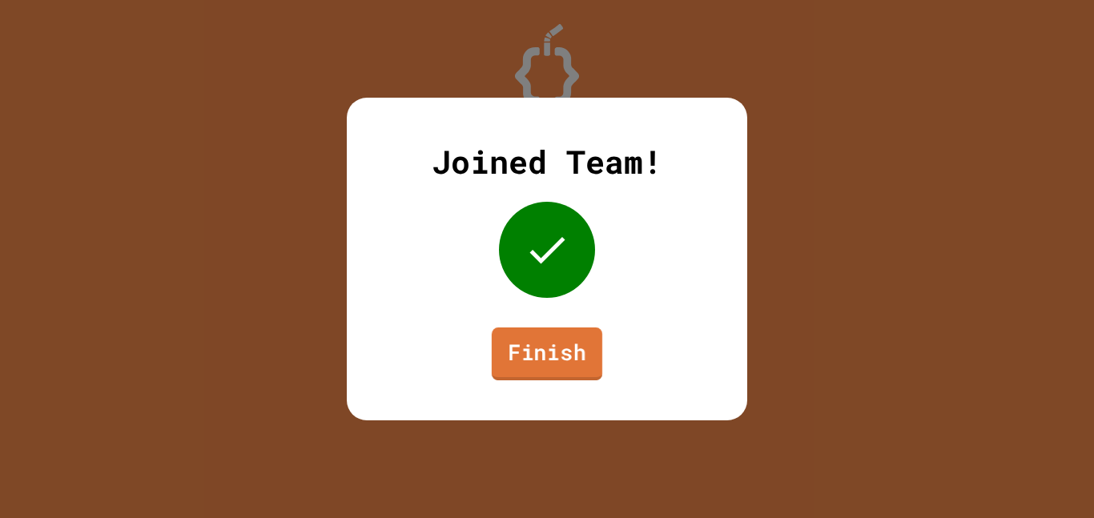
click at [546, 347] on link "Finish" at bounding box center [547, 354] width 111 height 53
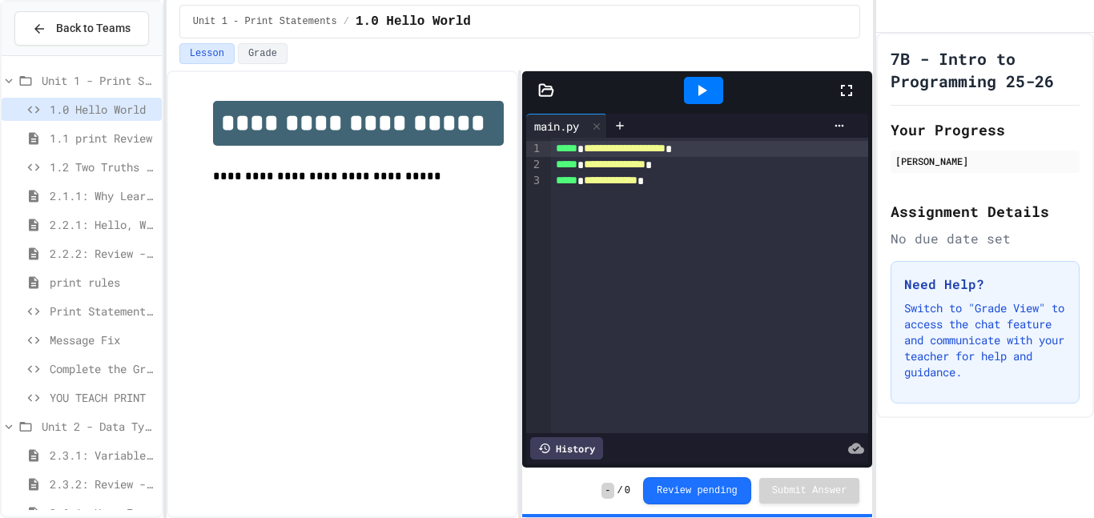
click at [733, 191] on div "**********" at bounding box center [710, 285] width 318 height 295
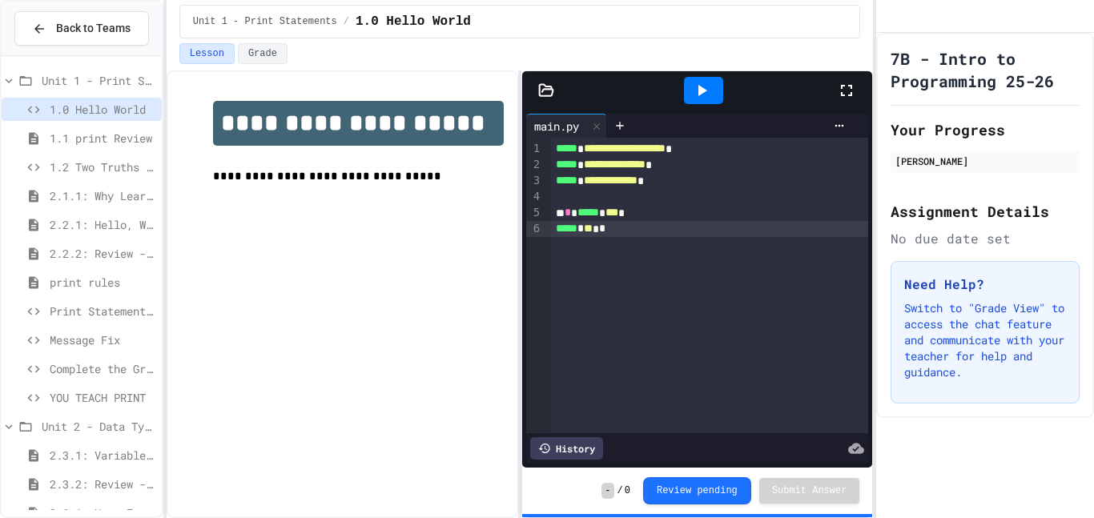
click at [719, 86] on div at bounding box center [703, 90] width 39 height 27
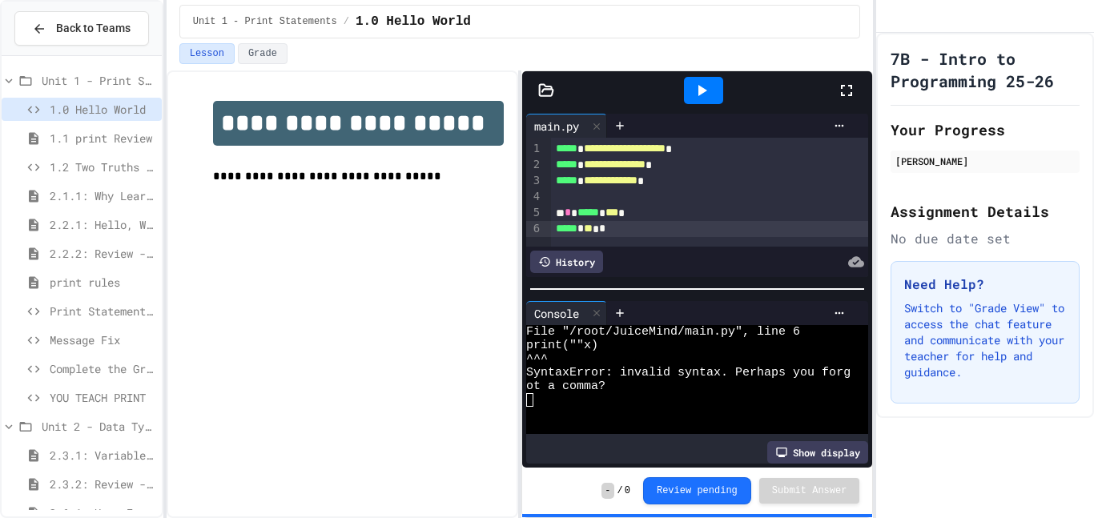
click at [713, 85] on div at bounding box center [703, 90] width 39 height 27
click at [605, 230] on span "*" at bounding box center [602, 228] width 6 height 11
click at [693, 89] on icon at bounding box center [701, 90] width 19 height 19
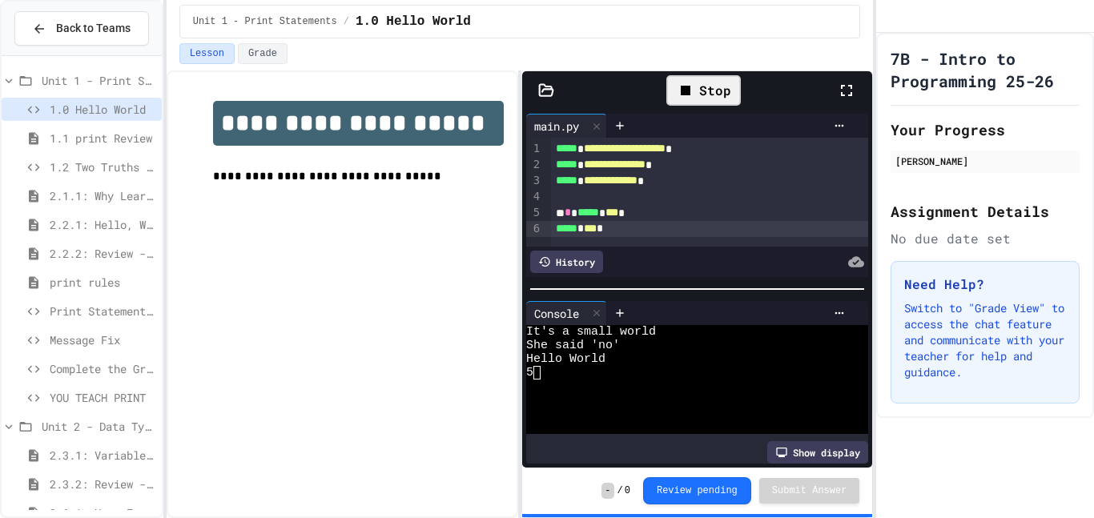
click at [692, 92] on icon at bounding box center [685, 90] width 19 height 19
click at [678, 231] on div "***** * *** *" at bounding box center [710, 229] width 318 height 16
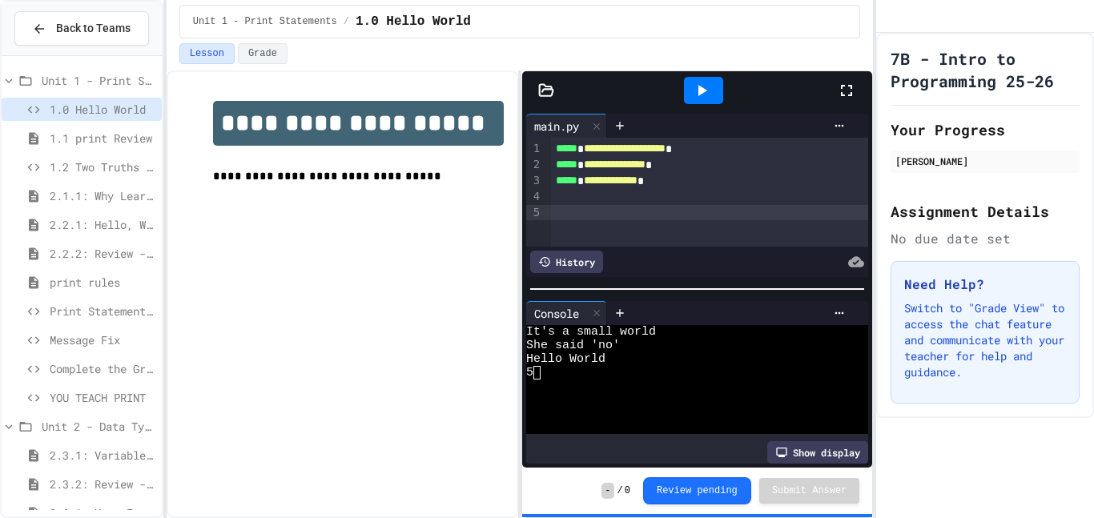
click at [687, 95] on div at bounding box center [703, 90] width 39 height 27
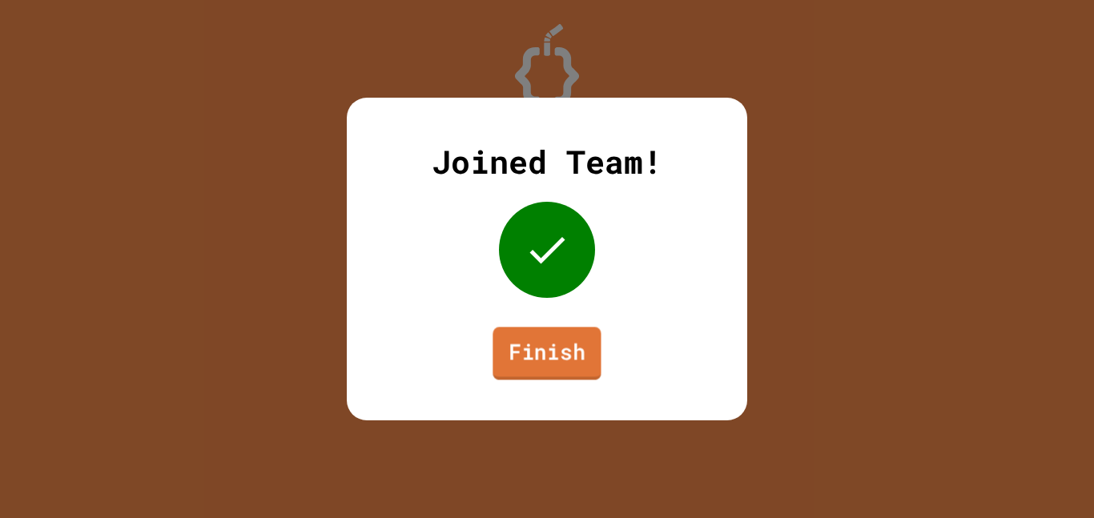
click at [585, 349] on link "Finish" at bounding box center [546, 353] width 108 height 53
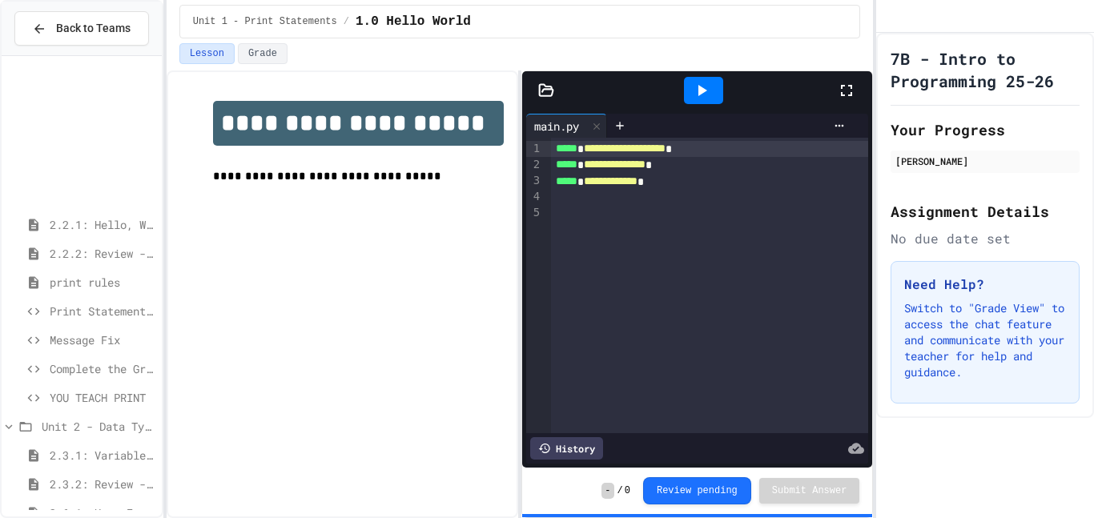
scroll to position [199, 0]
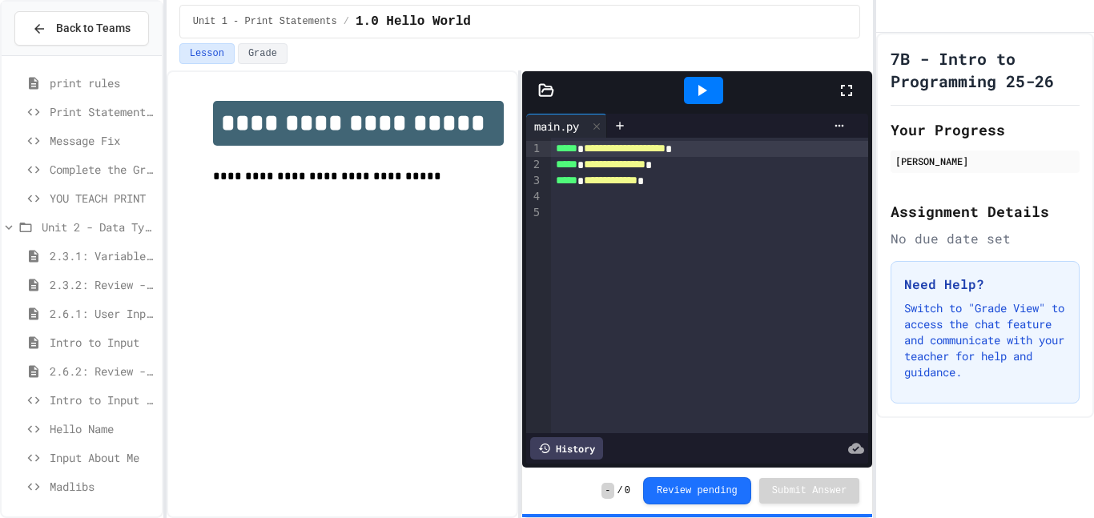
click at [86, 375] on span "2.6.2: Review - User Input" at bounding box center [103, 371] width 106 height 17
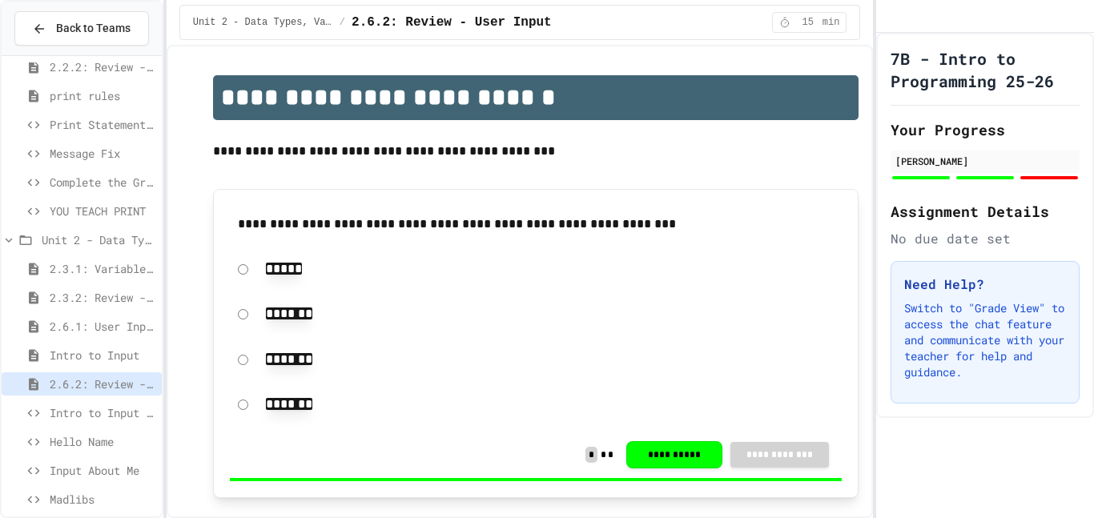
scroll to position [199, 0]
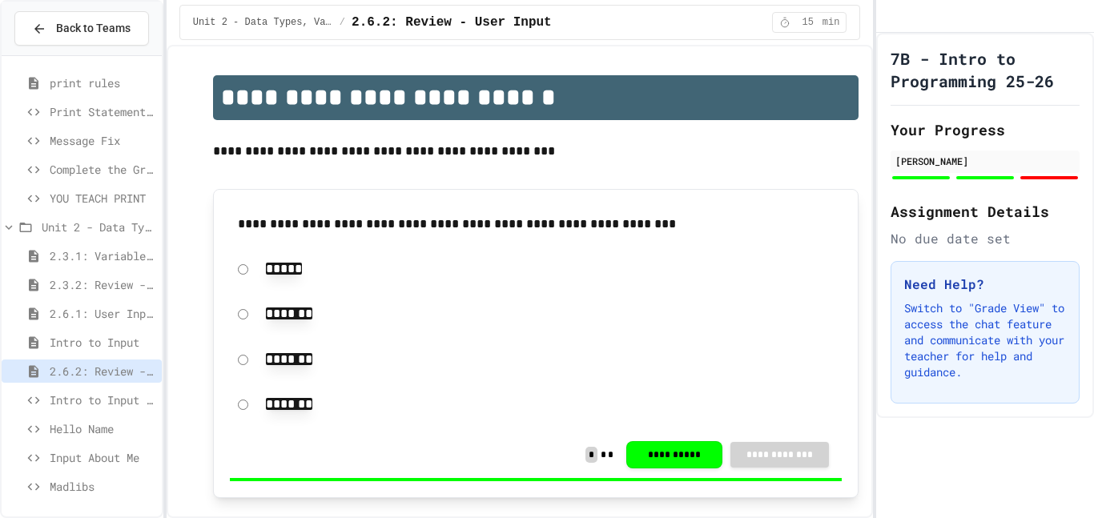
click at [130, 83] on span "print rules" at bounding box center [103, 82] width 106 height 17
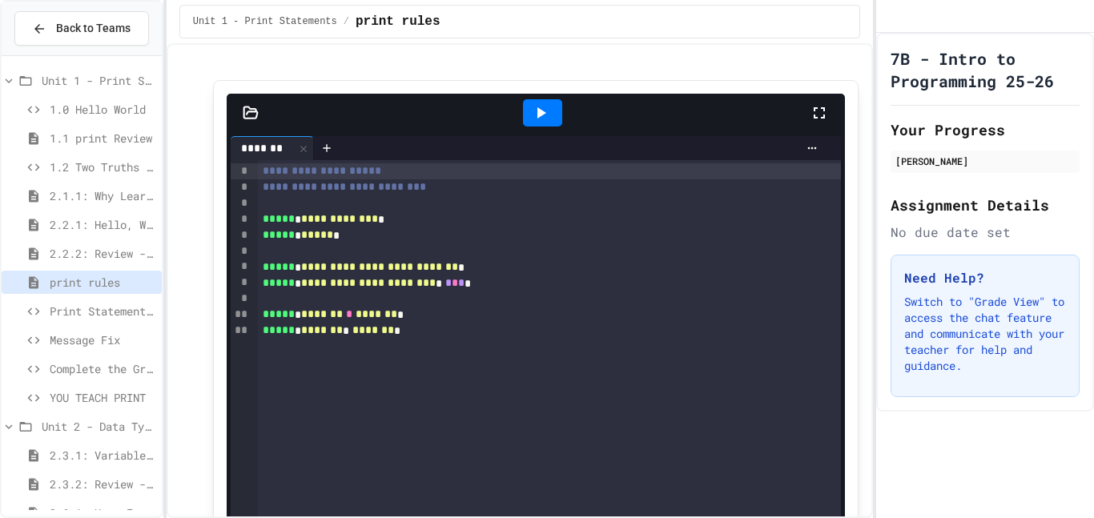
click at [117, 146] on span "1.1 print Review" at bounding box center [103, 138] width 106 height 17
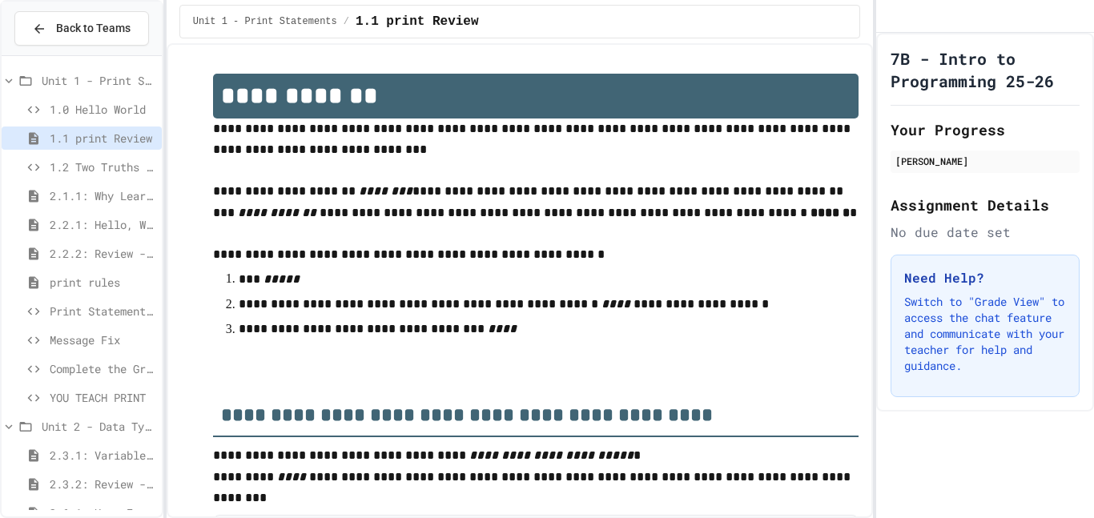
click at [121, 88] on span "Unit 1 - Print Statements" at bounding box center [99, 80] width 114 height 17
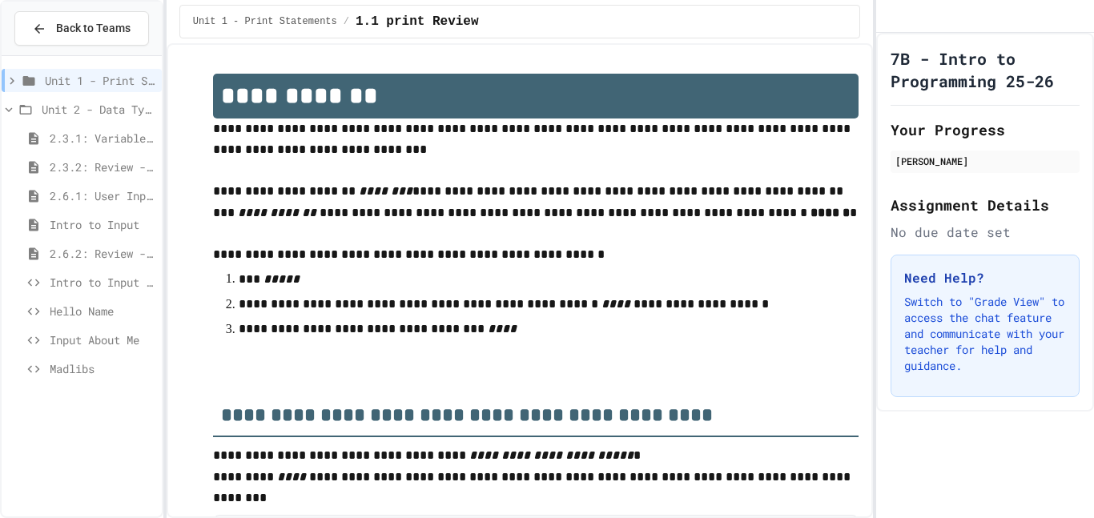
click at [117, 87] on span "Unit 1 - Print Statements" at bounding box center [100, 80] width 111 height 17
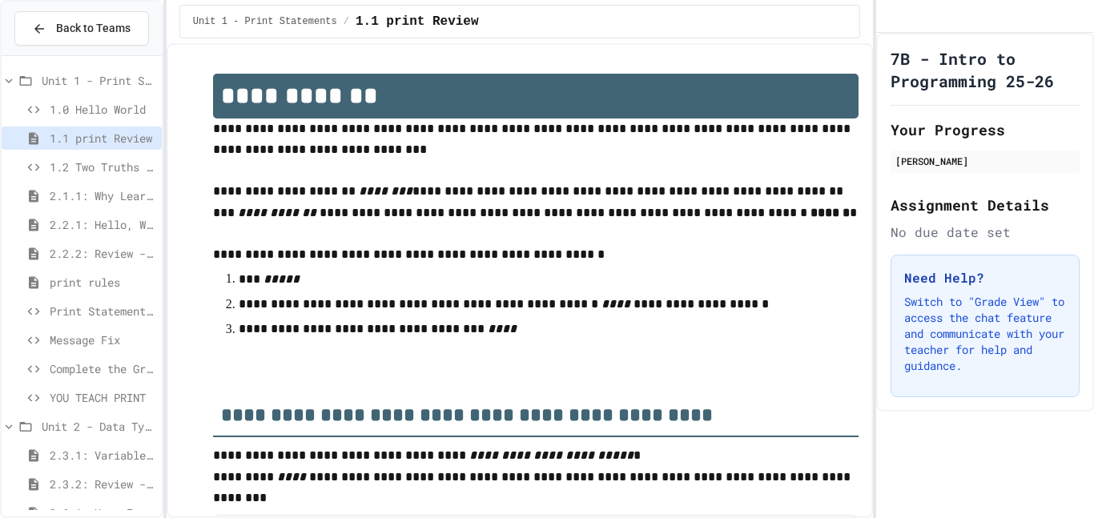
click at [111, 89] on div "Unit 1 - Print Statements" at bounding box center [82, 80] width 160 height 23
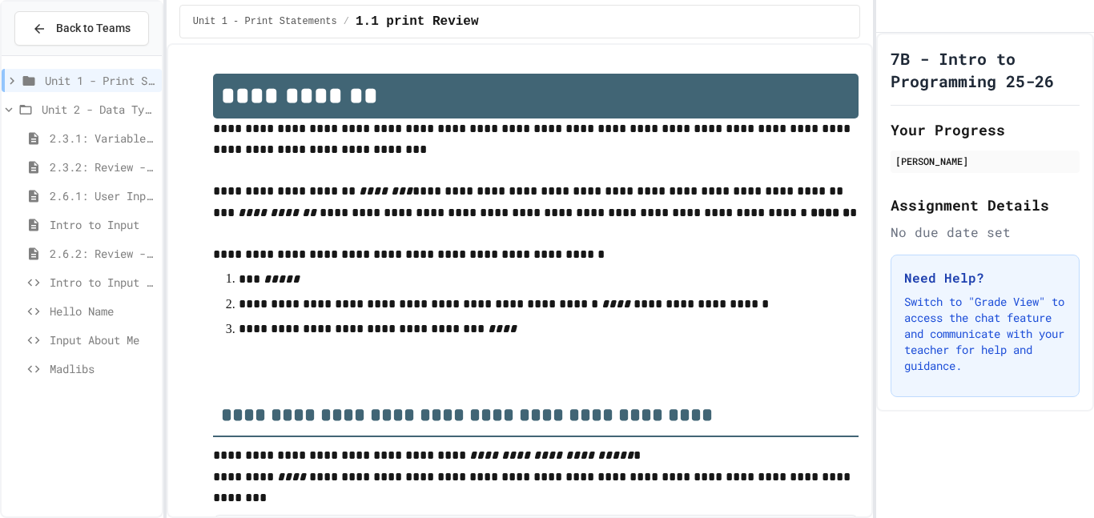
click at [111, 88] on span "Unit 1 - Print Statements" at bounding box center [100, 80] width 111 height 17
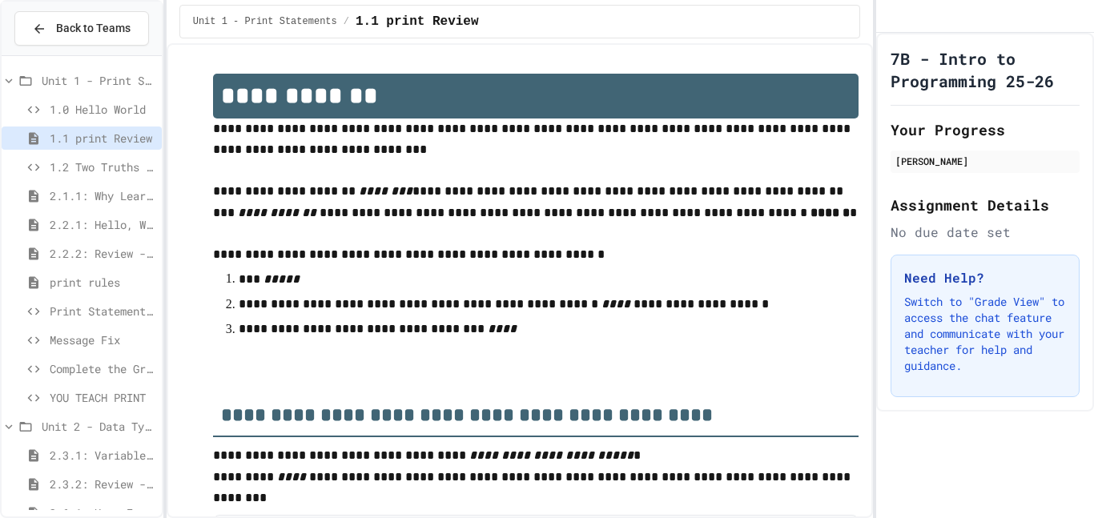
click at [82, 301] on div "Print Statement Repair" at bounding box center [82, 310] width 160 height 23
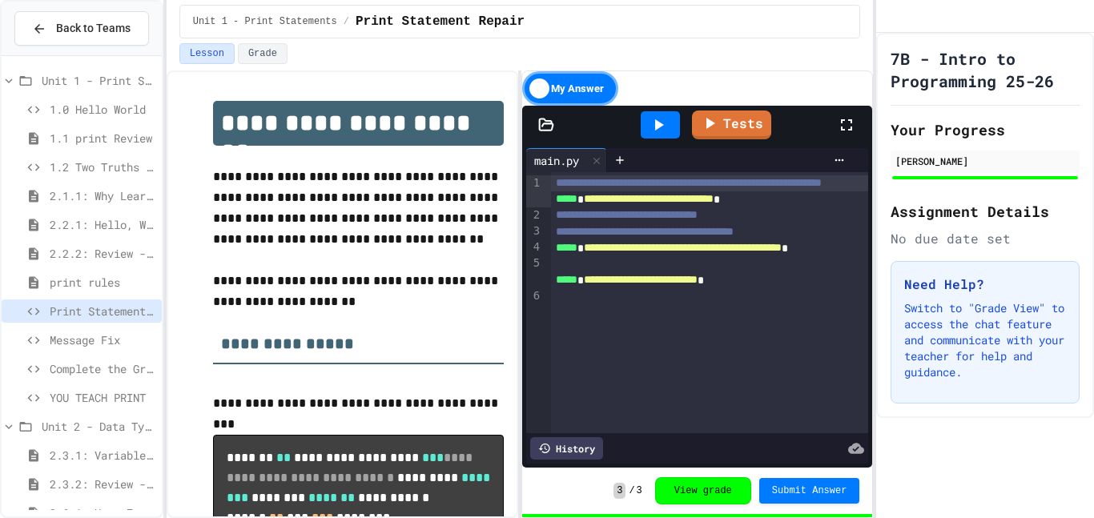
click at [96, 77] on span "Unit 1 - Print Statements" at bounding box center [99, 80] width 114 height 17
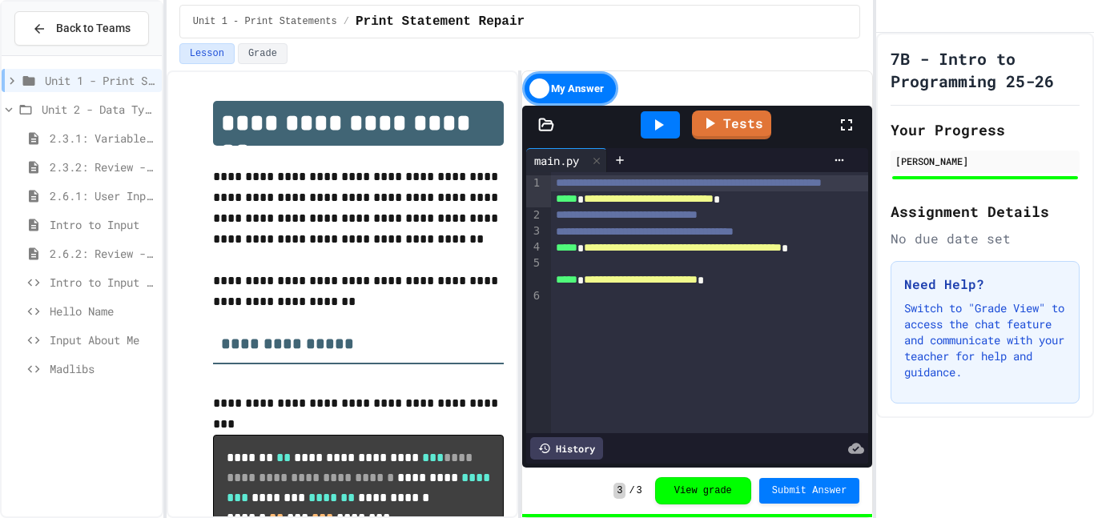
click at [79, 81] on span "Unit 1 - Print Statements" at bounding box center [100, 80] width 111 height 17
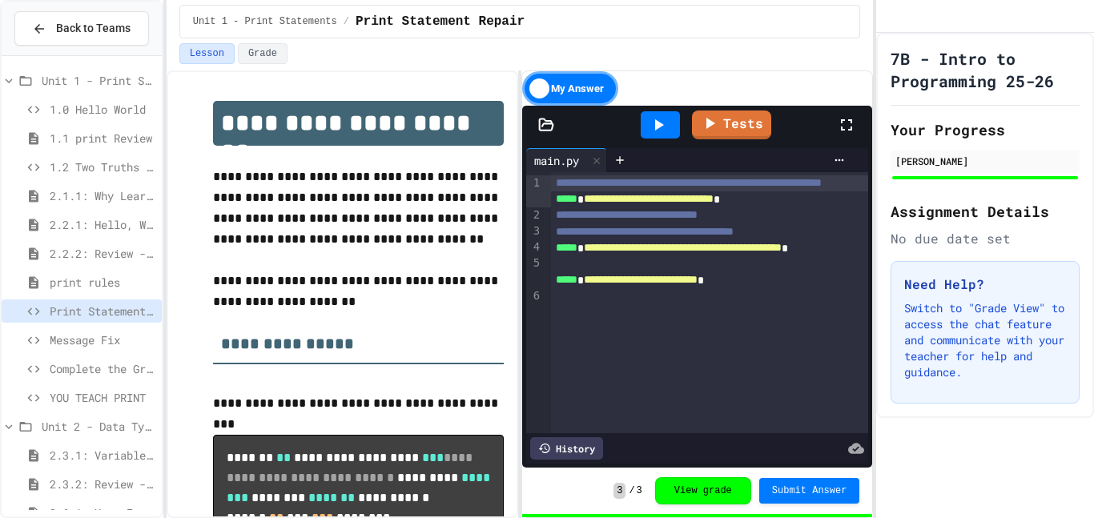
click at [70, 107] on span "1.0 Hello World" at bounding box center [103, 109] width 106 height 17
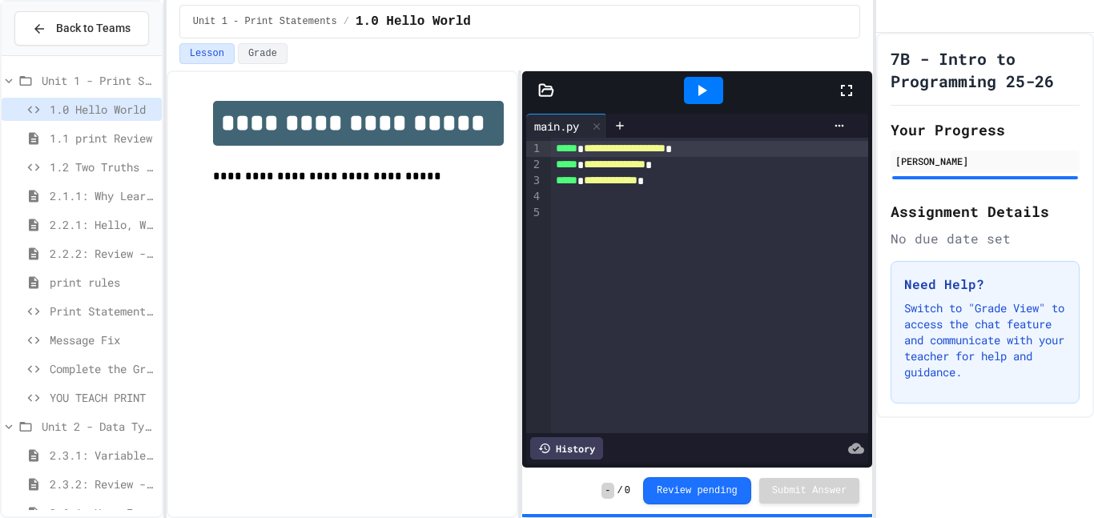
click at [74, 138] on span "1.1 print Review" at bounding box center [103, 138] width 106 height 17
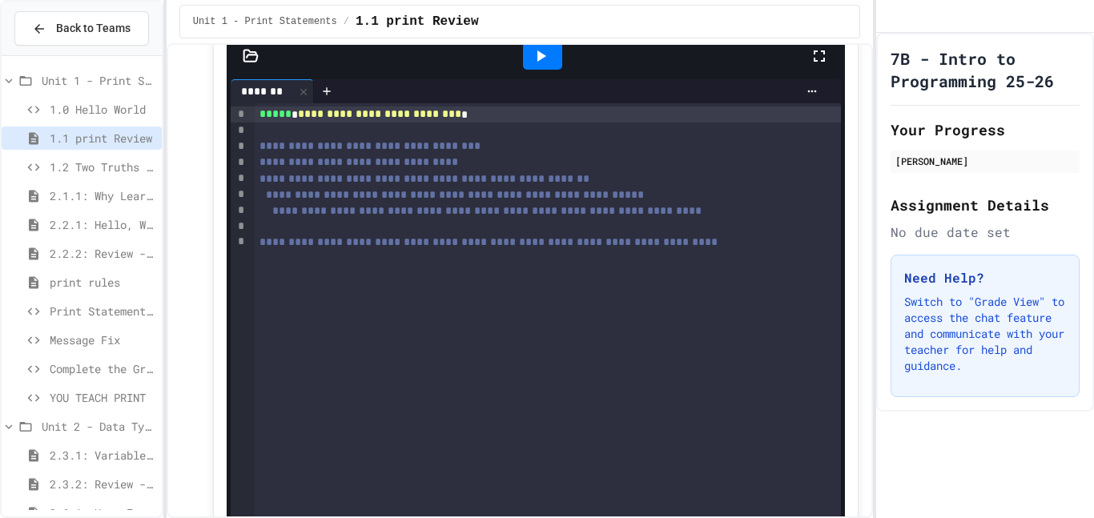
scroll to position [477, 0]
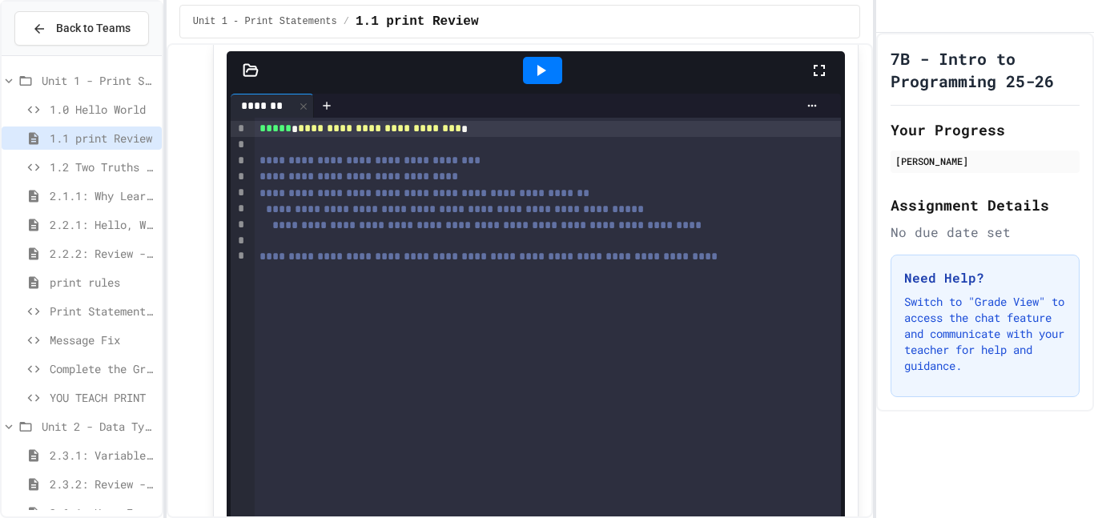
click at [73, 167] on span "1.2 Two Truths and a Lie" at bounding box center [103, 167] width 106 height 17
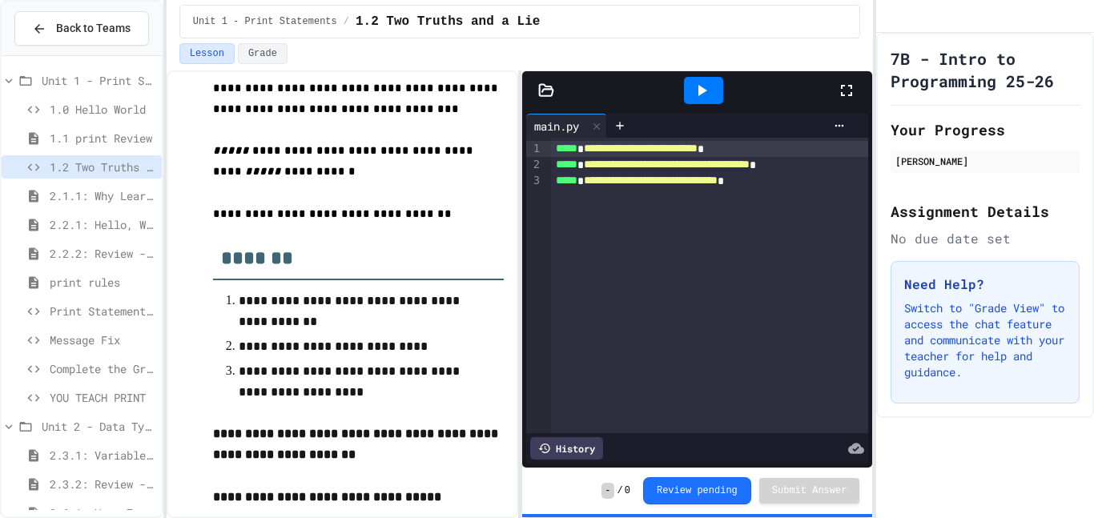
scroll to position [252, 0]
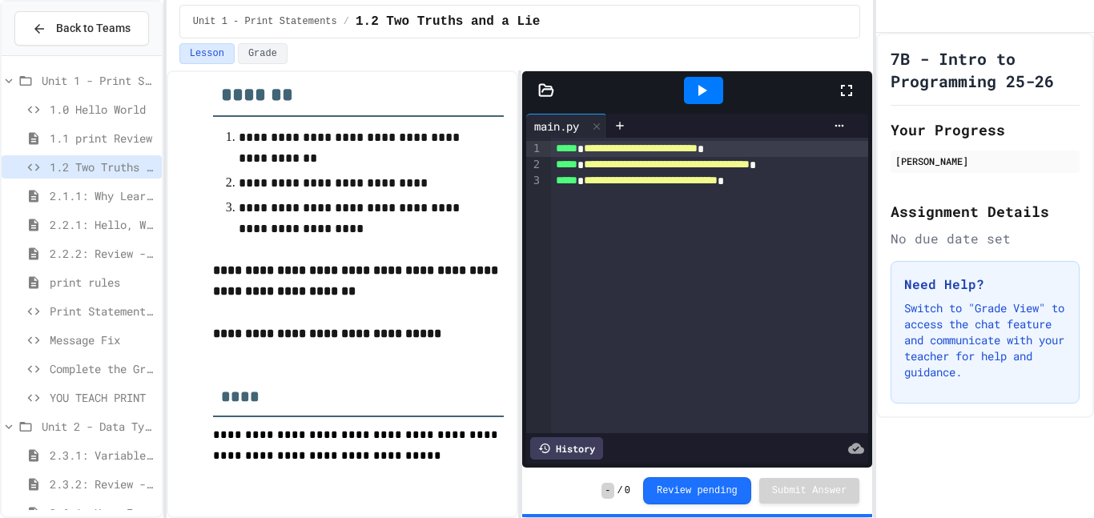
click at [96, 191] on span "2.1.1: Why Learn to Program?" at bounding box center [103, 195] width 106 height 17
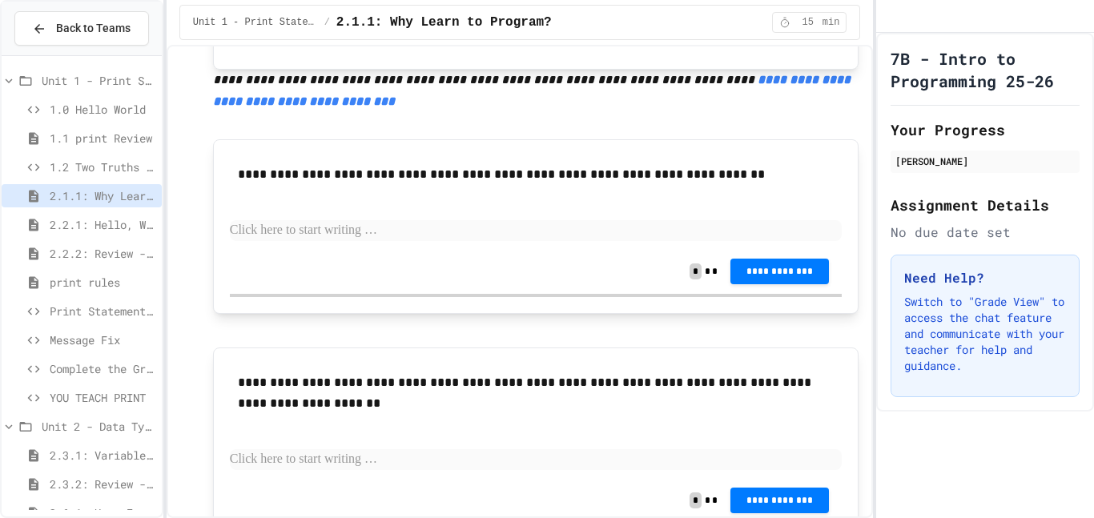
scroll to position [573, 0]
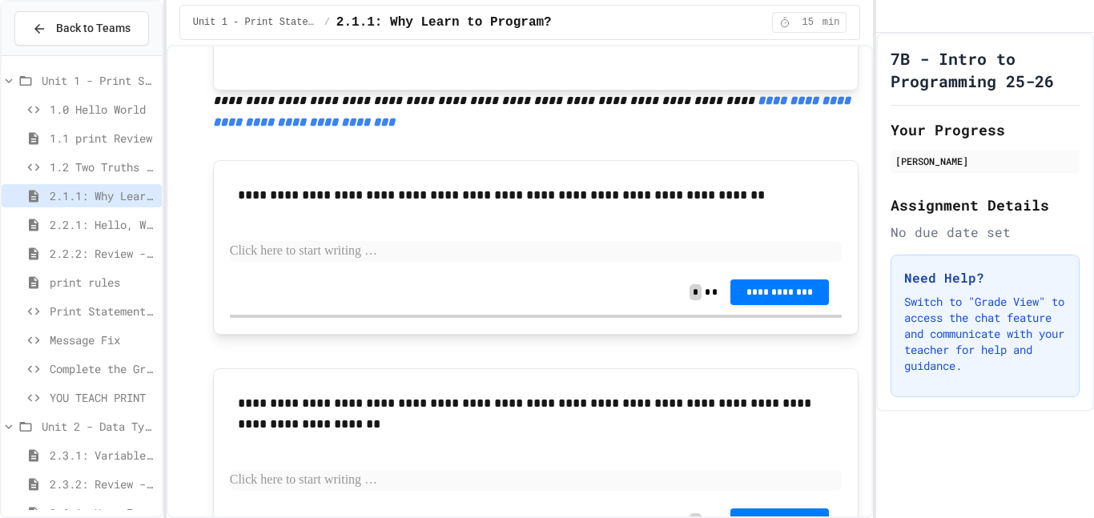
click at [117, 143] on span "1.1 print Review" at bounding box center [103, 138] width 106 height 17
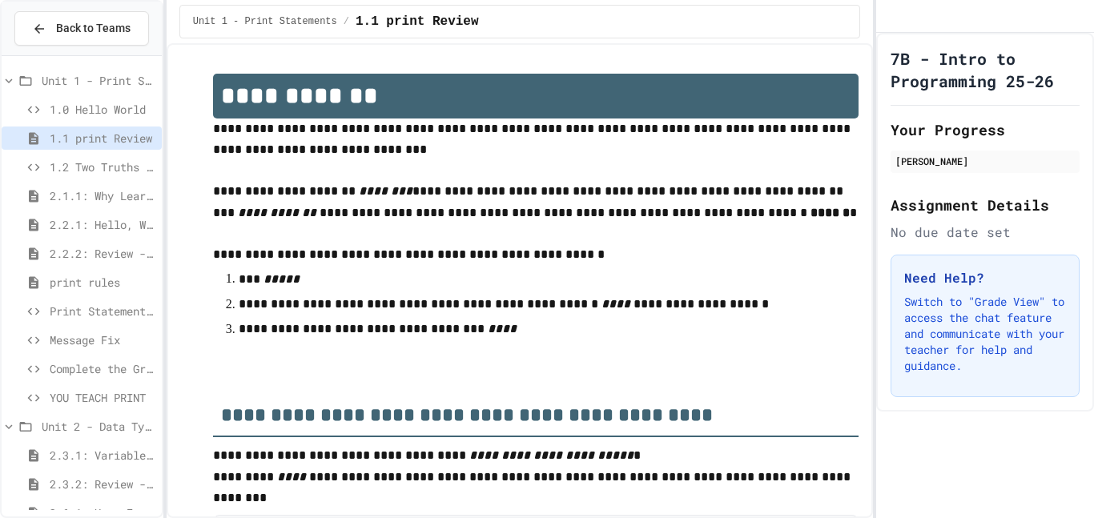
scroll to position [770, 0]
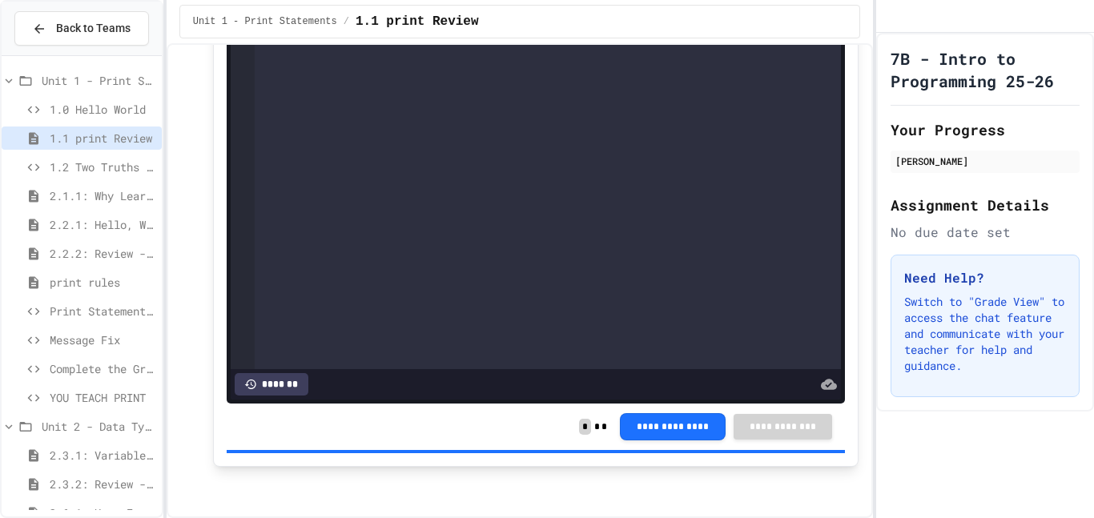
click at [99, 163] on span "1.2 Two Truths and a Lie" at bounding box center [103, 167] width 106 height 17
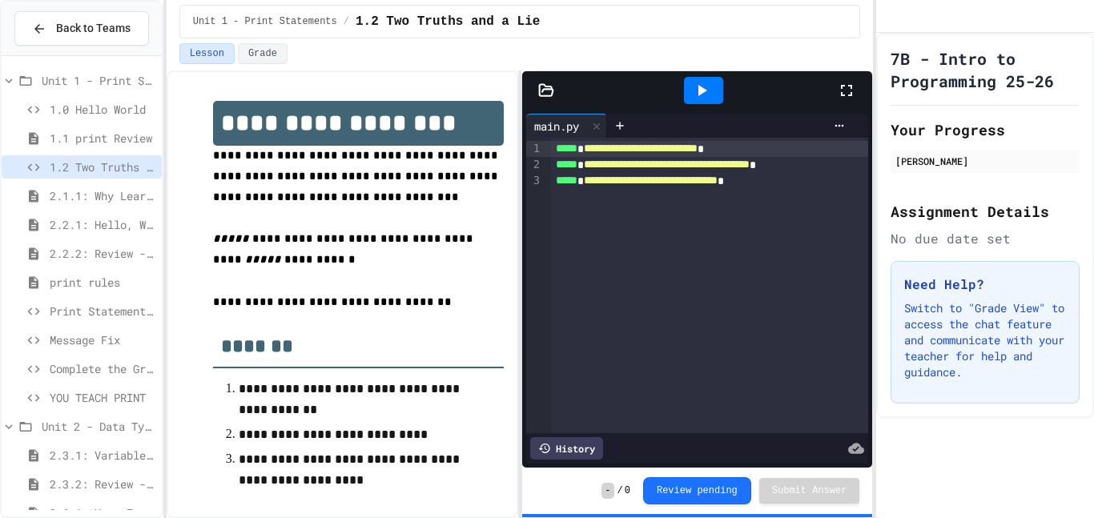
scroll to position [252, 0]
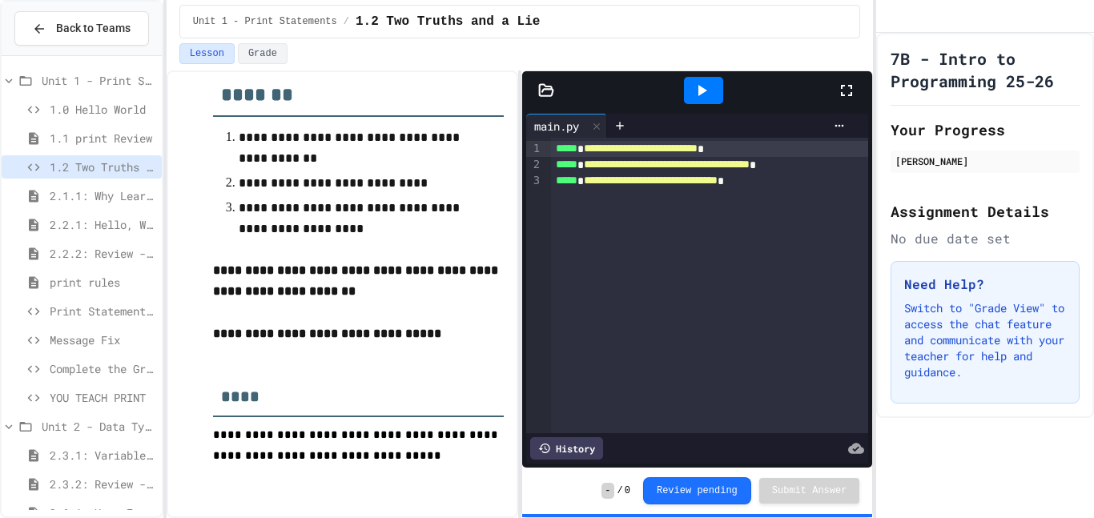
click at [115, 193] on span "2.1.1: Why Learn to Program?" at bounding box center [103, 195] width 106 height 17
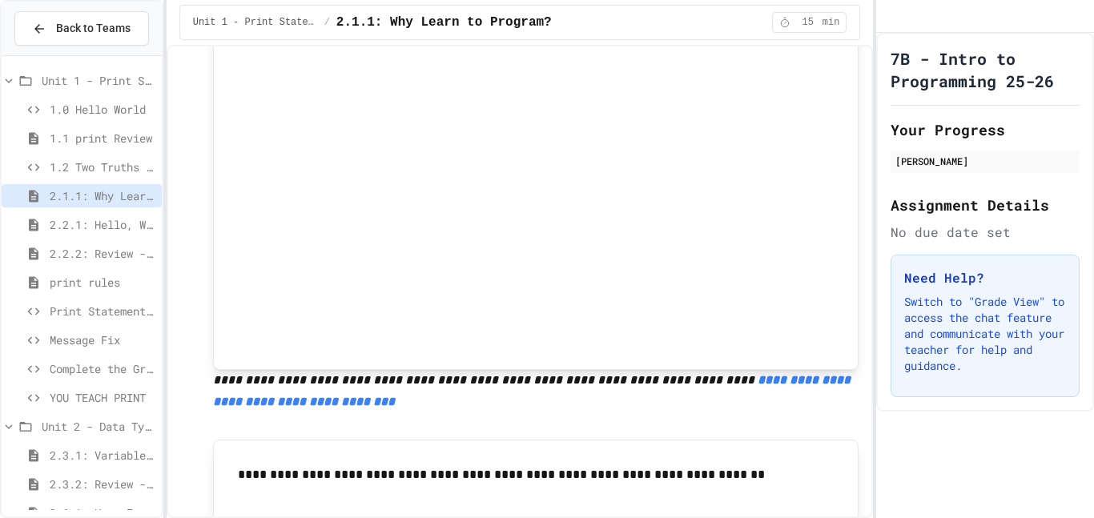
scroll to position [309, 0]
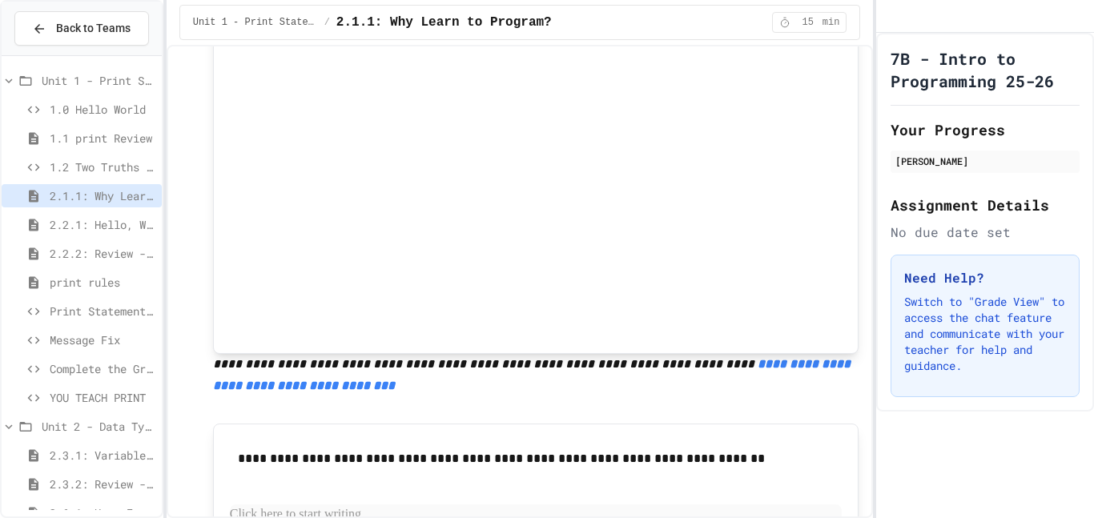
click at [289, 383] on em "**********" at bounding box center [533, 375] width 641 height 34
click at [367, 385] on em "**********" at bounding box center [533, 375] width 641 height 34
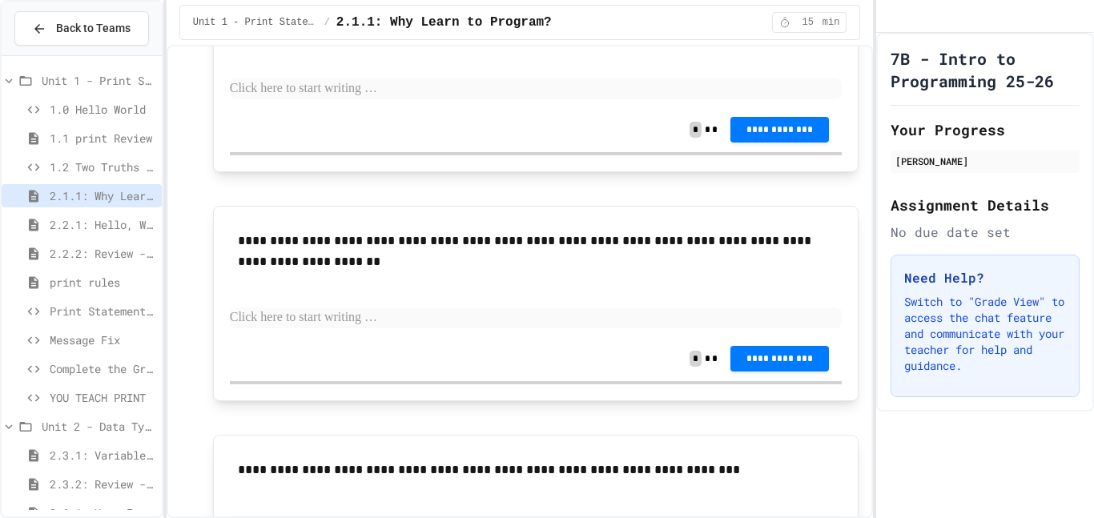
scroll to position [749, 0]
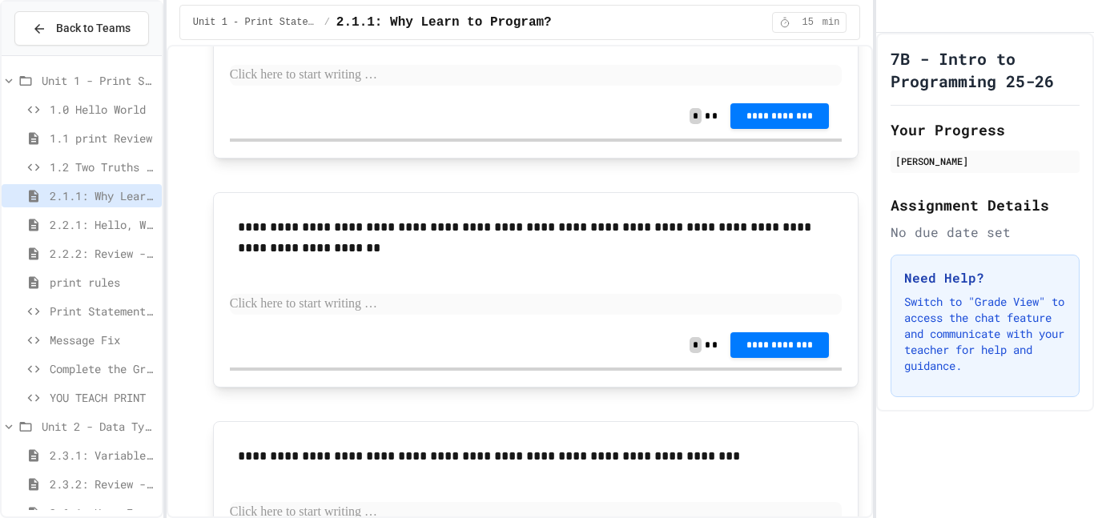
click at [90, 227] on span "2.2.1: Hello, World!" at bounding box center [103, 224] width 106 height 17
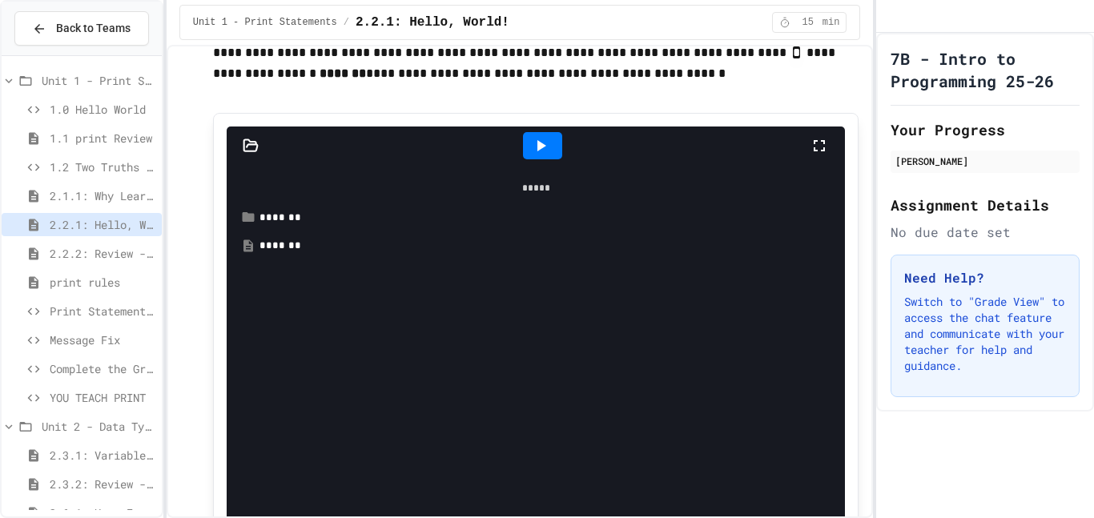
scroll to position [7299, 0]
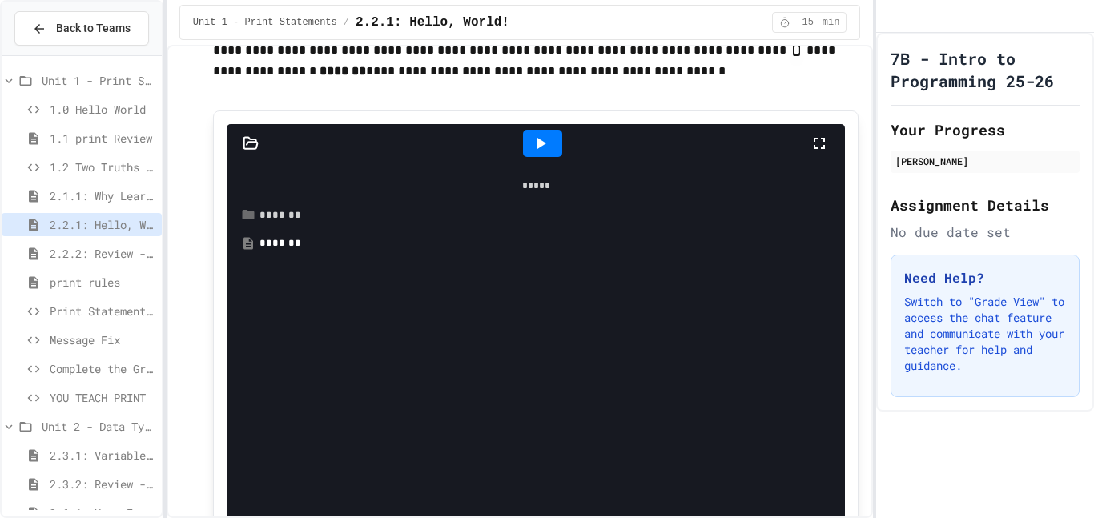
click at [297, 218] on div "*******" at bounding box center [547, 215] width 577 height 16
click at [317, 247] on div "**********" at bounding box center [553, 243] width 565 height 16
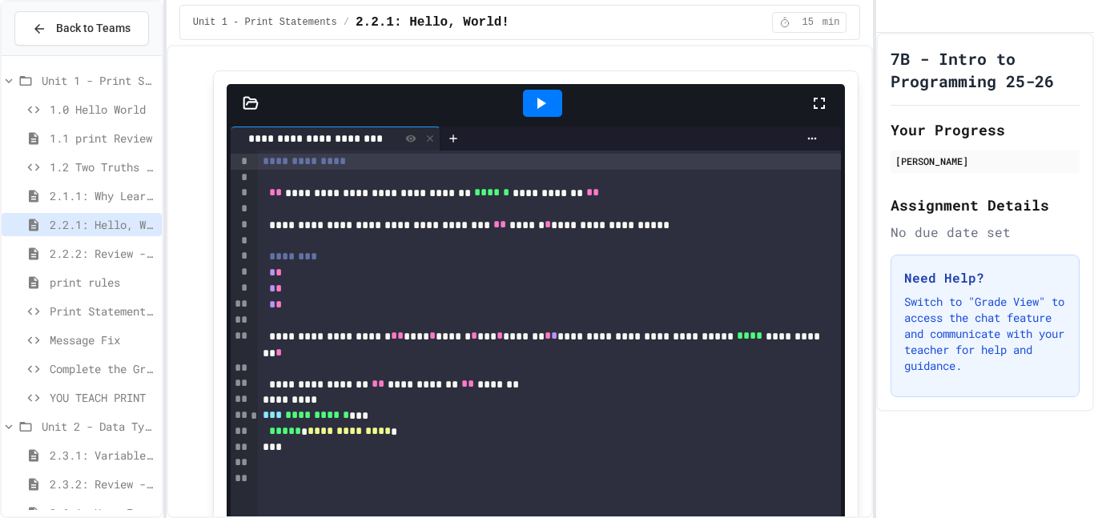
scroll to position [7334, 0]
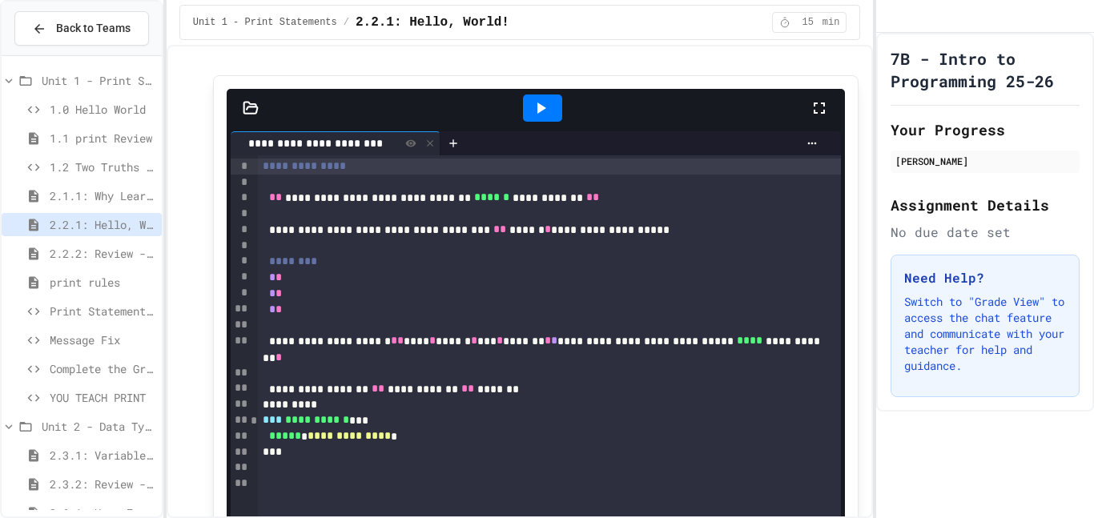
click at [251, 110] on icon at bounding box center [251, 108] width 16 height 16
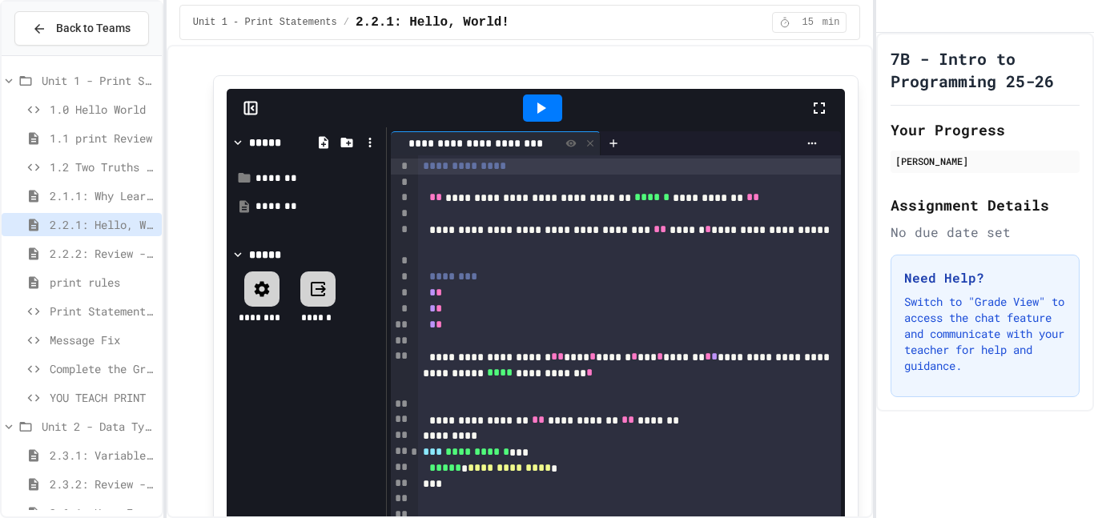
click at [65, 340] on span "Message Fix" at bounding box center [103, 340] width 106 height 17
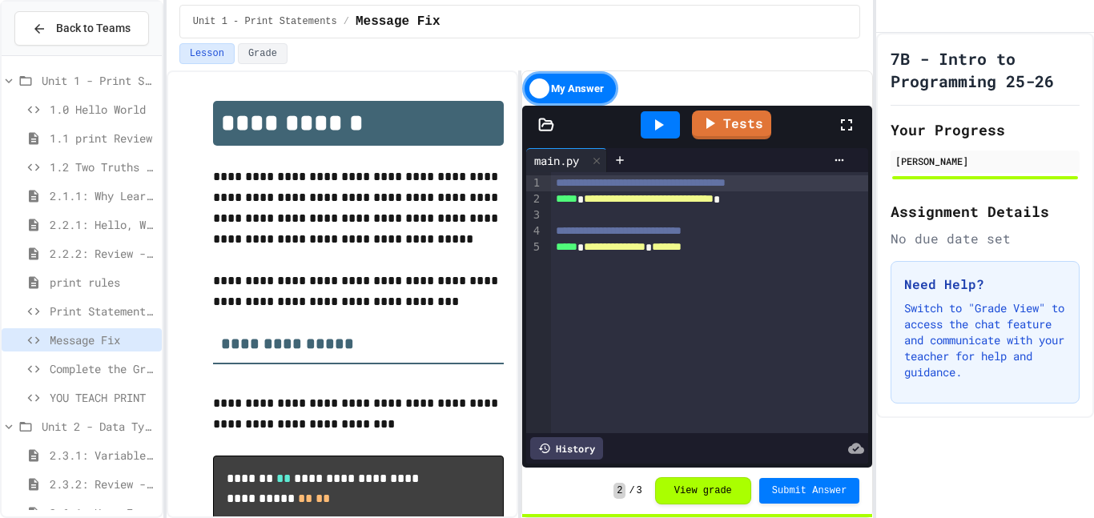
click at [99, 367] on span "Complete the Greeting" at bounding box center [103, 368] width 106 height 17
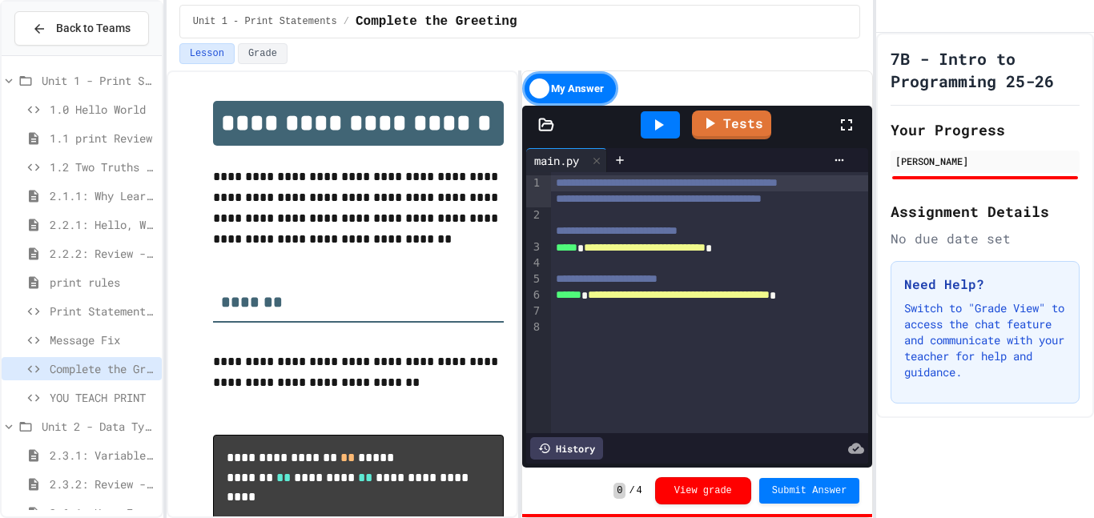
click at [82, 307] on span "Print Statement Repair" at bounding box center [103, 311] width 106 height 17
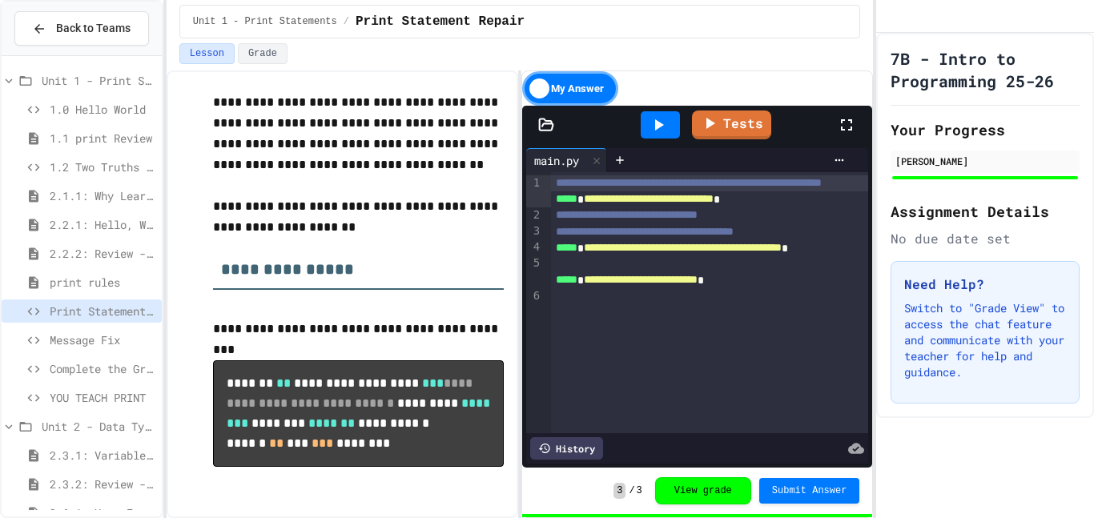
scroll to position [111, 0]
click at [99, 345] on span "Message Fix" at bounding box center [103, 340] width 106 height 17
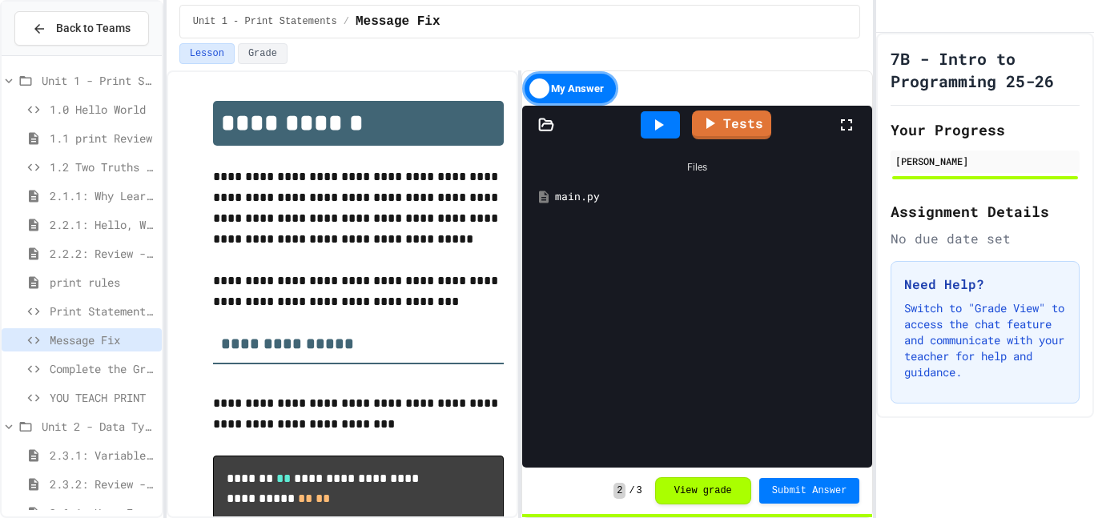
click at [90, 368] on span "Complete the Greeting" at bounding box center [103, 368] width 106 height 17
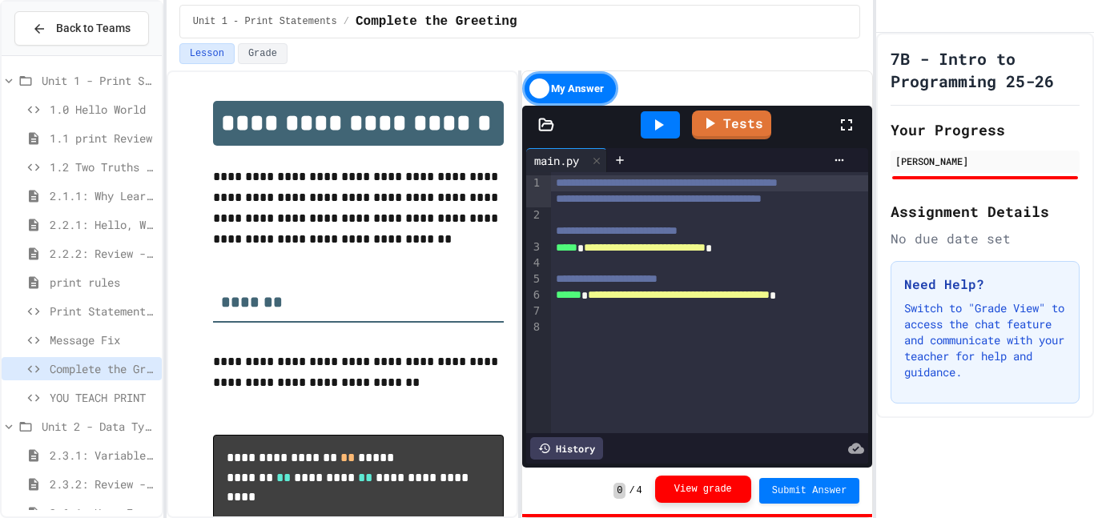
click at [721, 488] on button "View grade" at bounding box center [703, 489] width 96 height 27
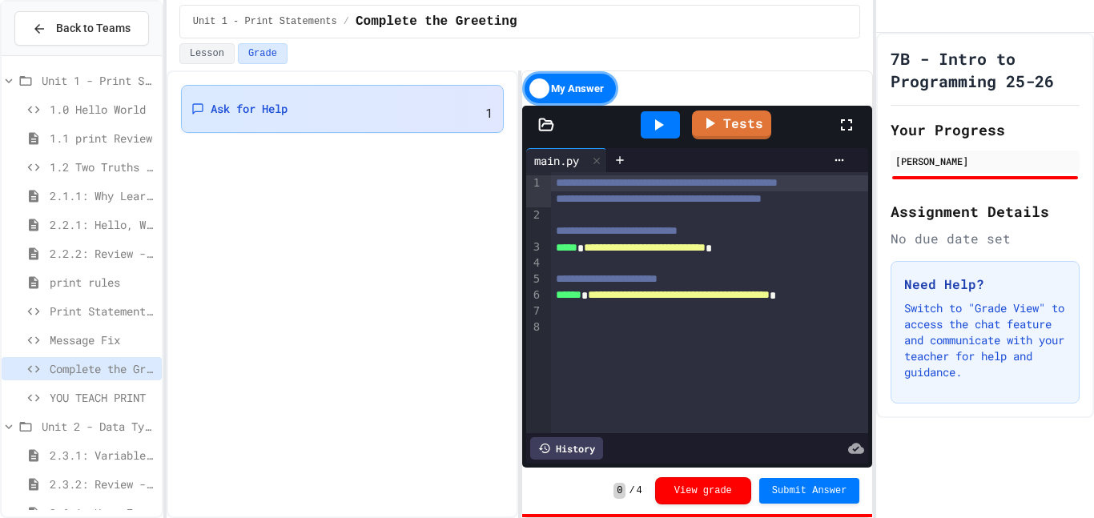
click at [350, 105] on div "Ask for Help 1" at bounding box center [342, 108] width 302 height 27
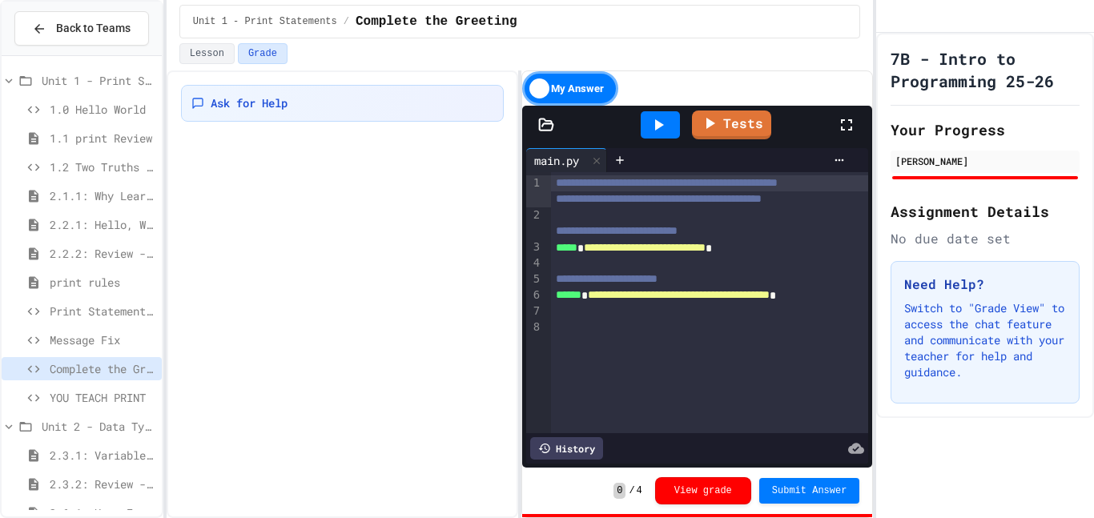
click at [104, 403] on span "YOU TEACH PRINT" at bounding box center [103, 397] width 106 height 17
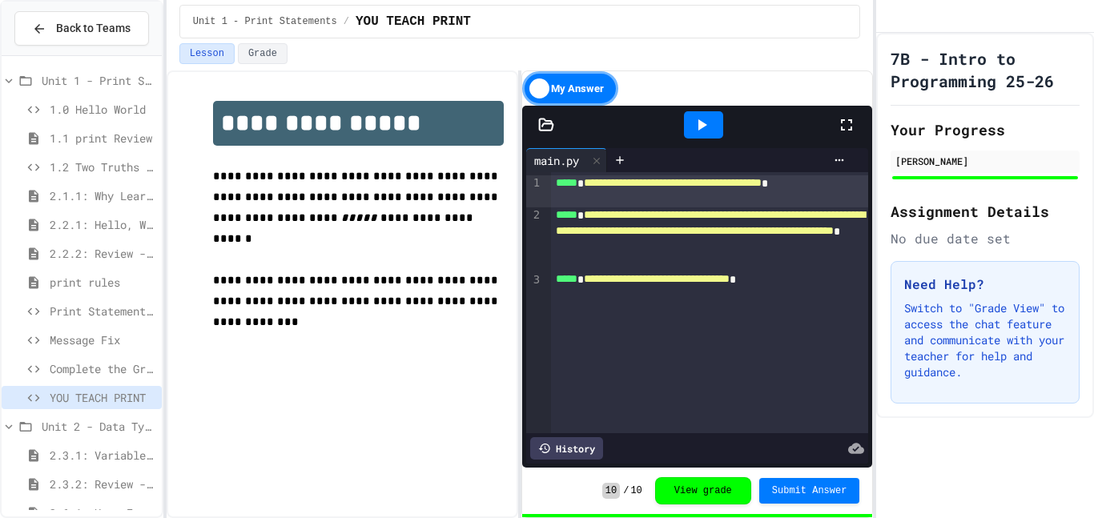
click at [116, 369] on span "Complete the Greeting" at bounding box center [103, 368] width 106 height 17
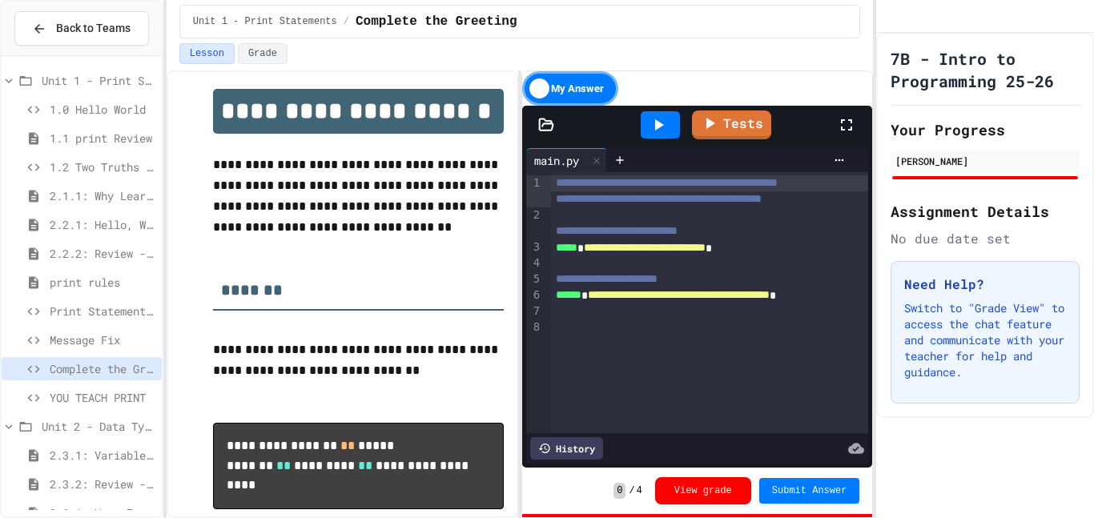
scroll to position [11, 0]
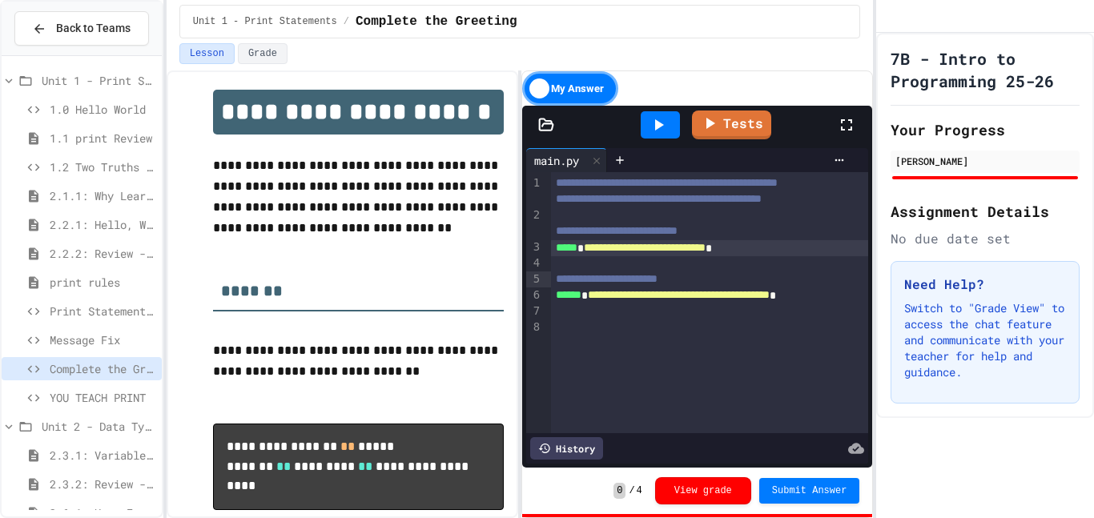
click at [705, 253] on span "**********" at bounding box center [645, 247] width 122 height 11
click at [581, 300] on span "******" at bounding box center [569, 294] width 26 height 11
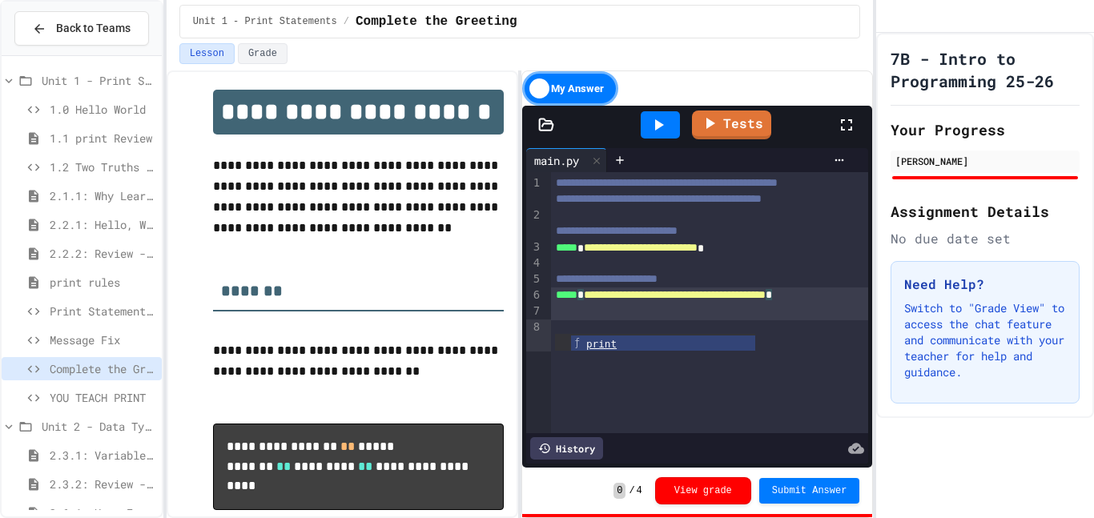
click at [803, 320] on div "**********" at bounding box center [710, 303] width 318 height 32
click at [741, 125] on link "Tests" at bounding box center [732, 123] width 78 height 30
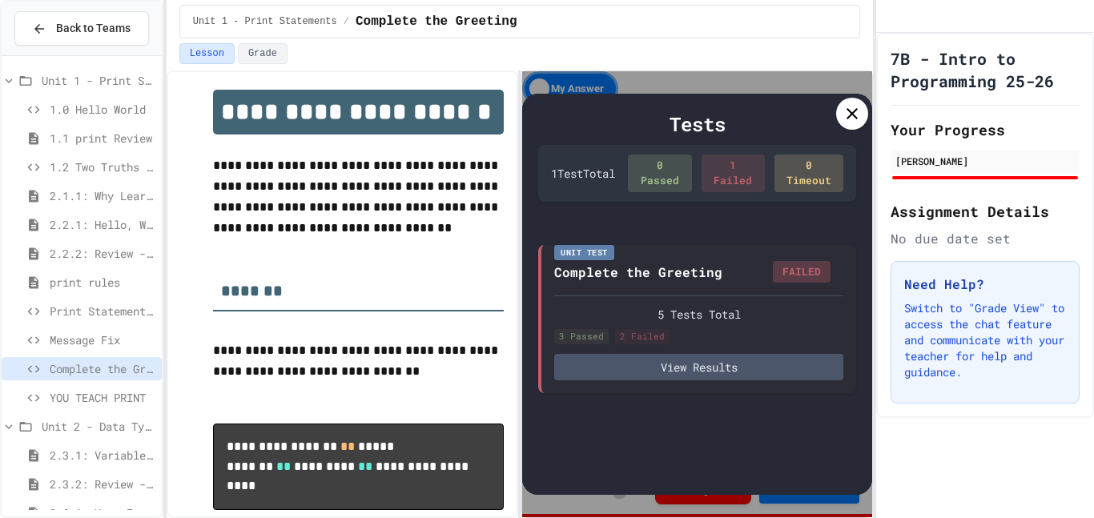
click at [852, 120] on icon at bounding box center [851, 113] width 19 height 19
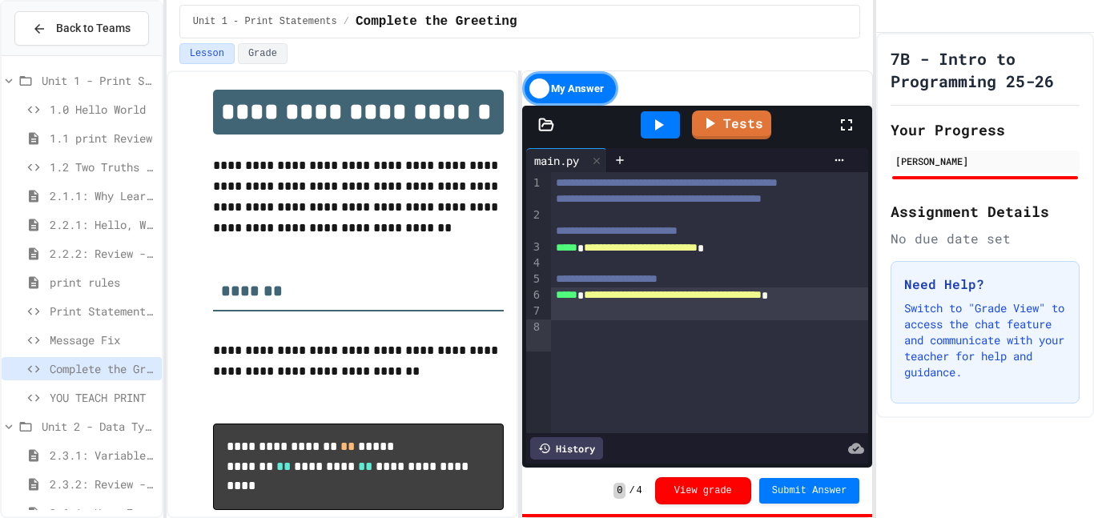
click at [668, 128] on div at bounding box center [660, 124] width 39 height 27
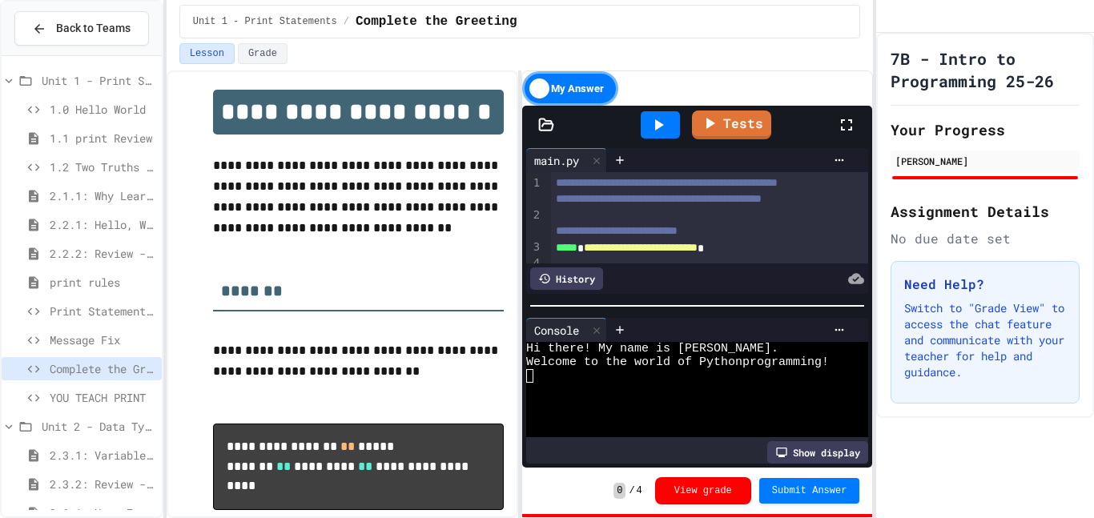
scroll to position [91, 0]
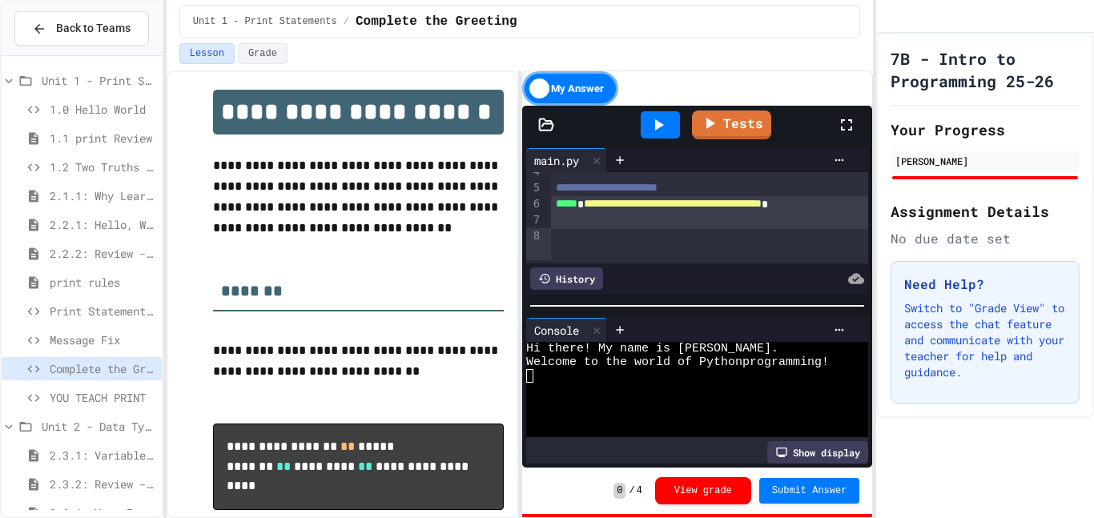
click at [593, 209] on span "**********" at bounding box center [673, 203] width 178 height 11
click at [697, 123] on link "Tests" at bounding box center [731, 122] width 73 height 30
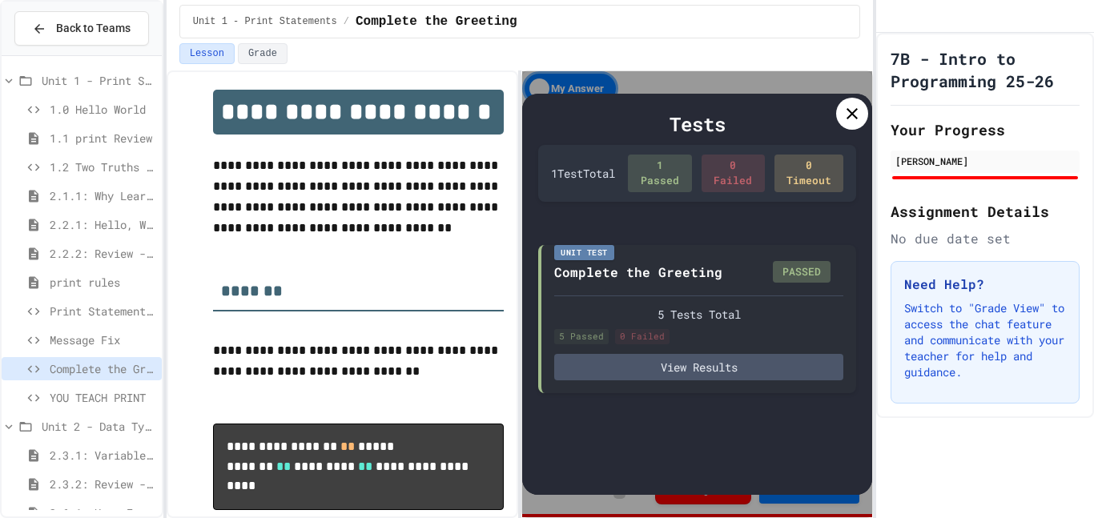
click at [844, 126] on div at bounding box center [852, 114] width 32 height 32
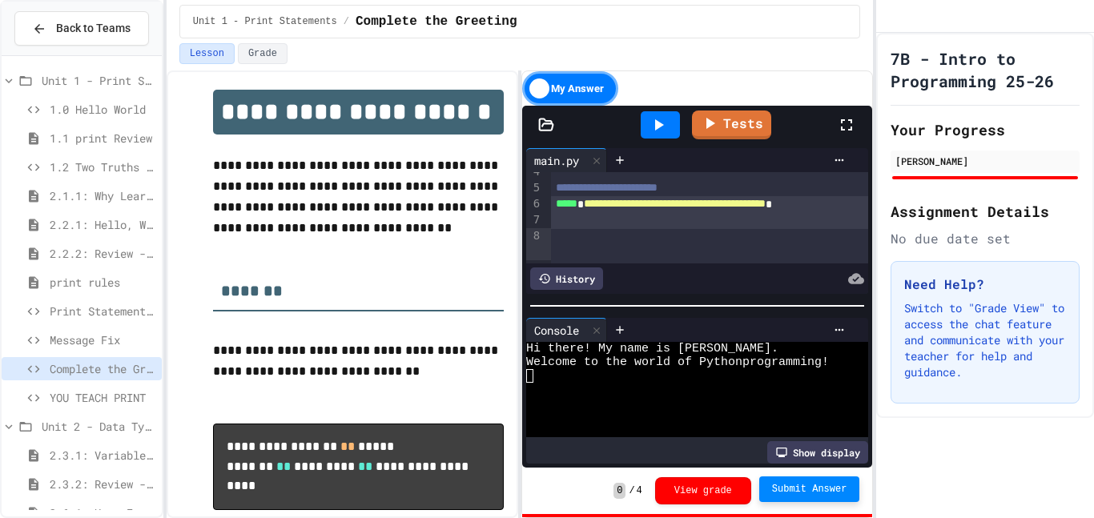
click at [789, 489] on span "Submit Answer" at bounding box center [809, 489] width 75 height 13
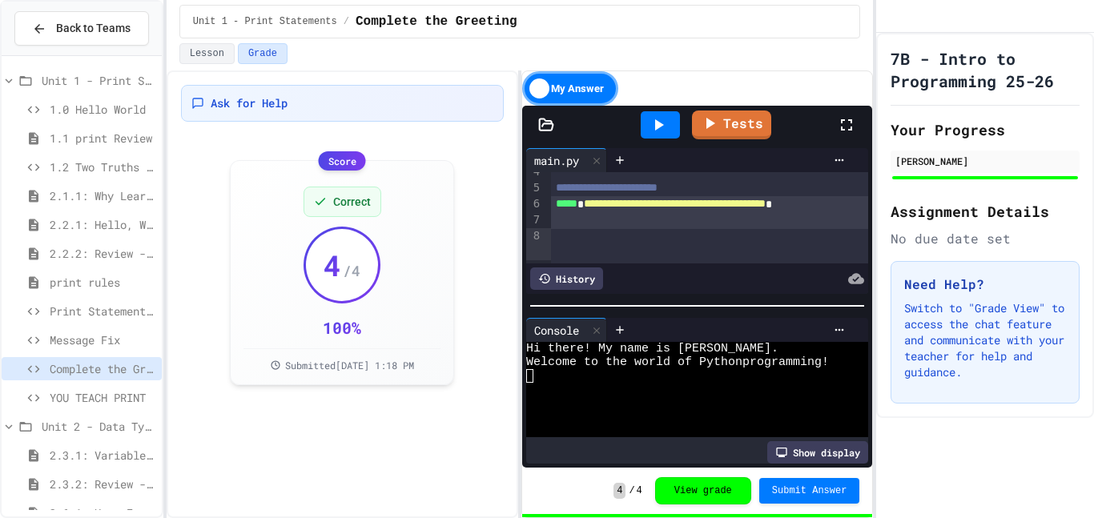
click at [82, 315] on span "Print Statement Repair" at bounding box center [103, 311] width 106 height 17
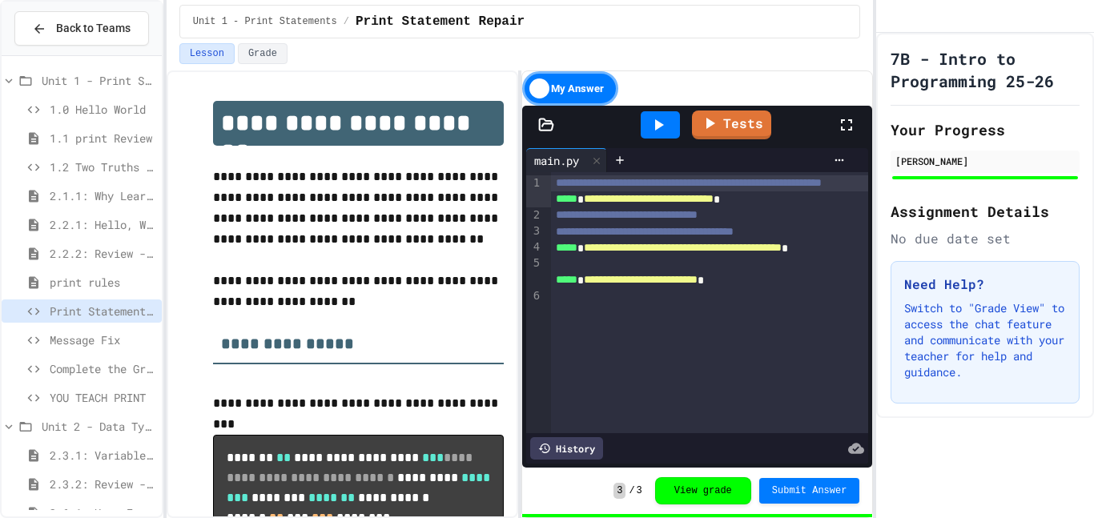
click at [87, 396] on span "YOU TEACH PRINT" at bounding box center [103, 397] width 106 height 17
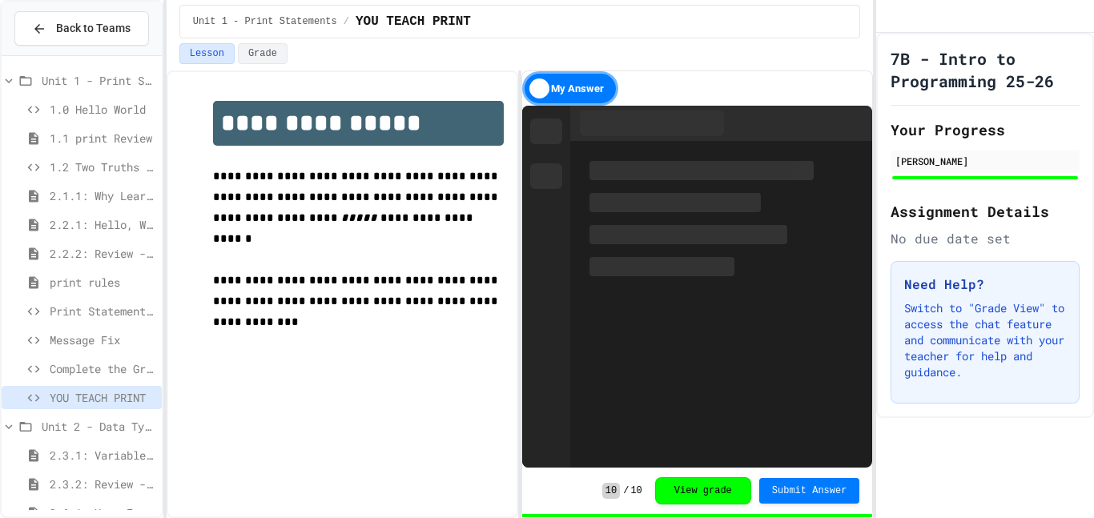
click at [79, 277] on span "print rules" at bounding box center [103, 282] width 106 height 17
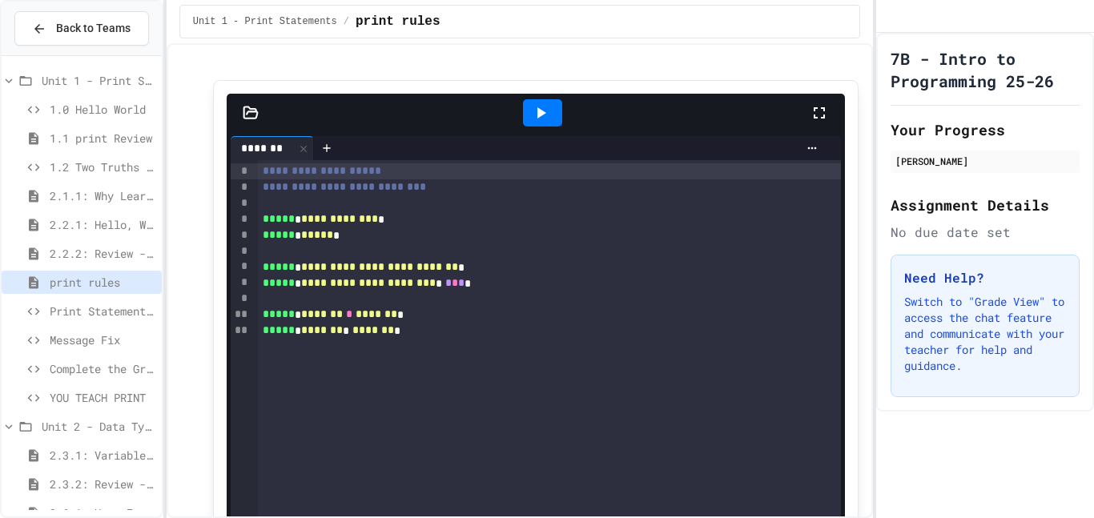
click at [121, 252] on span "2.2.2: Review - Hello, World!" at bounding box center [103, 253] width 106 height 17
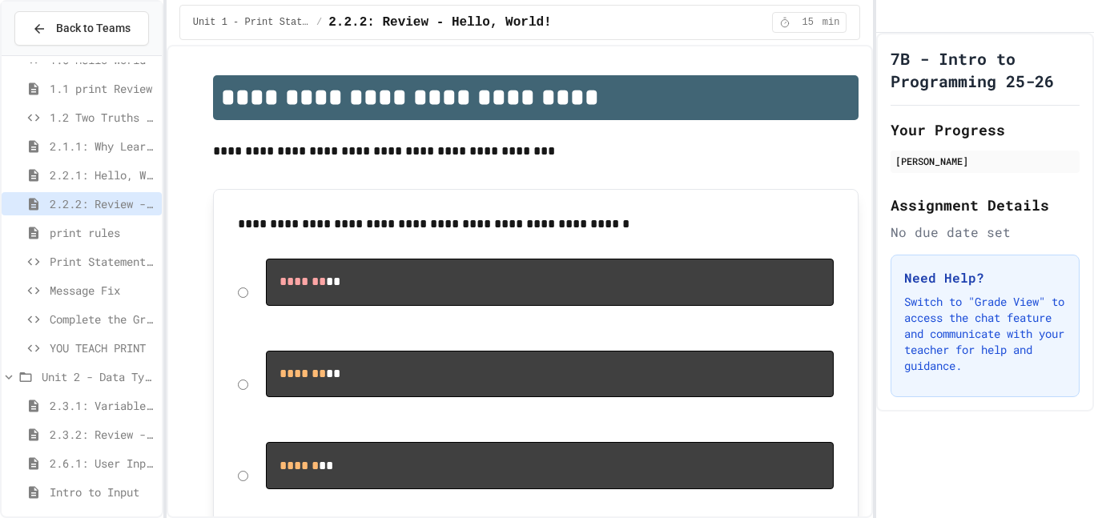
scroll to position [54, 0]
click at [80, 336] on span "YOU TEACH PRINT" at bounding box center [103, 344] width 106 height 17
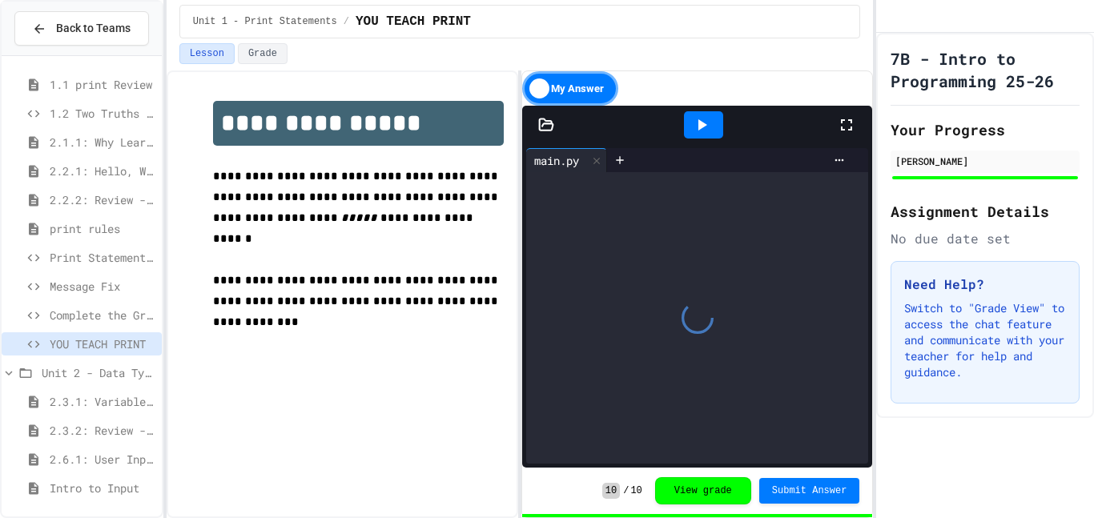
click at [86, 307] on span "Complete the Greeting" at bounding box center [103, 315] width 106 height 17
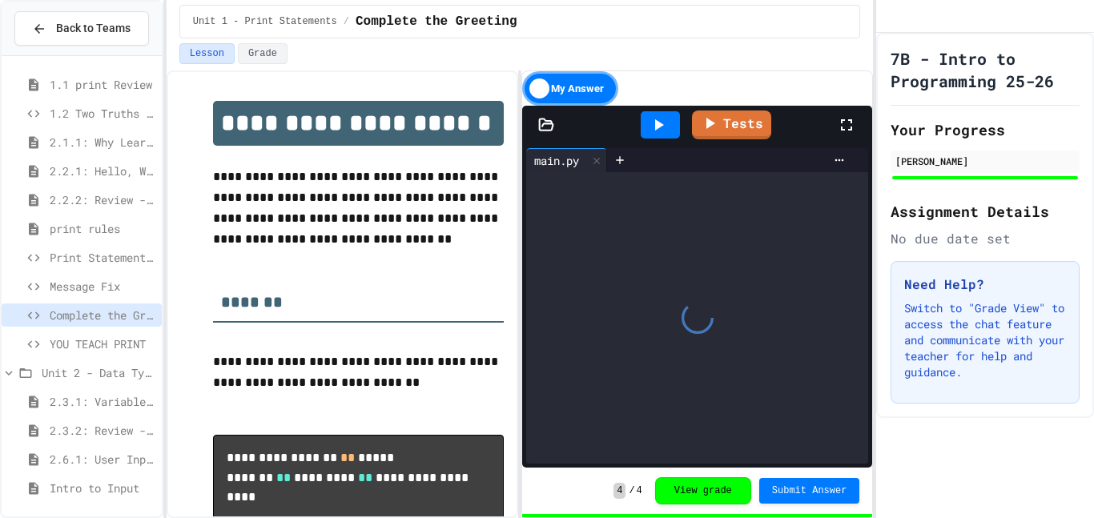
click at [83, 286] on span "Message Fix" at bounding box center [103, 286] width 106 height 17
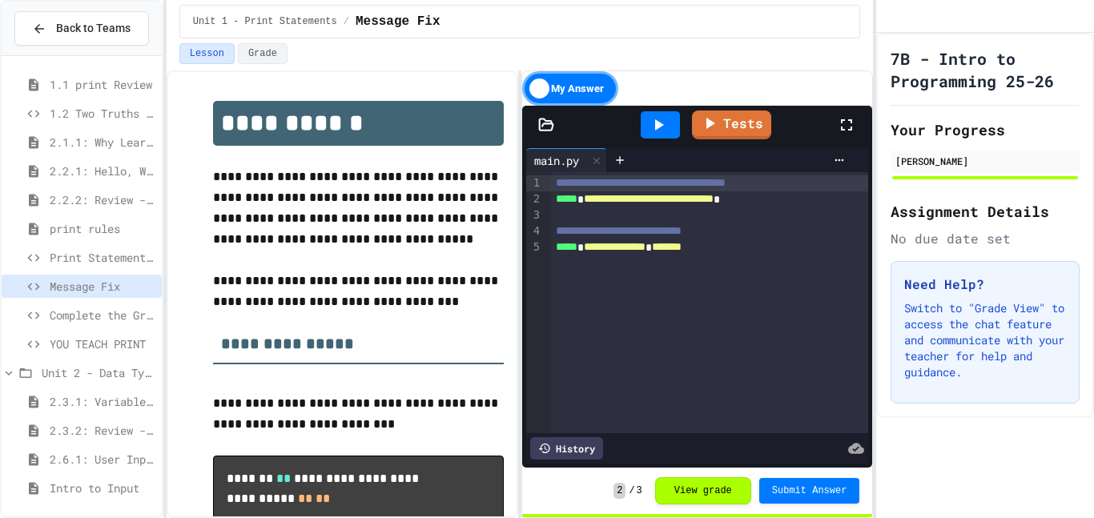
click at [83, 257] on span "Print Statement Repair" at bounding box center [103, 257] width 106 height 17
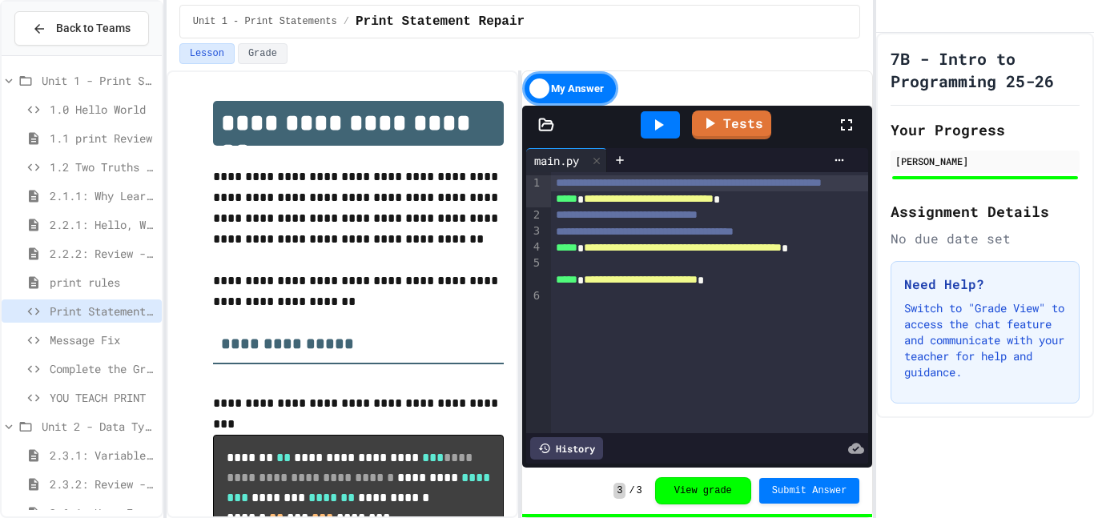
click at [104, 101] on span "1.0 Hello World" at bounding box center [103, 109] width 106 height 17
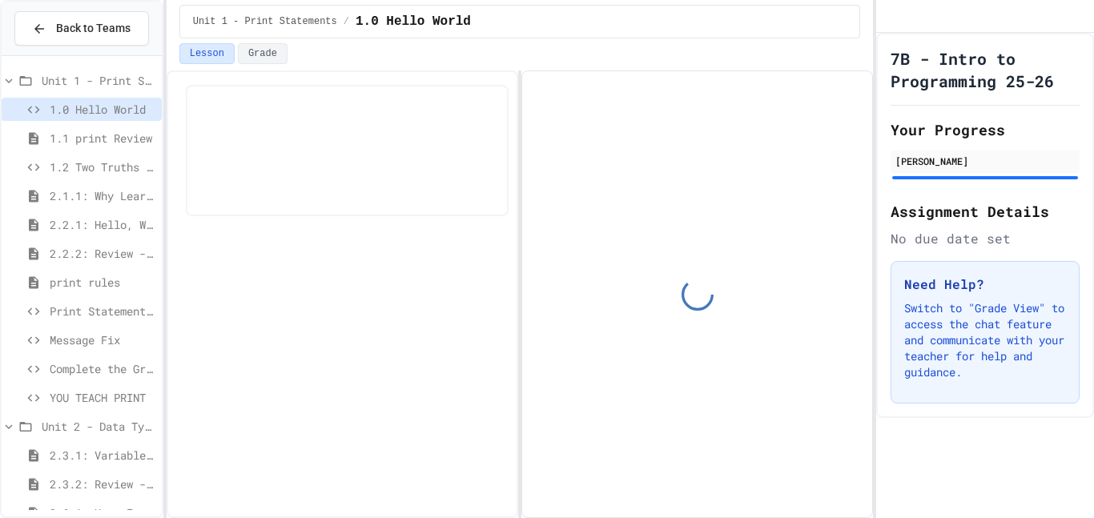
click at [106, 86] on span "Unit 1 - Print Statements" at bounding box center [99, 80] width 114 height 17
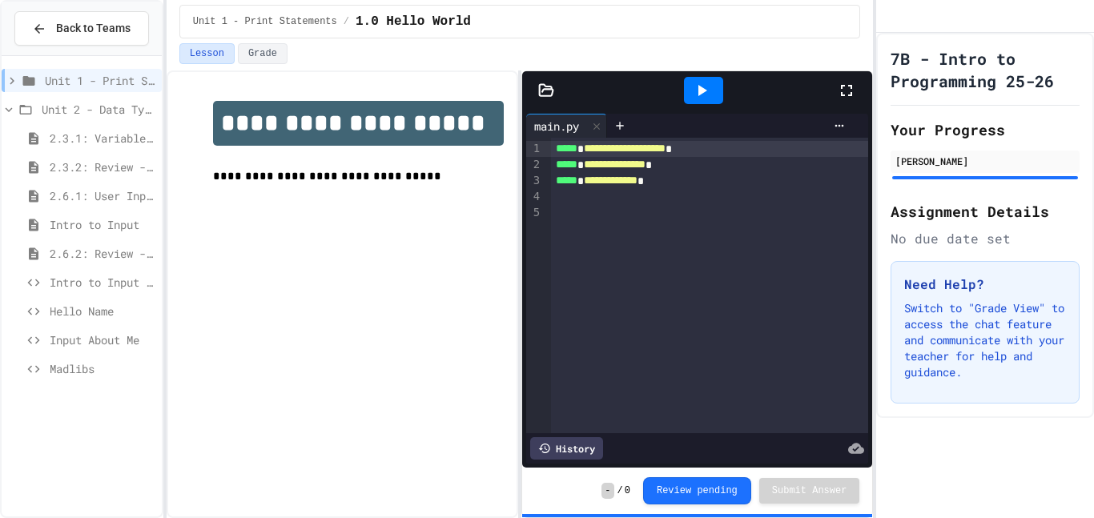
click at [42, 109] on span "Unit 2 - Data Types, Variables, [DEMOGRAPHIC_DATA]" at bounding box center [99, 109] width 114 height 17
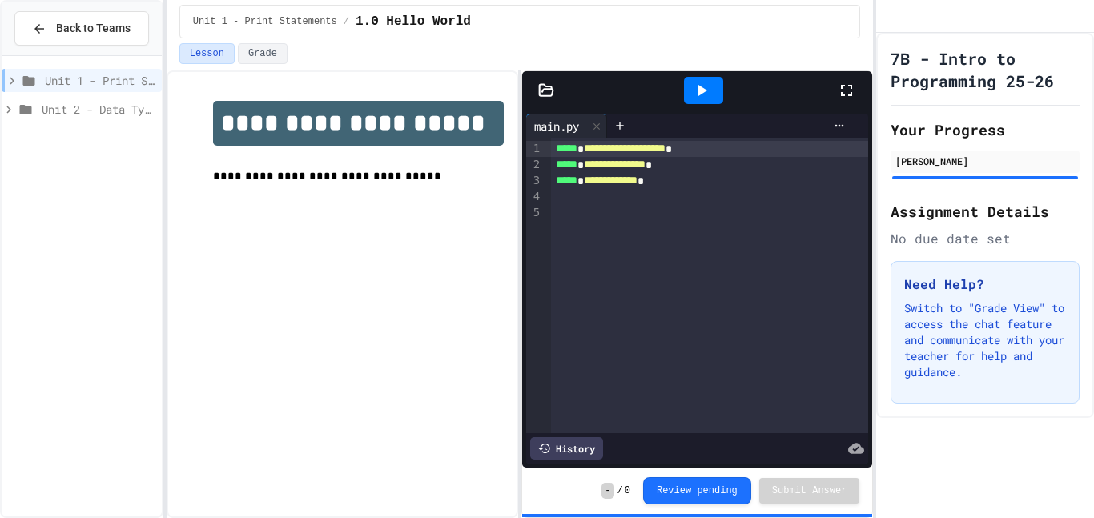
click at [29, 112] on icon at bounding box center [26, 110] width 12 height 10
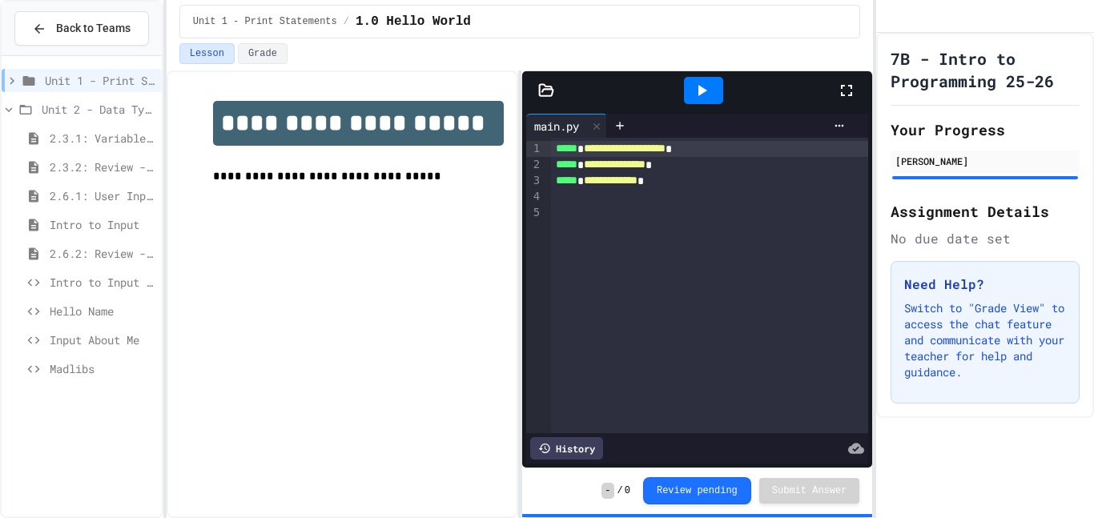
click at [34, 85] on icon at bounding box center [28, 81] width 19 height 14
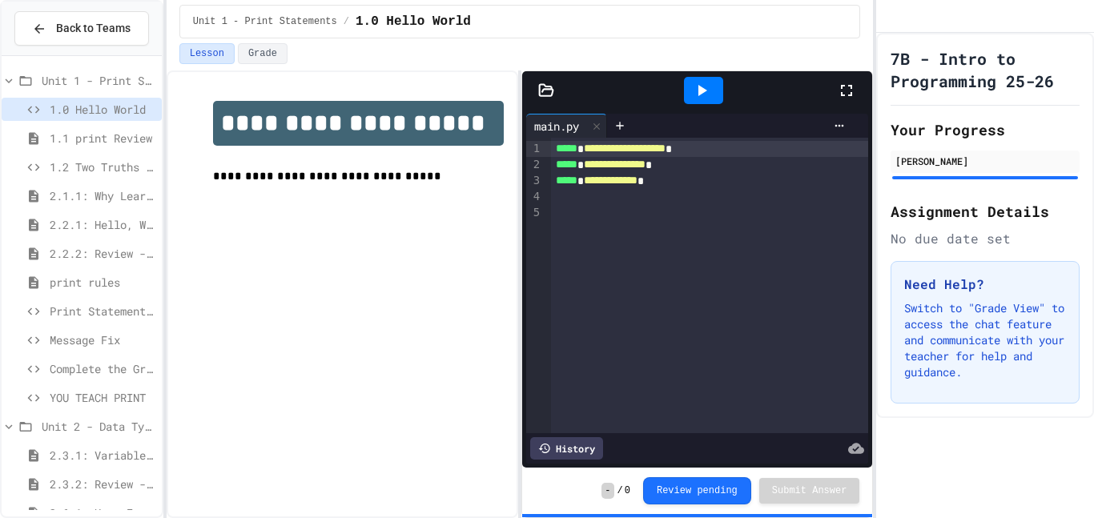
click at [34, 85] on icon at bounding box center [25, 81] width 19 height 14
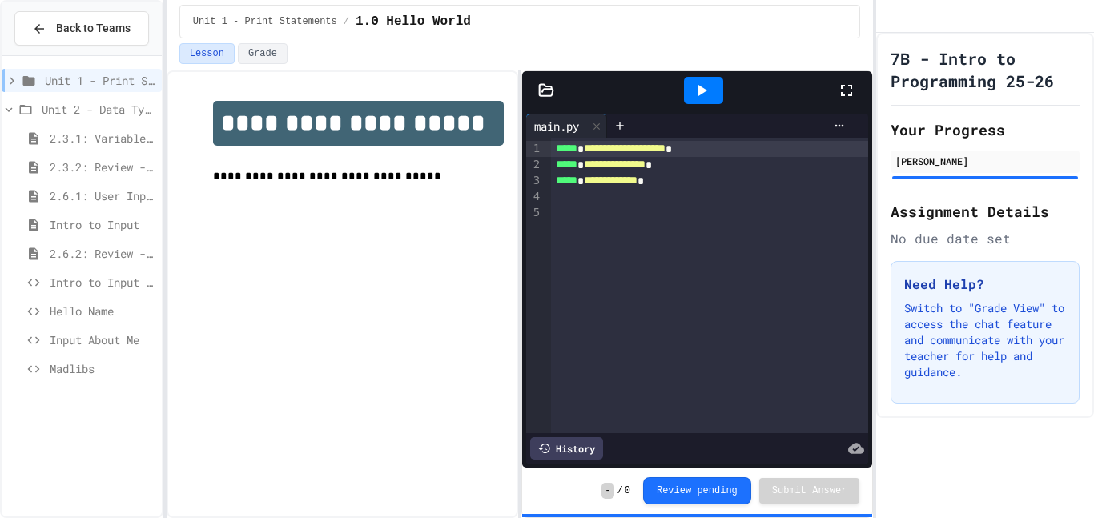
click at [92, 219] on span "Intro to Input" at bounding box center [103, 224] width 106 height 17
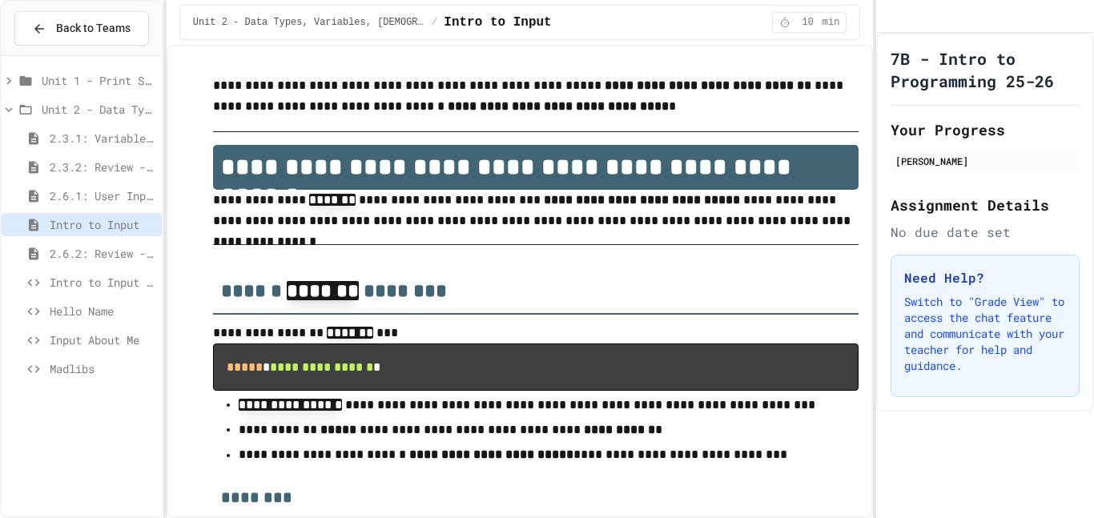
click at [64, 89] on div "Unit 1 - Print Statements" at bounding box center [82, 80] width 160 height 23
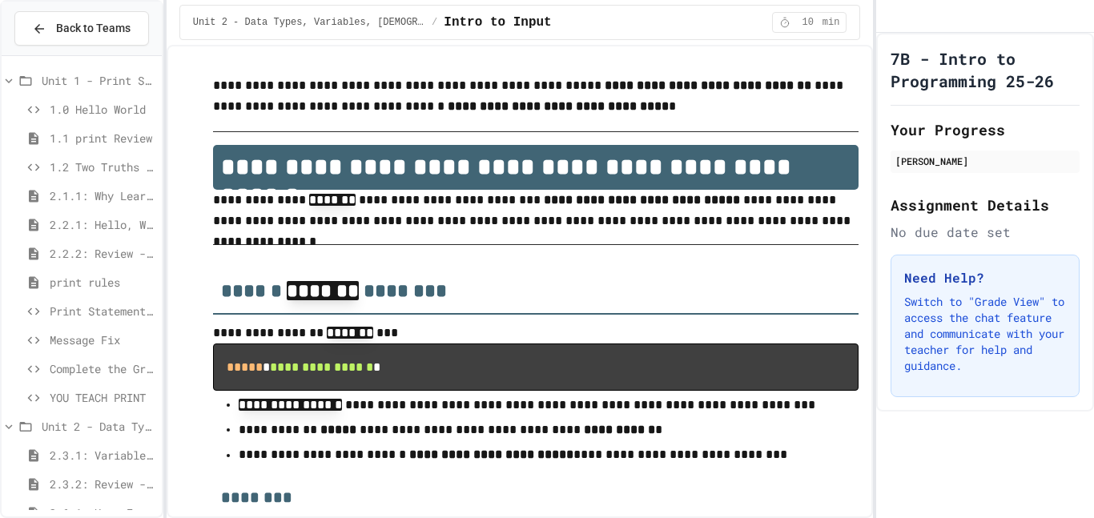
click at [104, 343] on span "Message Fix" at bounding box center [103, 340] width 106 height 17
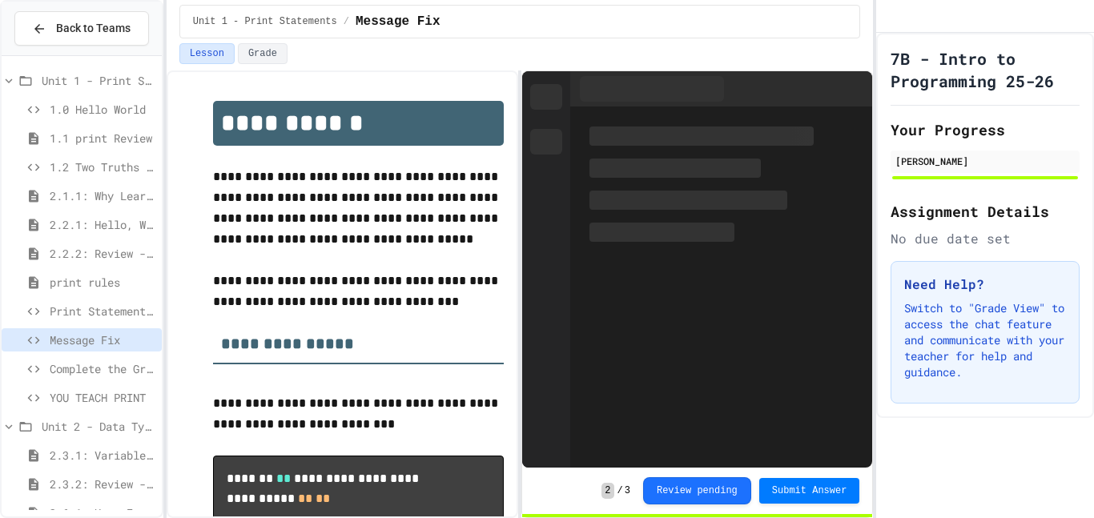
click at [107, 367] on span "Complete the Greeting" at bounding box center [103, 368] width 106 height 17
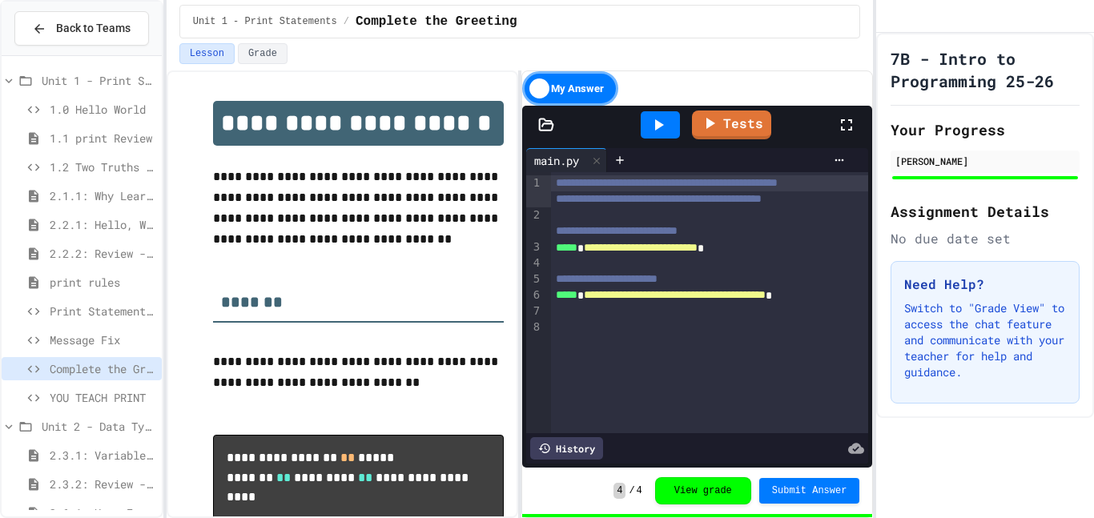
click at [105, 77] on span "Unit 1 - Print Statements" at bounding box center [99, 80] width 114 height 17
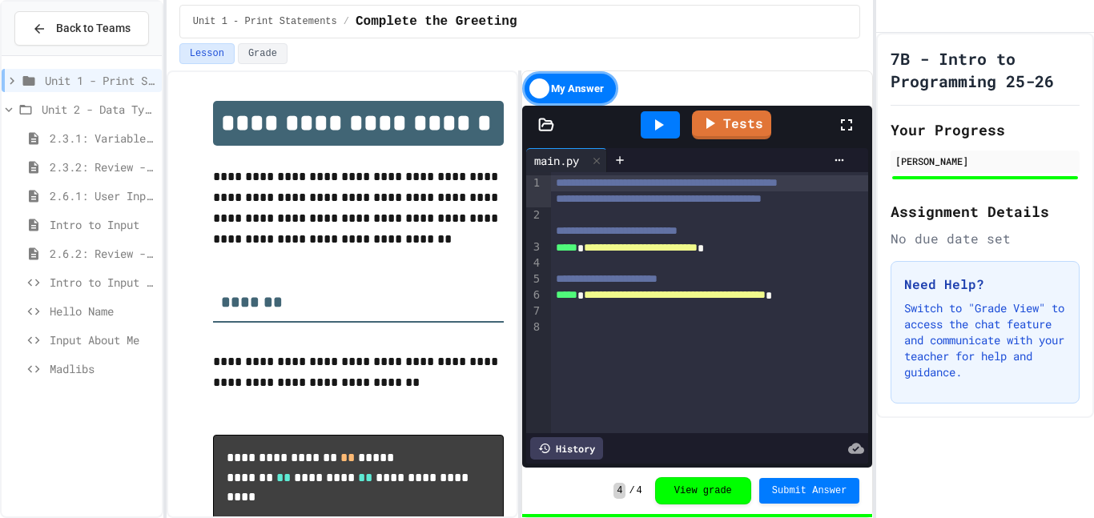
click at [105, 78] on span "Unit 1 - Print Statements" at bounding box center [100, 80] width 111 height 17
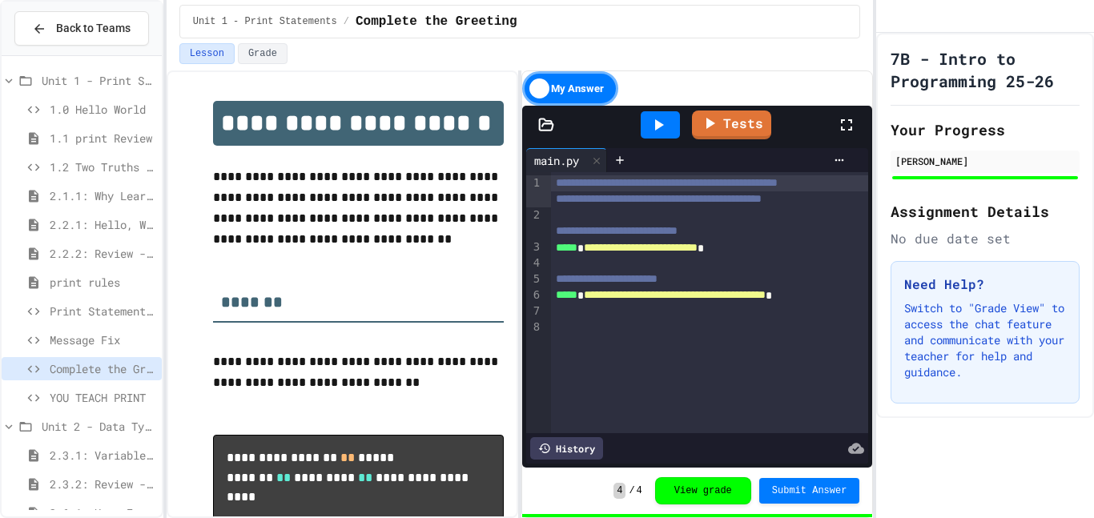
scroll to position [199, 0]
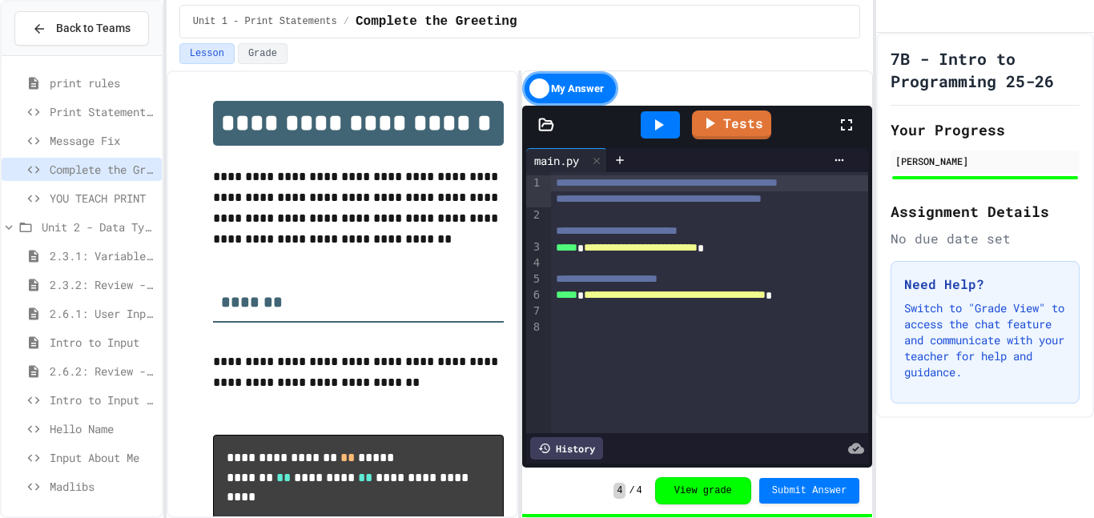
click at [52, 433] on span "Hello Name" at bounding box center [103, 428] width 106 height 17
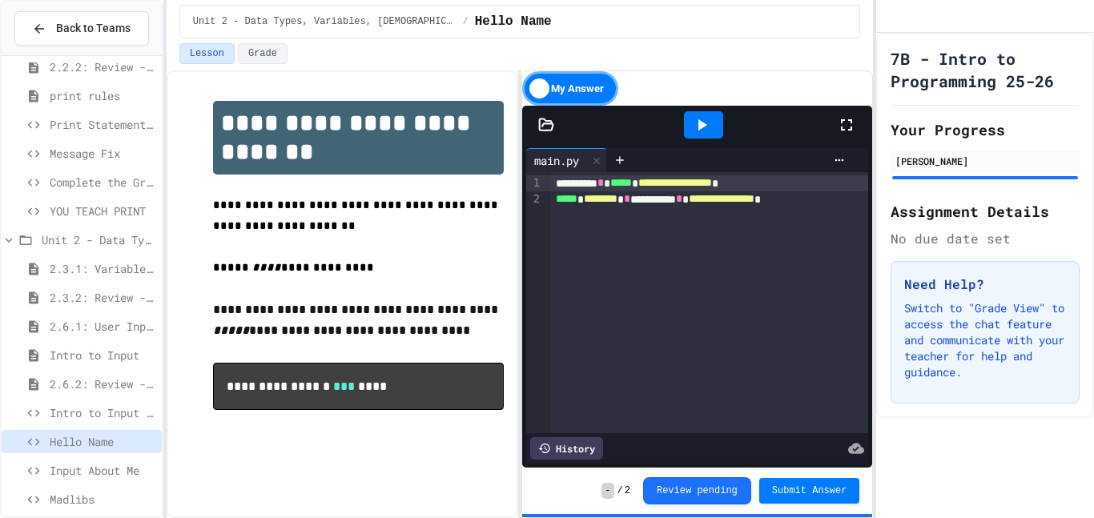
click at [700, 117] on icon at bounding box center [701, 124] width 19 height 19
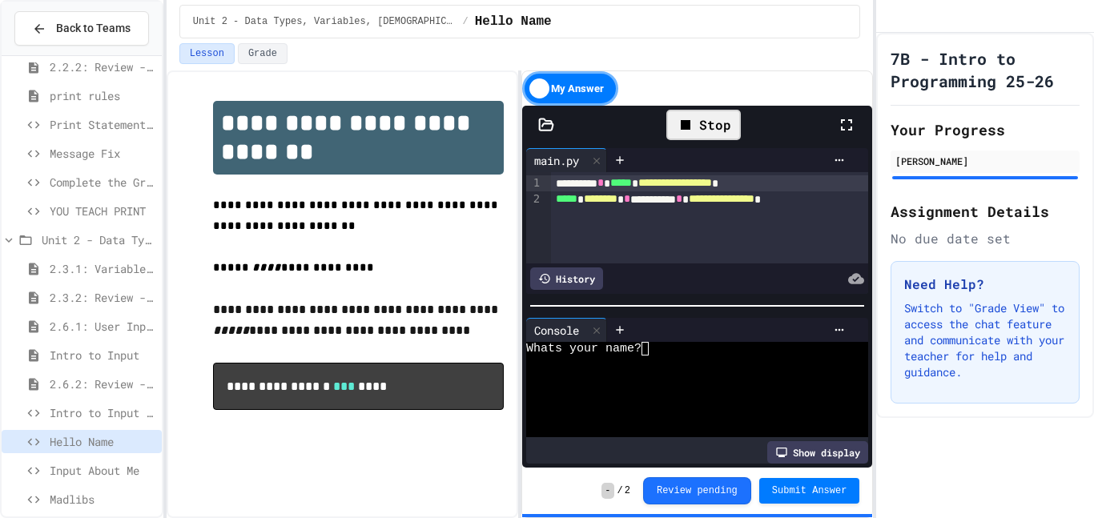
click at [648, 350] on textarea "Terminal input" at bounding box center [644, 349] width 7 height 14
click at [106, 420] on span "Intro to Input Exercise" at bounding box center [103, 412] width 106 height 17
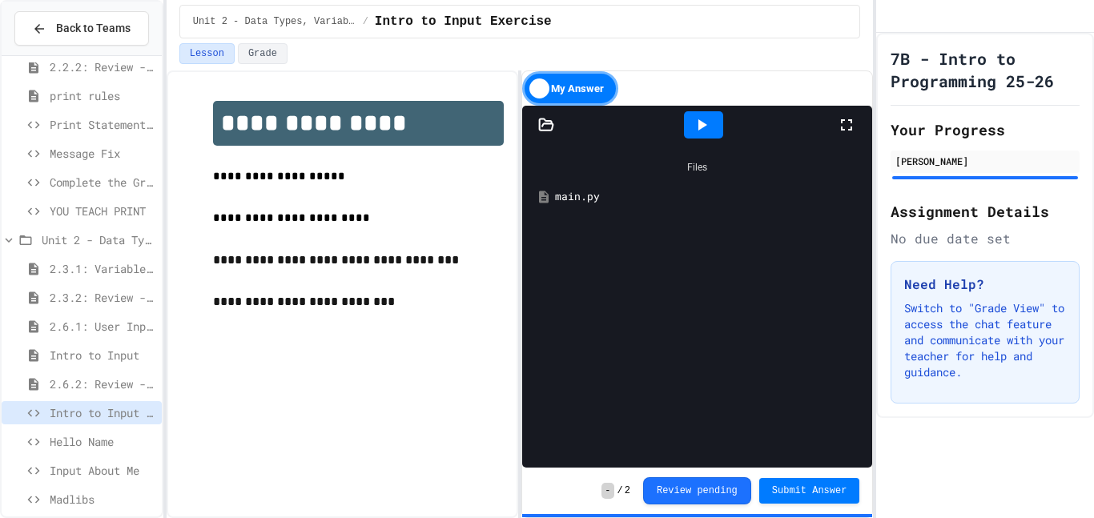
click at [610, 202] on div "main.py" at bounding box center [708, 197] width 307 height 16
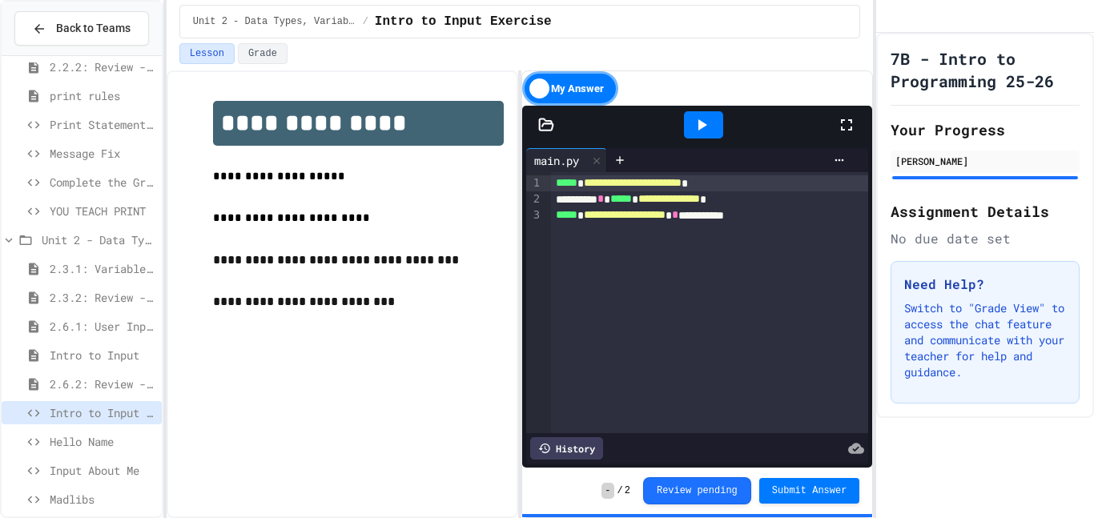
click at [720, 109] on div at bounding box center [703, 124] width 55 height 43
click at [713, 121] on div at bounding box center [703, 124] width 39 height 27
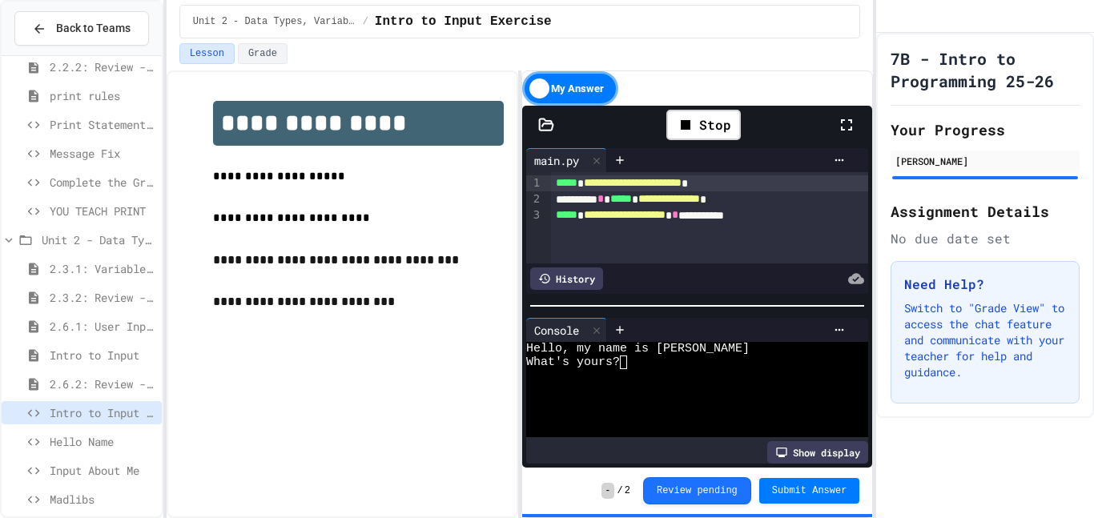
click at [625, 364] on textarea "Terminal input" at bounding box center [623, 363] width 7 height 14
click at [696, 132] on icon at bounding box center [701, 124] width 19 height 19
click at [625, 364] on textarea "Terminal input" at bounding box center [623, 363] width 7 height 14
click at [697, 131] on div "Stop" at bounding box center [703, 125] width 74 height 30
click at [697, 131] on icon at bounding box center [701, 124] width 19 height 19
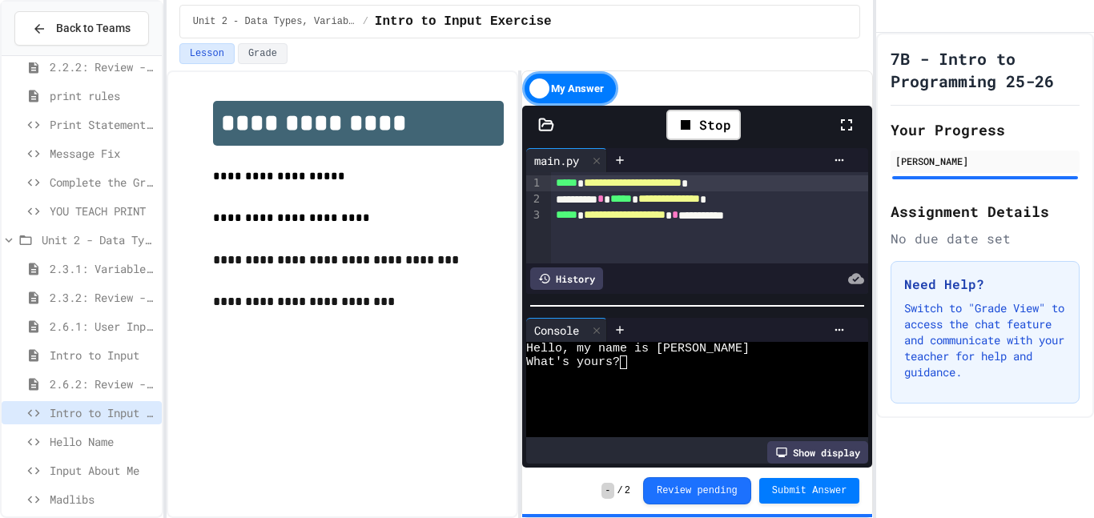
click at [621, 364] on textarea "Terminal input" at bounding box center [623, 363] width 7 height 14
click at [701, 113] on div at bounding box center [703, 124] width 39 height 27
click at [701, 113] on div "Stop" at bounding box center [703, 125] width 74 height 30
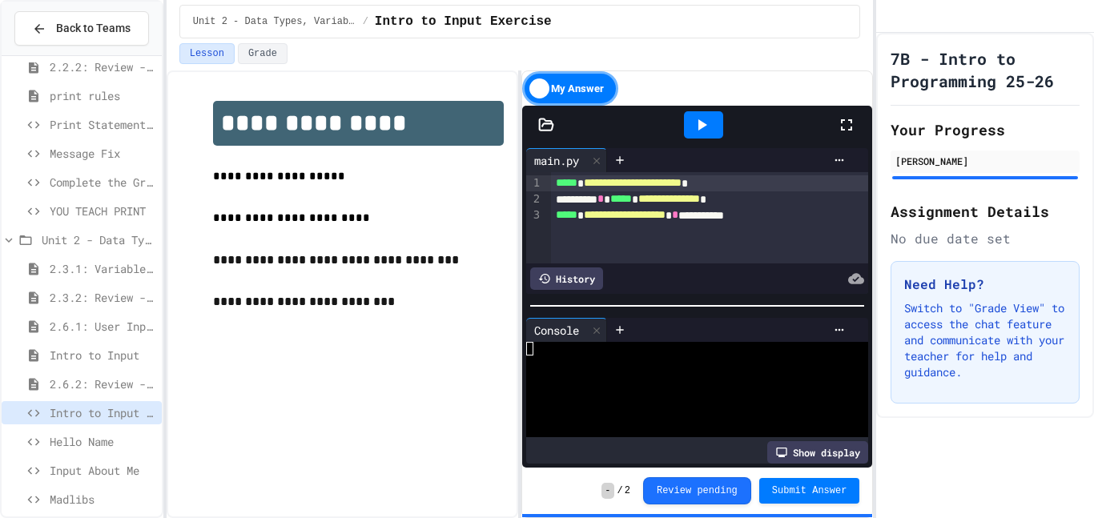
click at [706, 118] on icon at bounding box center [701, 124] width 19 height 19
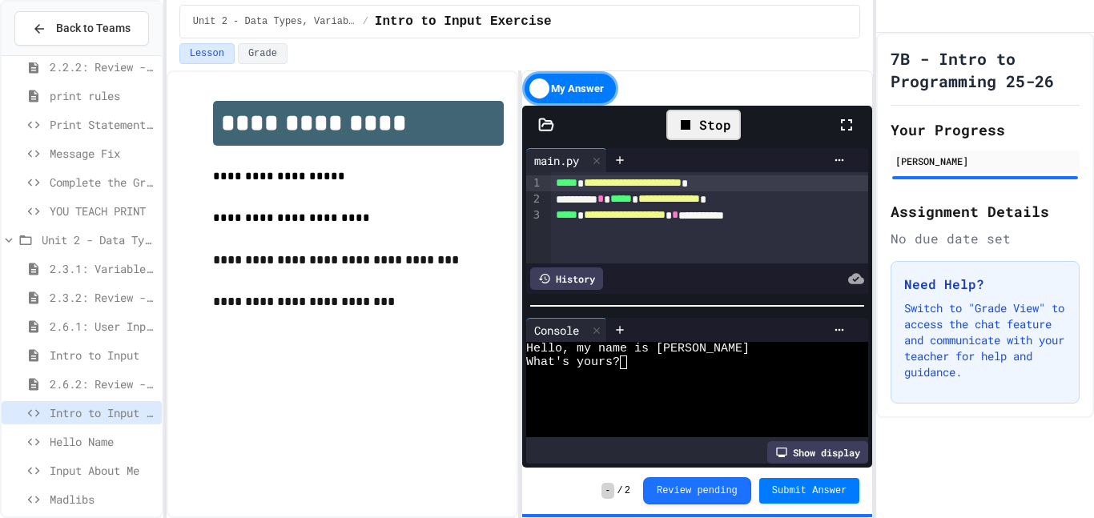
click at [708, 125] on div "Stop" at bounding box center [703, 125] width 74 height 30
click at [624, 361] on textarea "Terminal input" at bounding box center [623, 363] width 7 height 14
click at [626, 365] on textarea "Terminal input" at bounding box center [623, 363] width 7 height 14
click at [699, 129] on icon at bounding box center [702, 124] width 9 height 11
click at [621, 360] on textarea "Terminal input" at bounding box center [623, 363] width 7 height 14
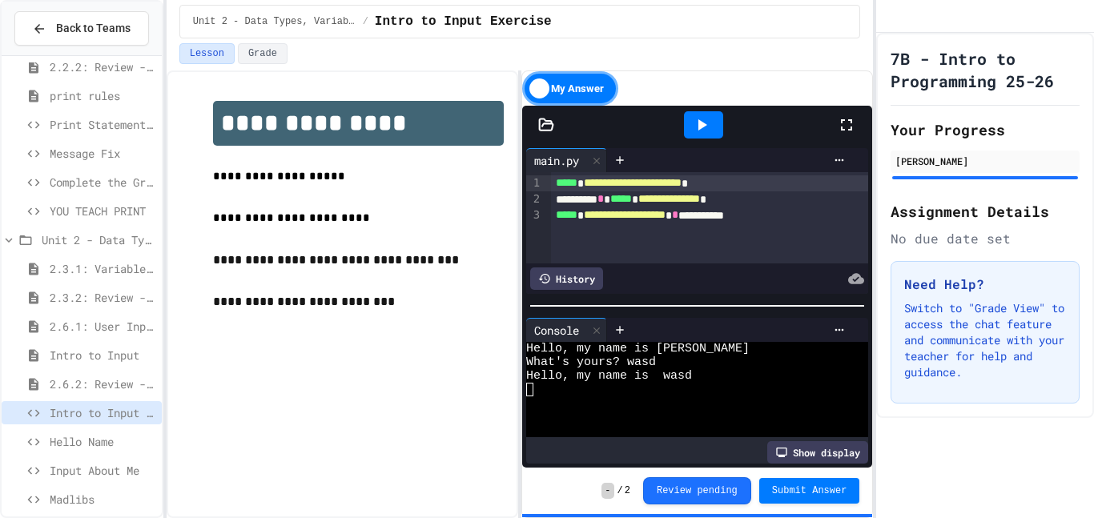
click at [78, 472] on span "Input About Me" at bounding box center [103, 470] width 106 height 17
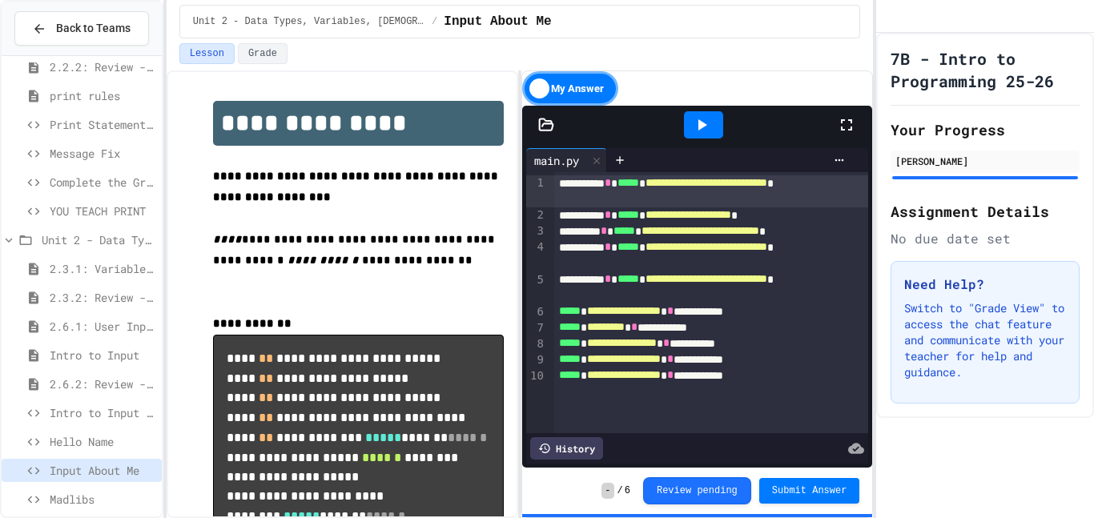
click at [706, 122] on icon at bounding box center [701, 124] width 19 height 19
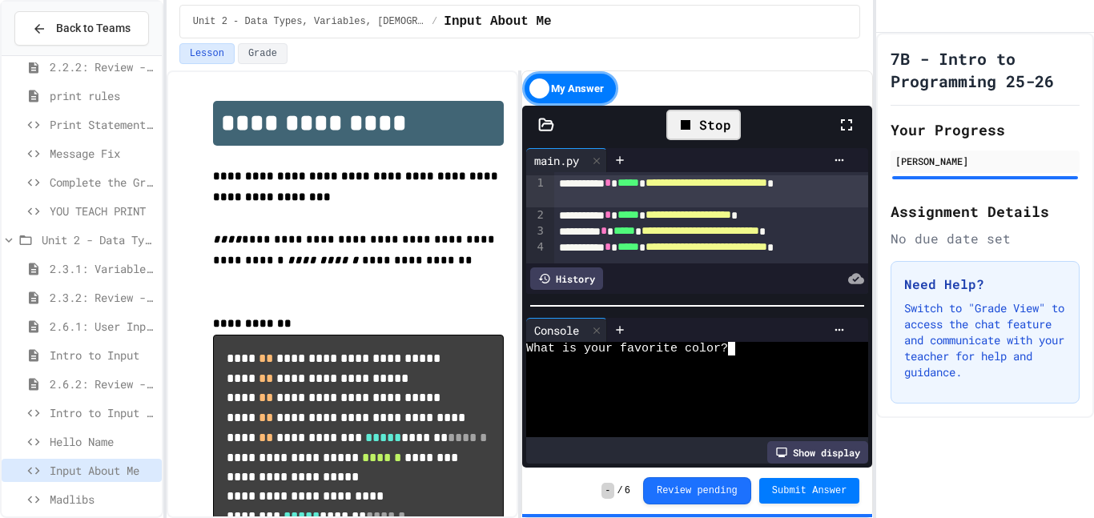
click at [733, 355] on textarea "Terminal input" at bounding box center [731, 349] width 7 height 14
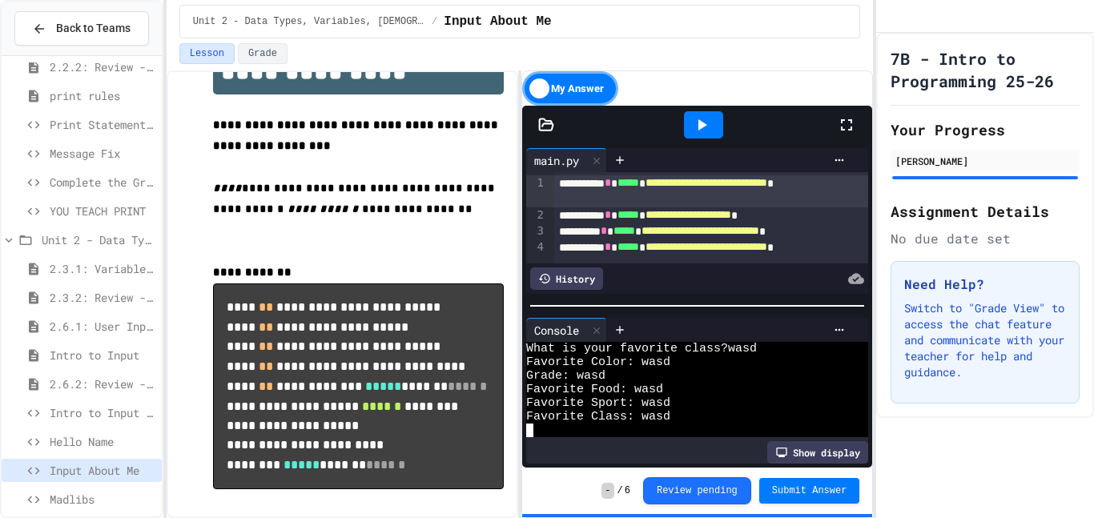
scroll to position [59, 0]
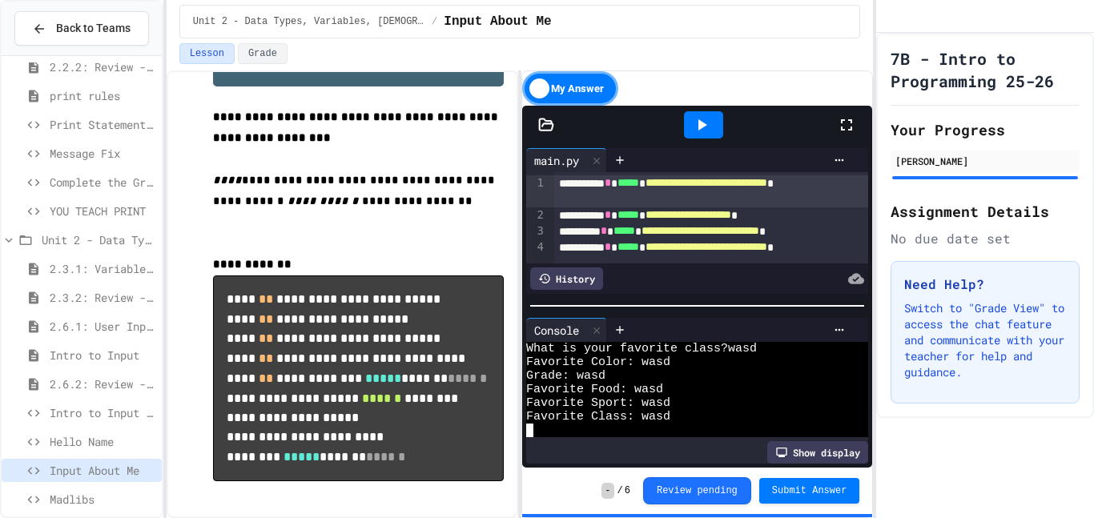
click at [73, 501] on span "Madlibs" at bounding box center [103, 499] width 106 height 17
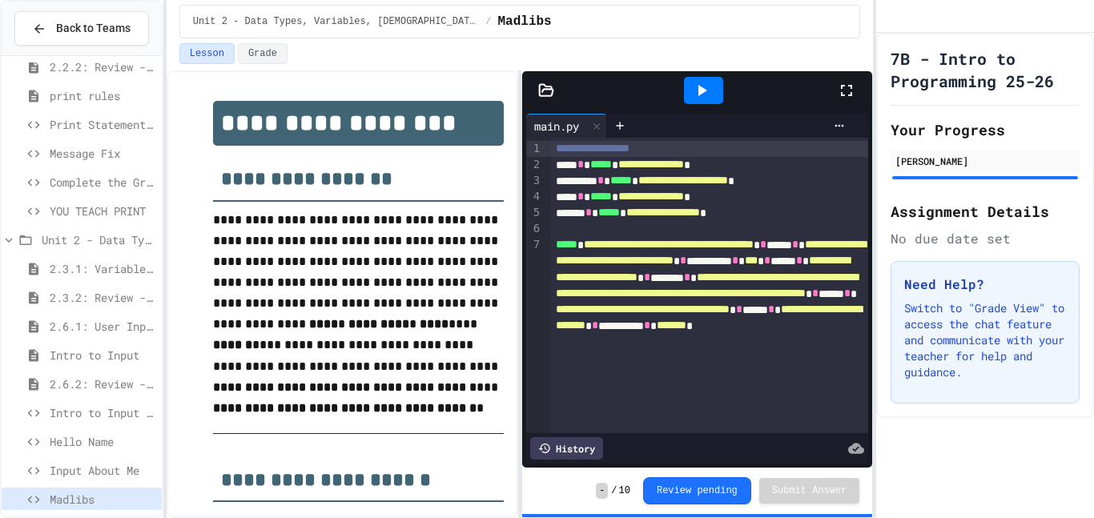
click at [701, 92] on icon at bounding box center [702, 90] width 9 height 11
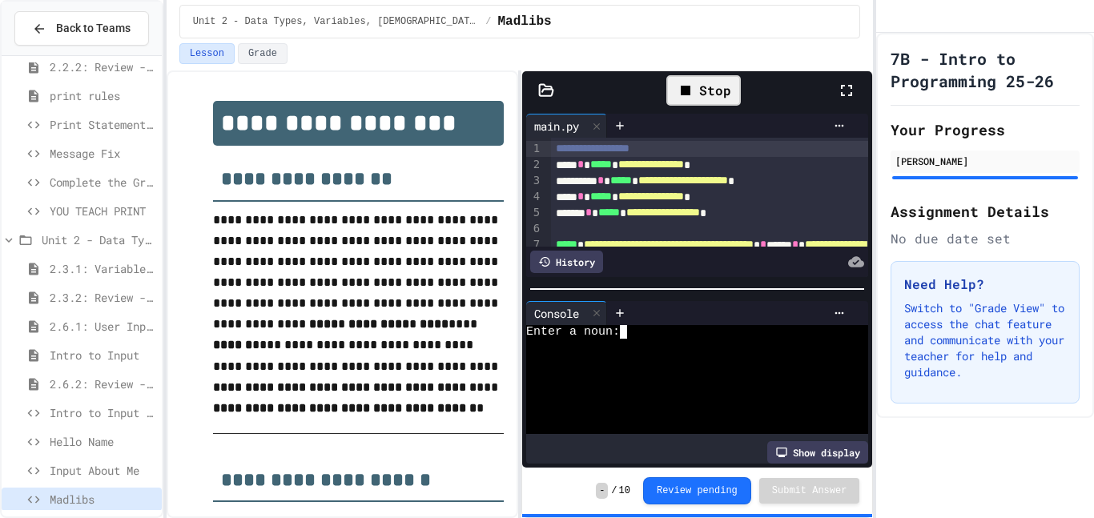
click at [631, 337] on textarea "Terminal input" at bounding box center [630, 332] width 7 height 14
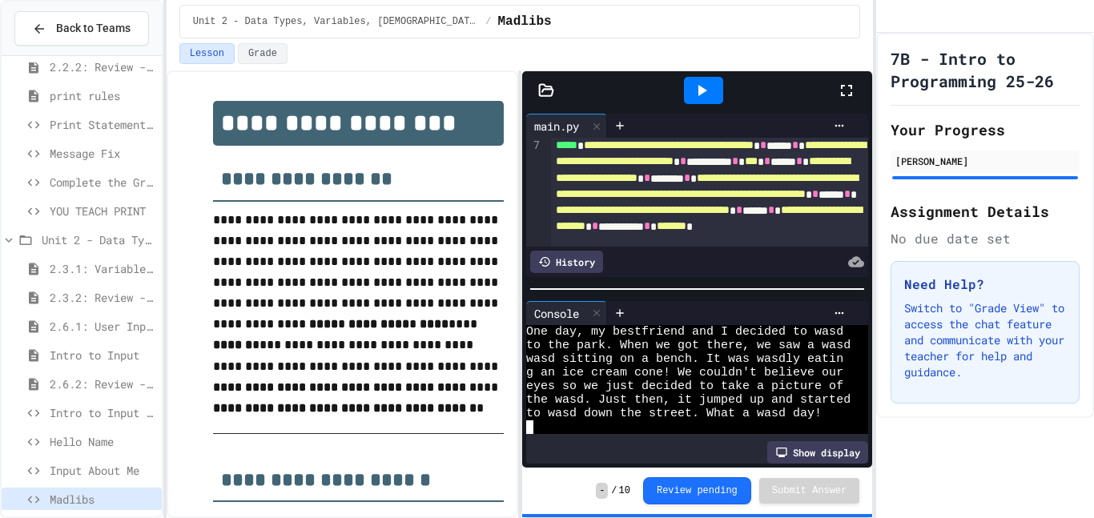
scroll to position [98, 0]
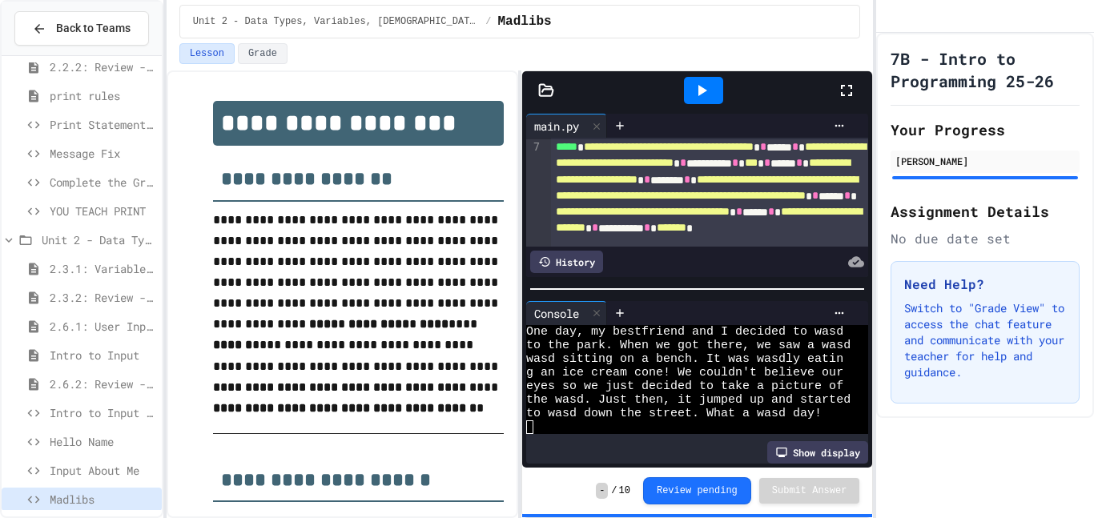
click at [745, 168] on span "***" at bounding box center [751, 162] width 13 height 11
click at [717, 98] on div at bounding box center [703, 90] width 39 height 27
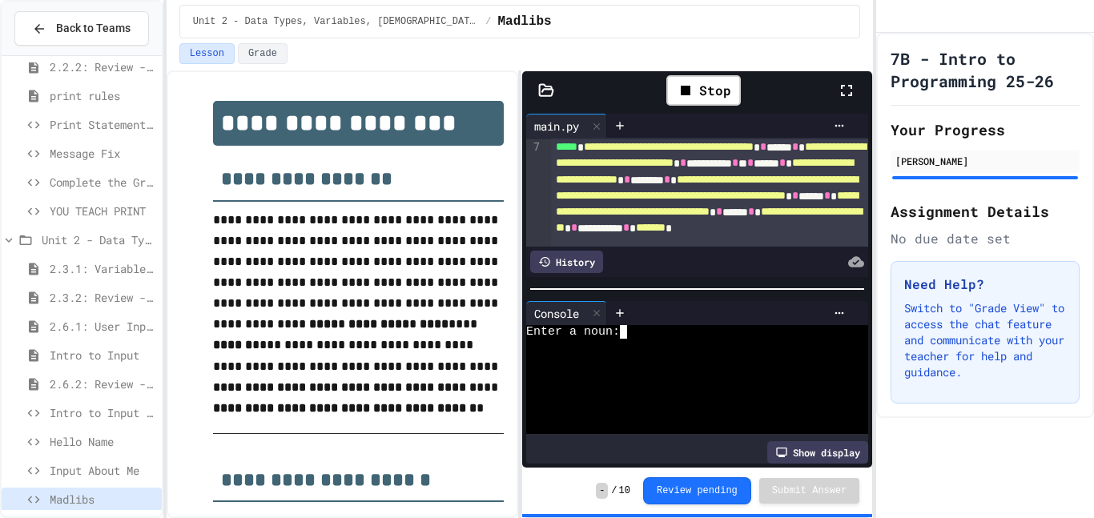
click at [627, 336] on textarea "Terminal input" at bounding box center [630, 332] width 7 height 14
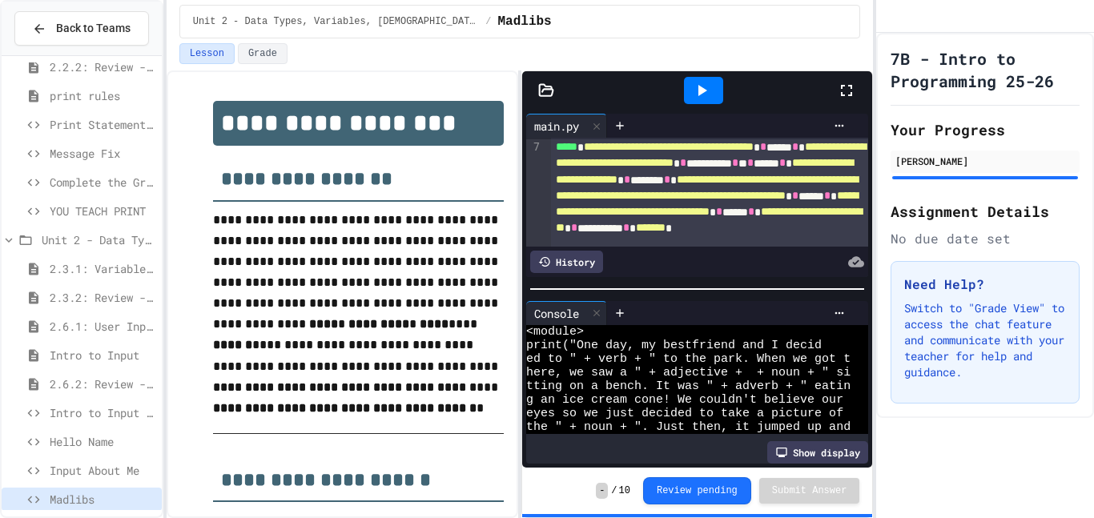
scroll to position [105, 0]
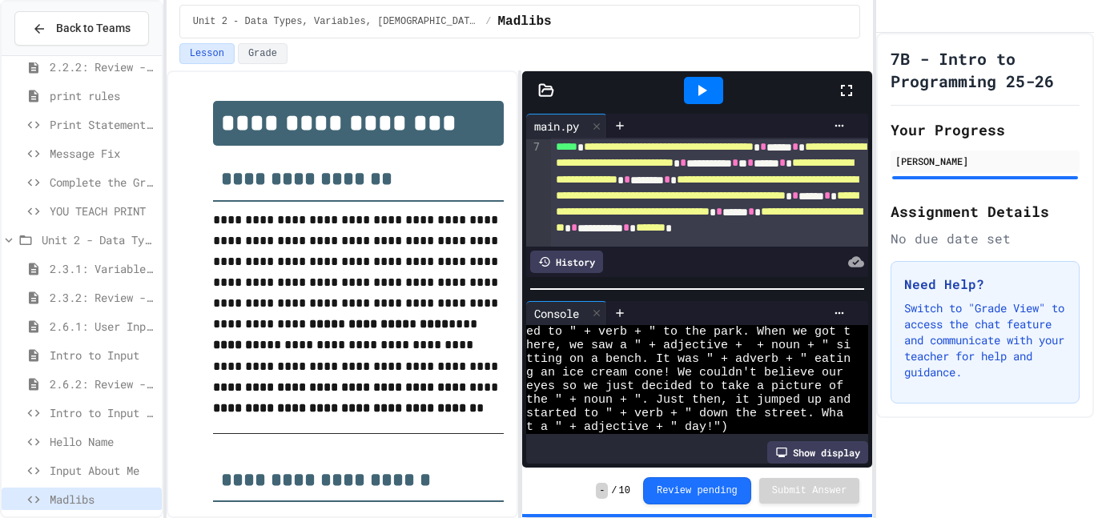
click at [695, 179] on div "**********" at bounding box center [710, 211] width 318 height 145
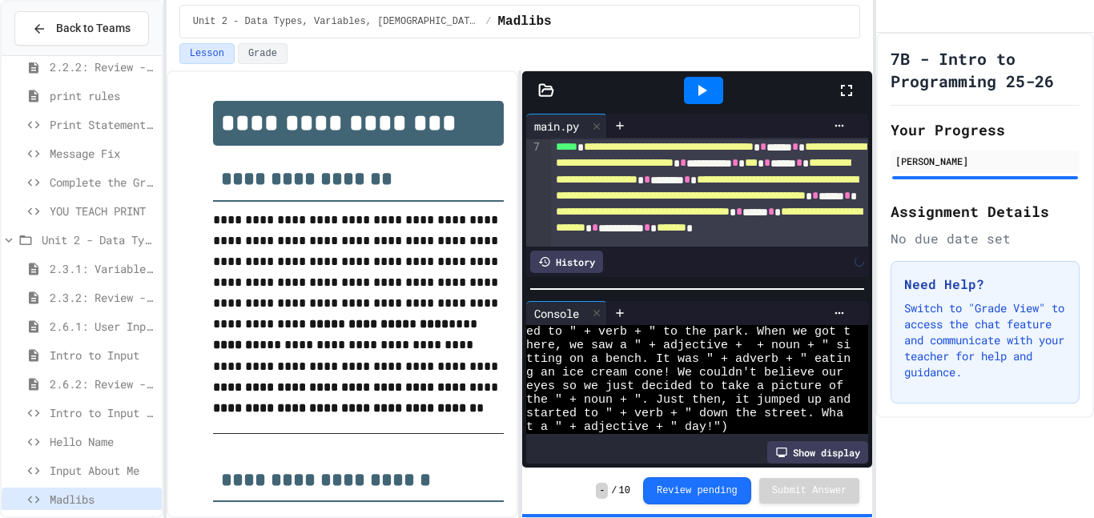
click at [703, 90] on icon at bounding box center [702, 90] width 9 height 11
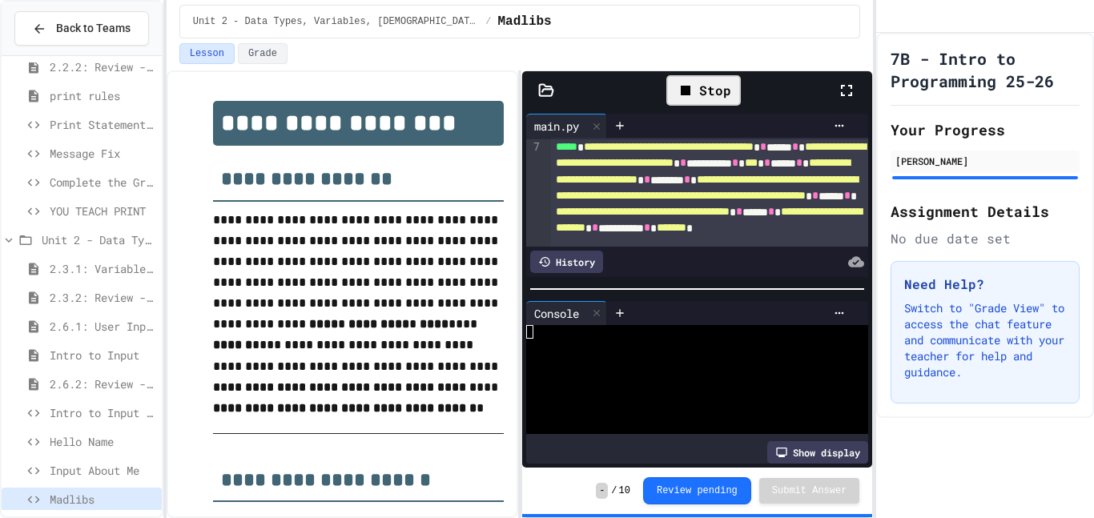
scroll to position [0, 0]
click at [629, 339] on div at bounding box center [688, 346] width 324 height 14
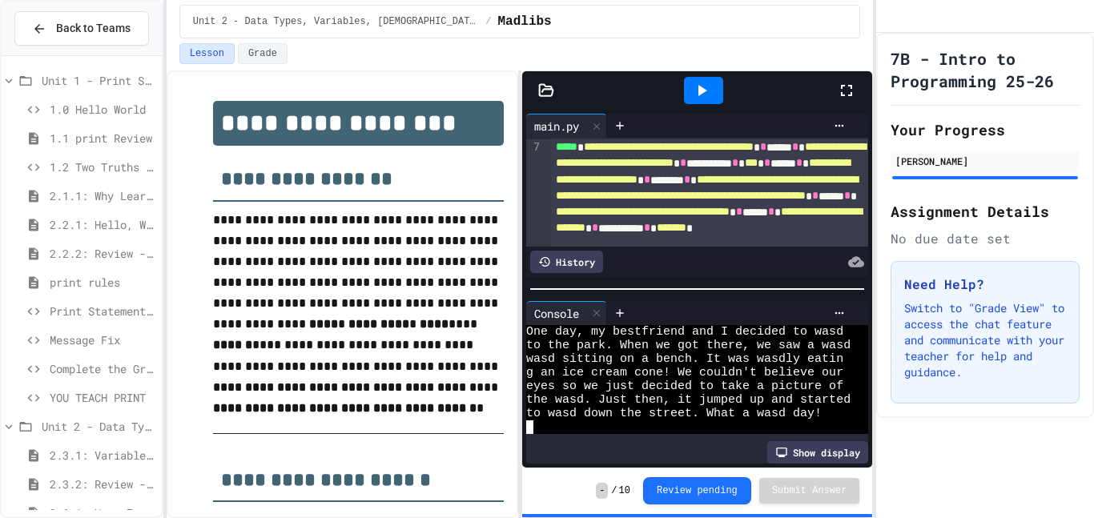
click at [100, 403] on span "YOU TEACH PRINT" at bounding box center [103, 397] width 106 height 17
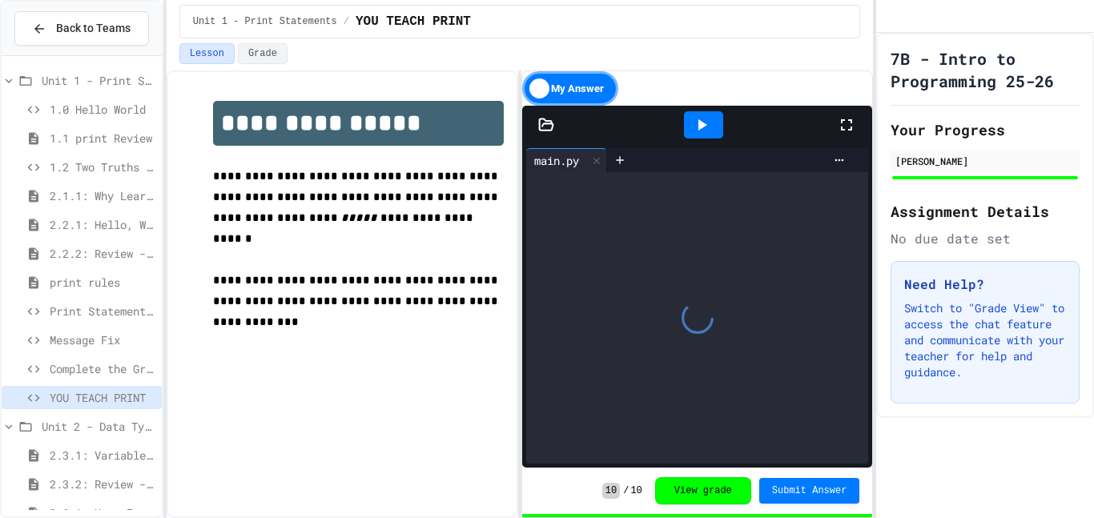
click at [124, 354] on div "Message Fix" at bounding box center [82, 342] width 160 height 29
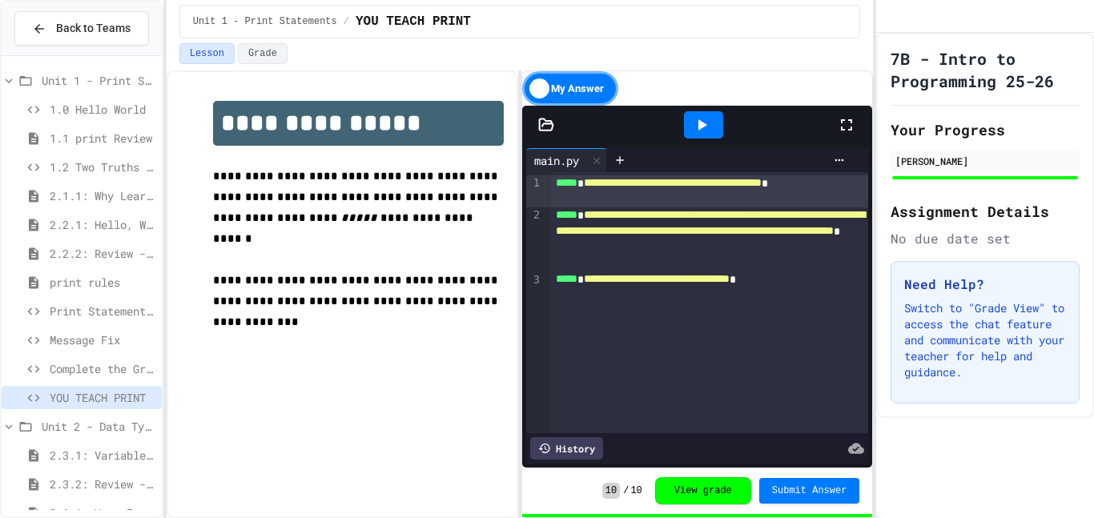
click at [99, 368] on span "Complete the Greeting" at bounding box center [103, 368] width 106 height 17
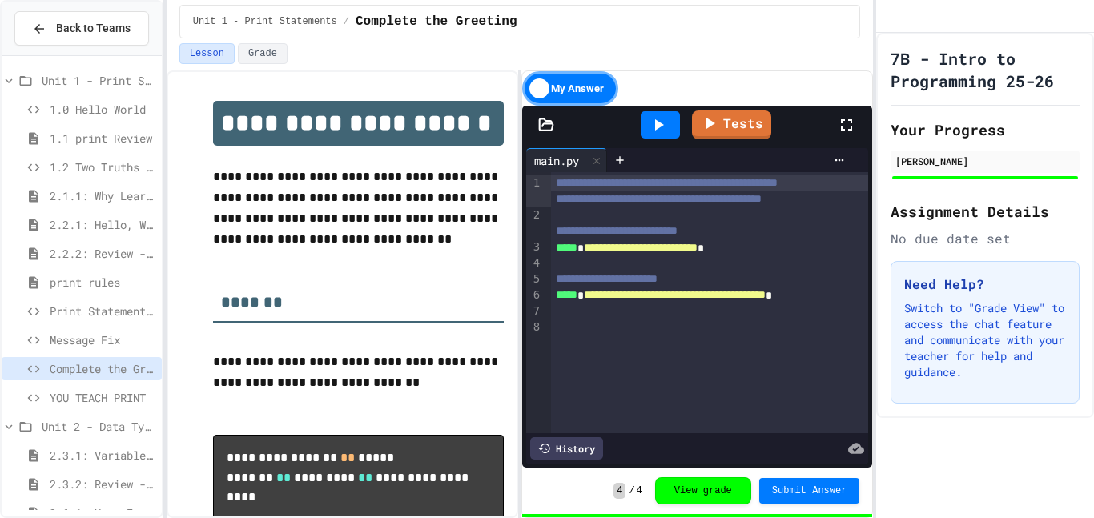
click at [105, 335] on span "Message Fix" at bounding box center [103, 340] width 106 height 17
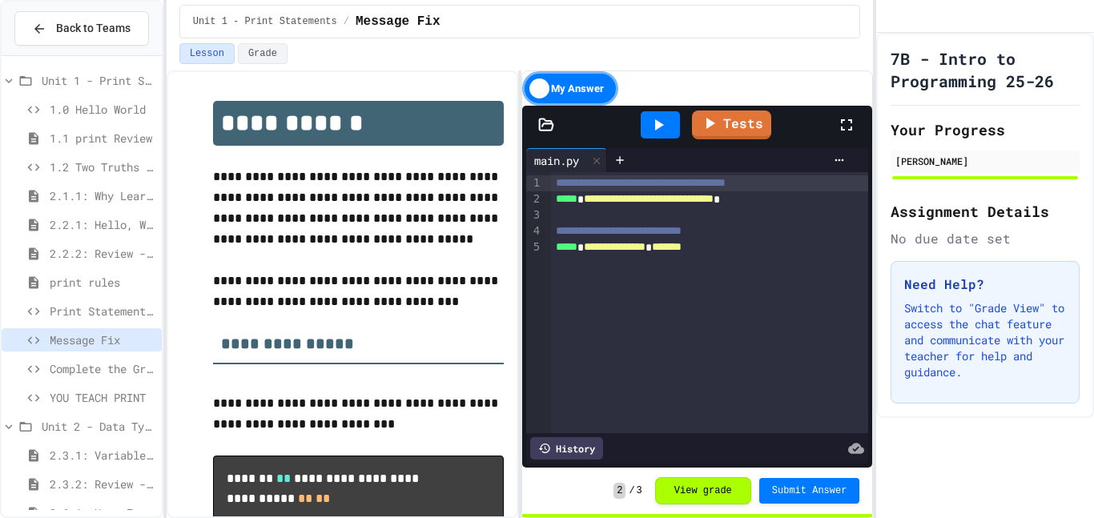
click at [114, 323] on div "Print Statement Repair" at bounding box center [82, 313] width 160 height 29
click at [114, 316] on span "Print Statement Repair" at bounding box center [103, 311] width 106 height 17
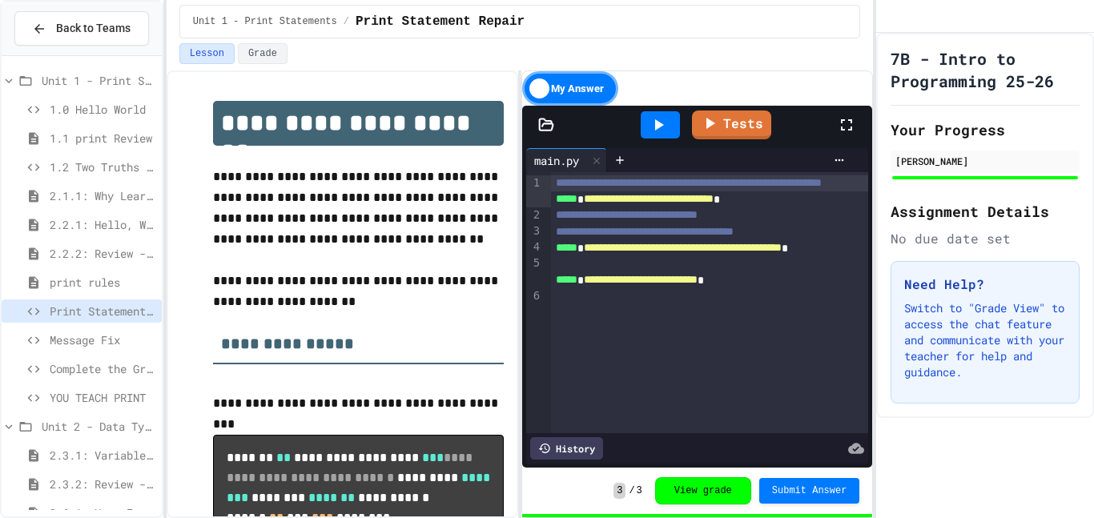
click at [98, 368] on span "Complete the Greeting" at bounding box center [103, 368] width 106 height 17
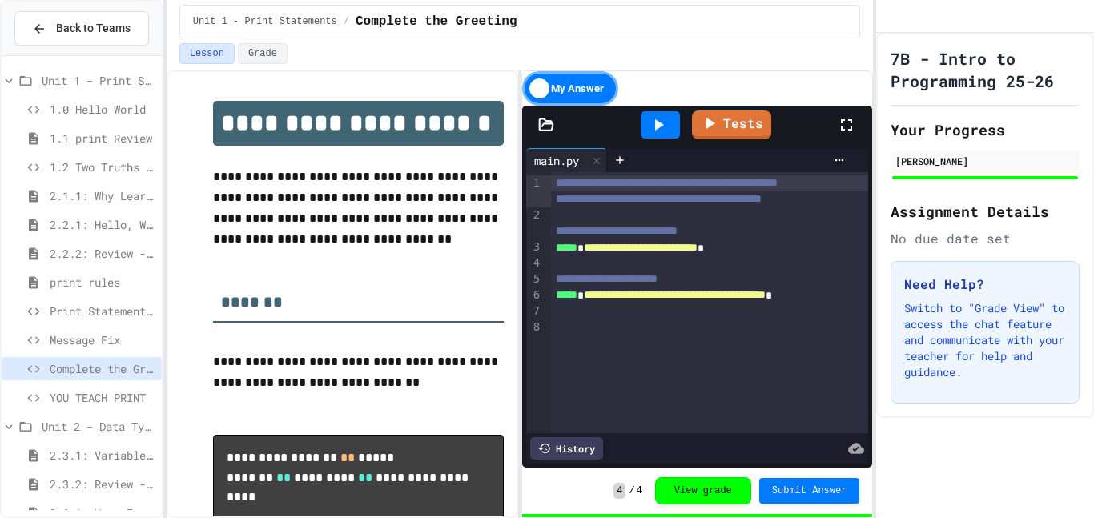
click at [78, 79] on span "Unit 1 - Print Statements" at bounding box center [99, 80] width 114 height 17
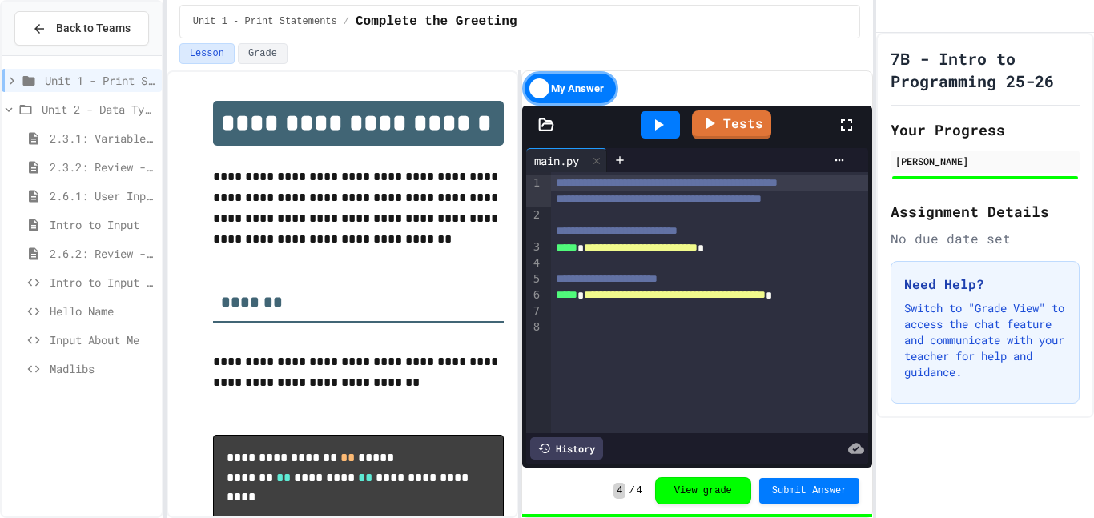
click at [102, 82] on span "Unit 1 - Print Statements" at bounding box center [100, 80] width 111 height 17
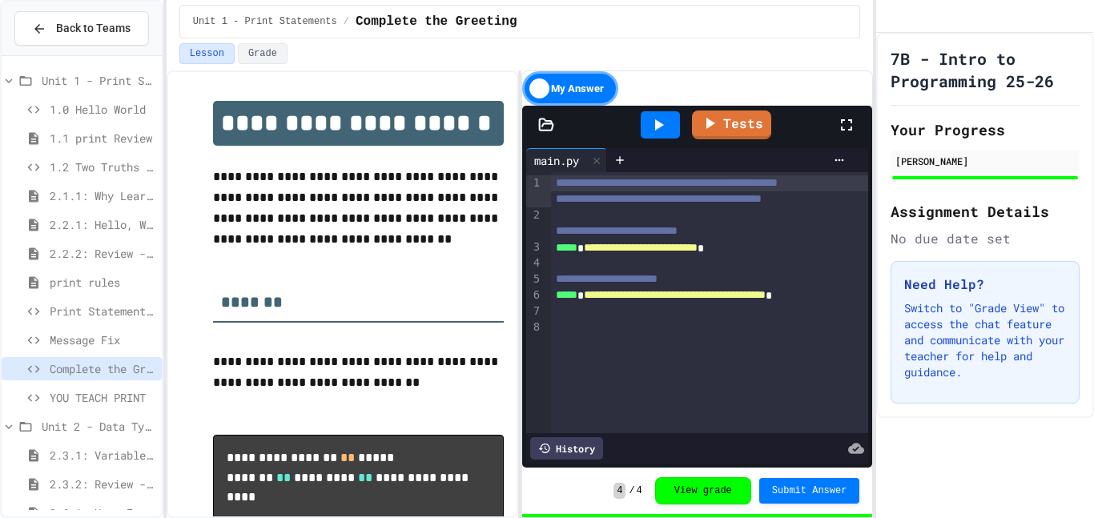
click at [109, 106] on span "1.0 Hello World" at bounding box center [103, 109] width 106 height 17
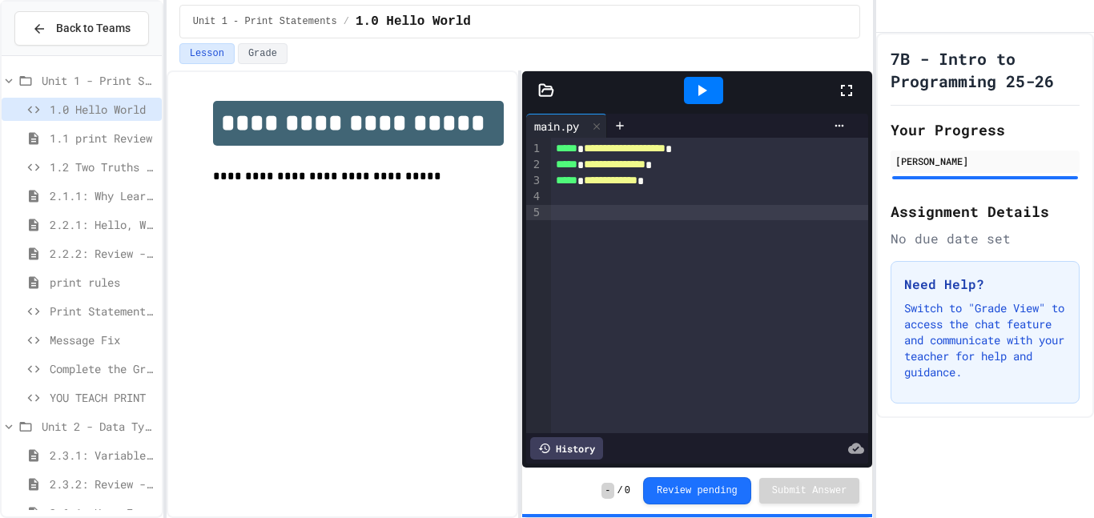
click at [645, 211] on div at bounding box center [710, 213] width 318 height 16
click at [713, 291] on div "**********" at bounding box center [710, 285] width 318 height 295
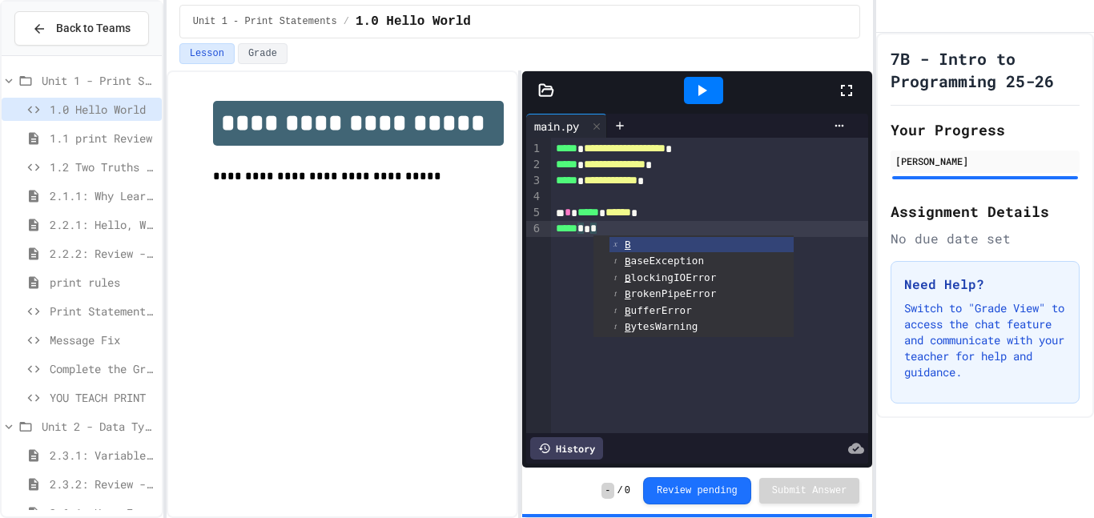
click at [719, 90] on div at bounding box center [703, 90] width 39 height 27
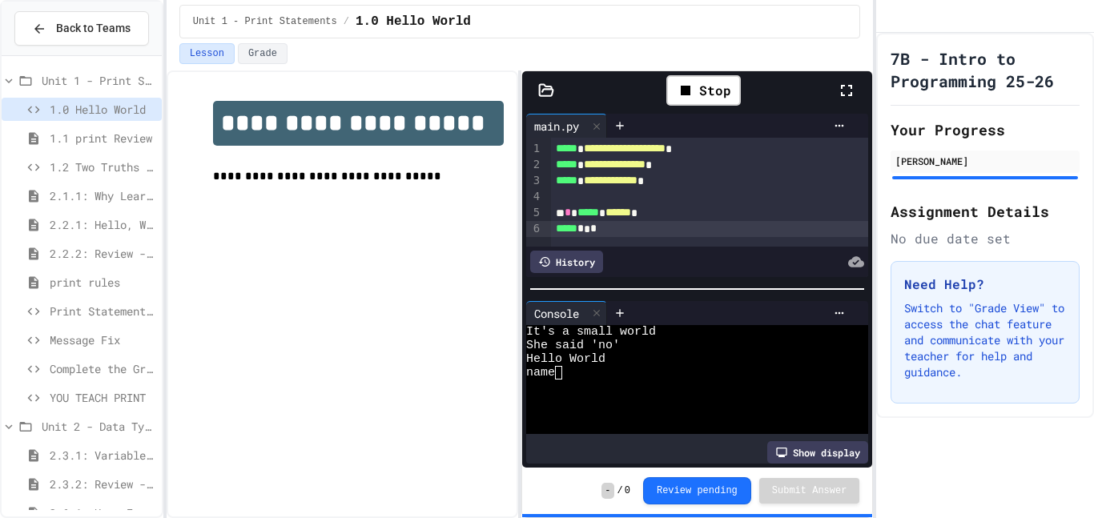
click at [559, 372] on textarea "Terminal input" at bounding box center [558, 373] width 7 height 14
type textarea "*"
click at [615, 212] on div "* * ***** * ****** *" at bounding box center [710, 213] width 318 height 16
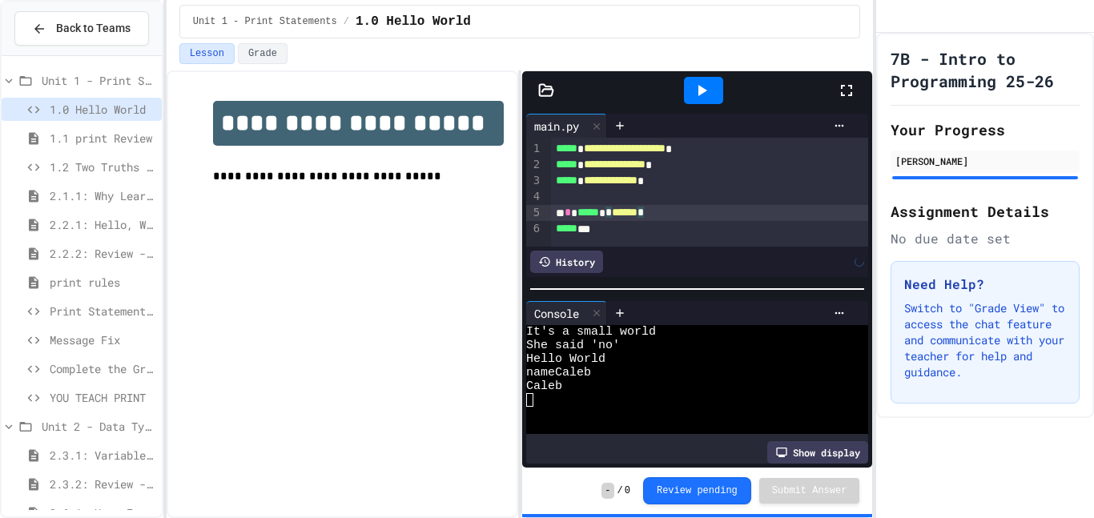
click at [725, 87] on div at bounding box center [703, 90] width 55 height 43
click at [706, 92] on icon at bounding box center [701, 90] width 19 height 19
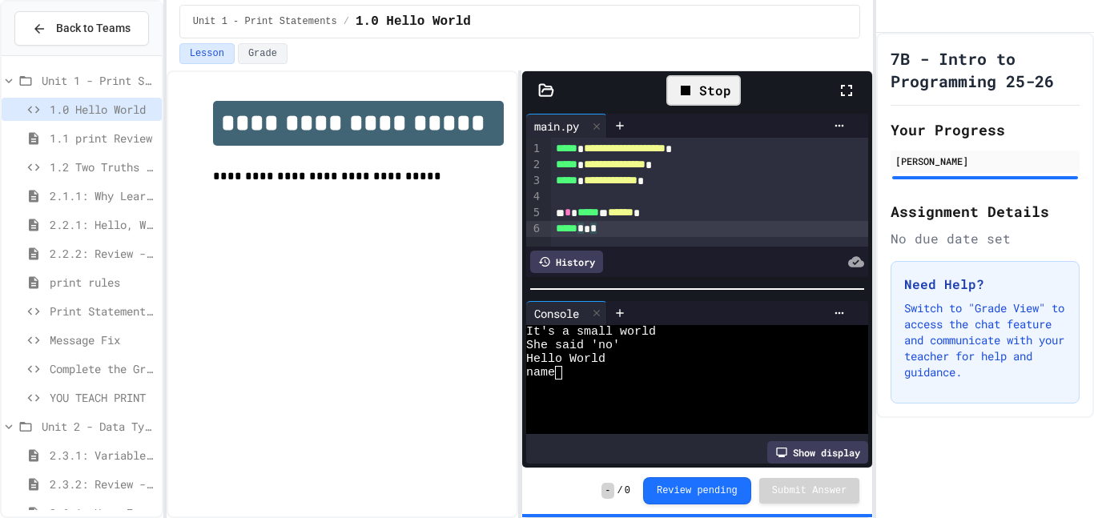
click at [722, 235] on div "***** * * *" at bounding box center [710, 229] width 318 height 16
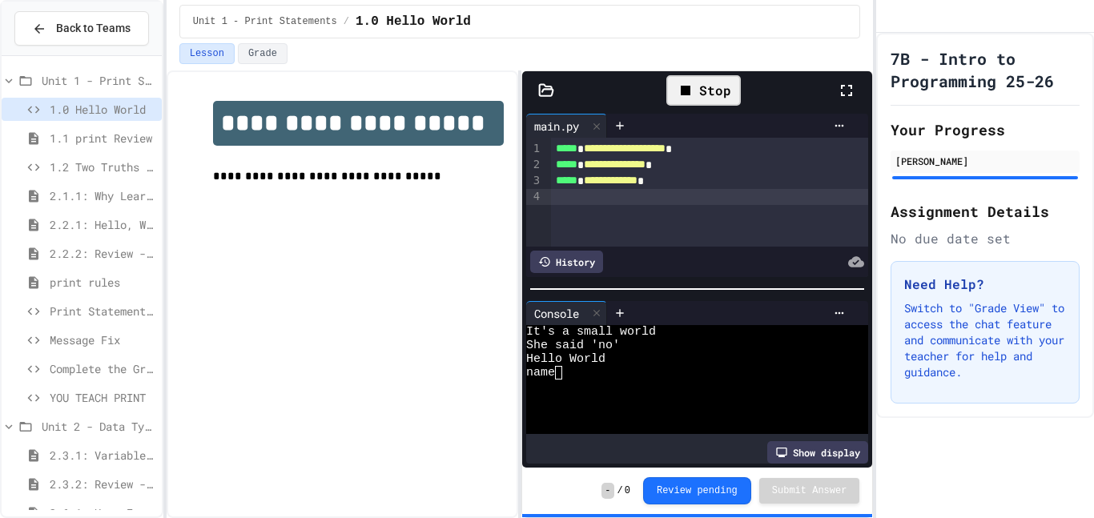
click at [679, 84] on icon at bounding box center [685, 90] width 19 height 19
click at [693, 86] on icon at bounding box center [701, 90] width 19 height 19
click at [697, 87] on icon at bounding box center [701, 90] width 19 height 19
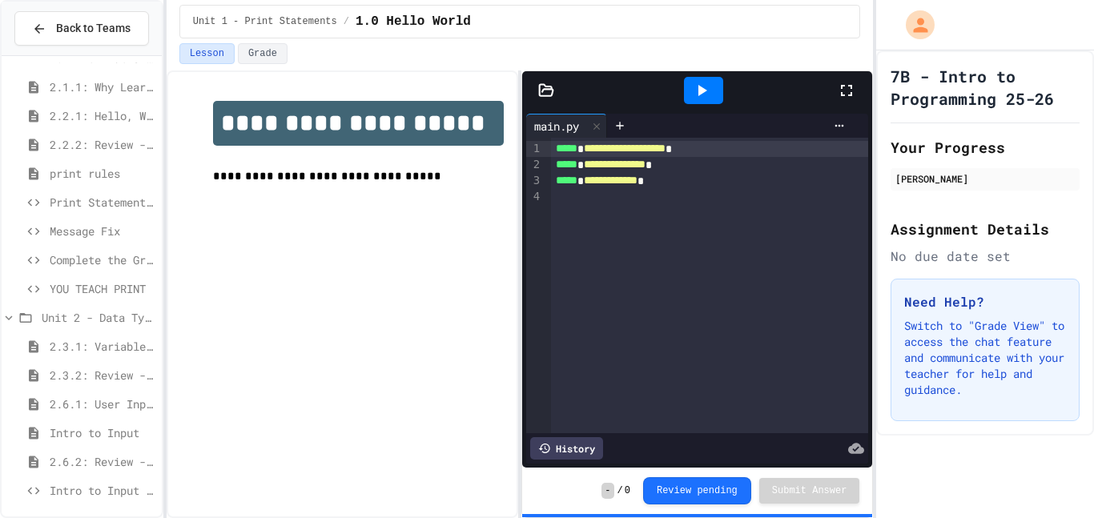
scroll to position [108, 0]
click at [93, 255] on span "Complete the Greeting" at bounding box center [103, 260] width 106 height 17
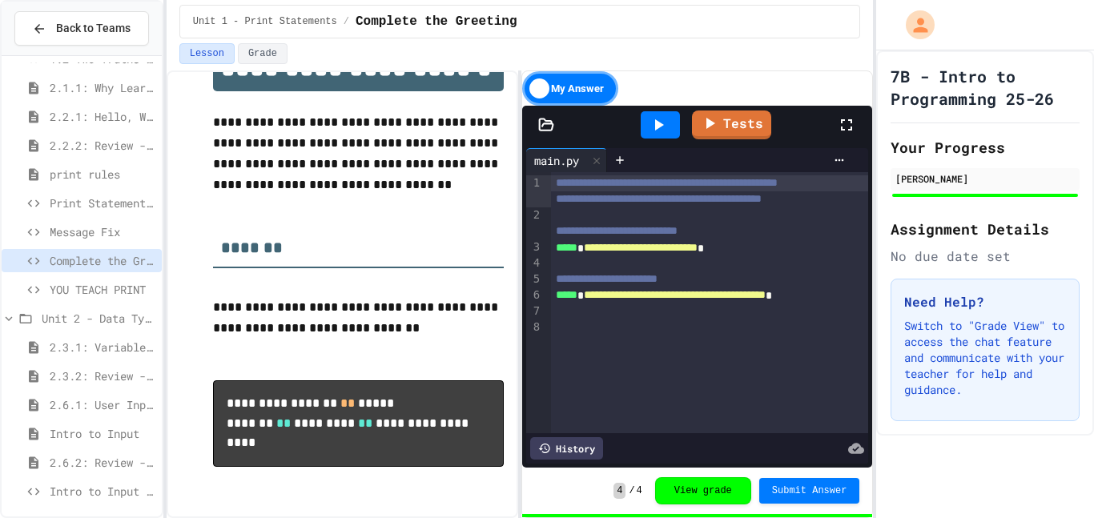
scroll to position [38, 0]
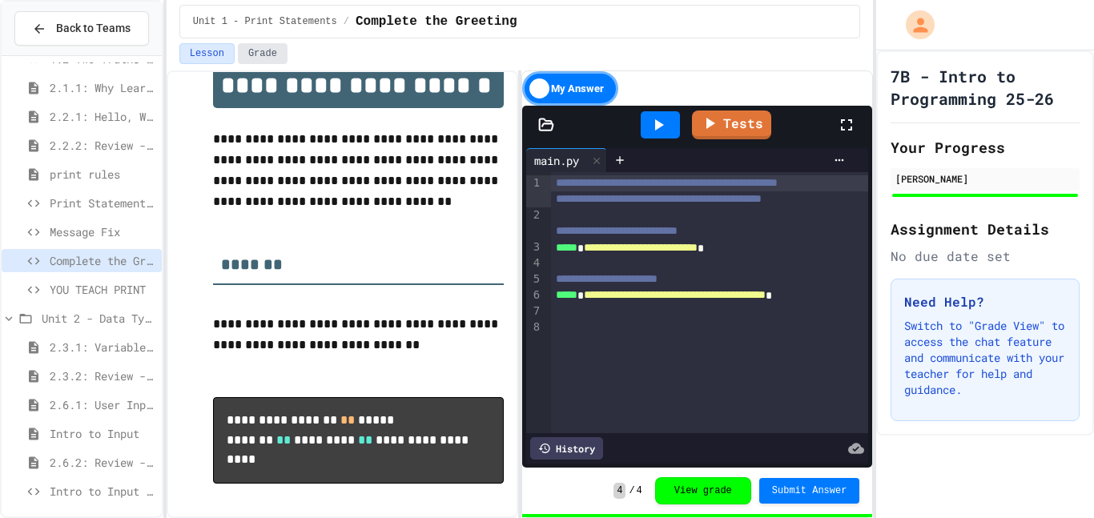
click at [247, 53] on button "Grade" at bounding box center [263, 53] width 50 height 21
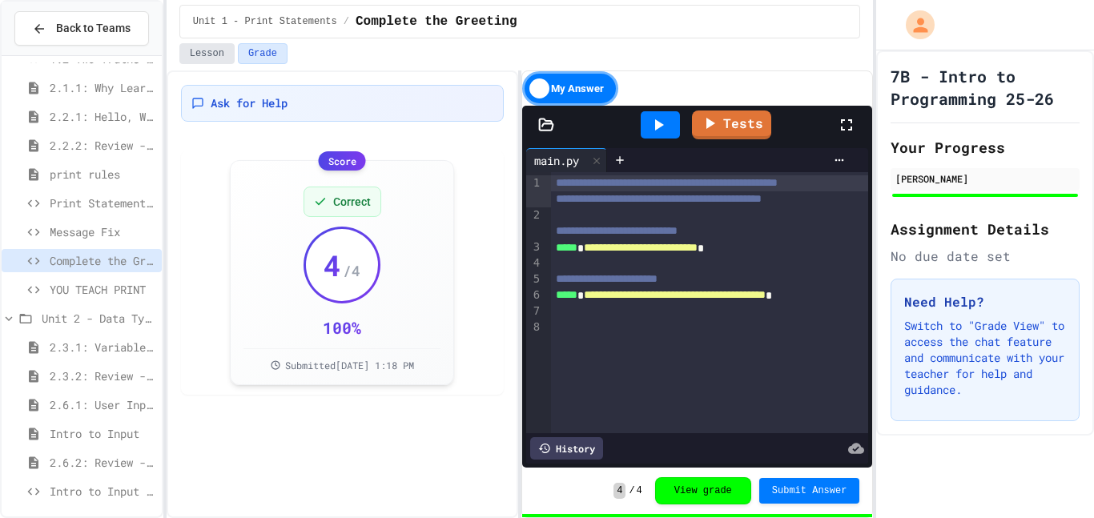
click at [217, 62] on button "Lesson" at bounding box center [206, 53] width 55 height 21
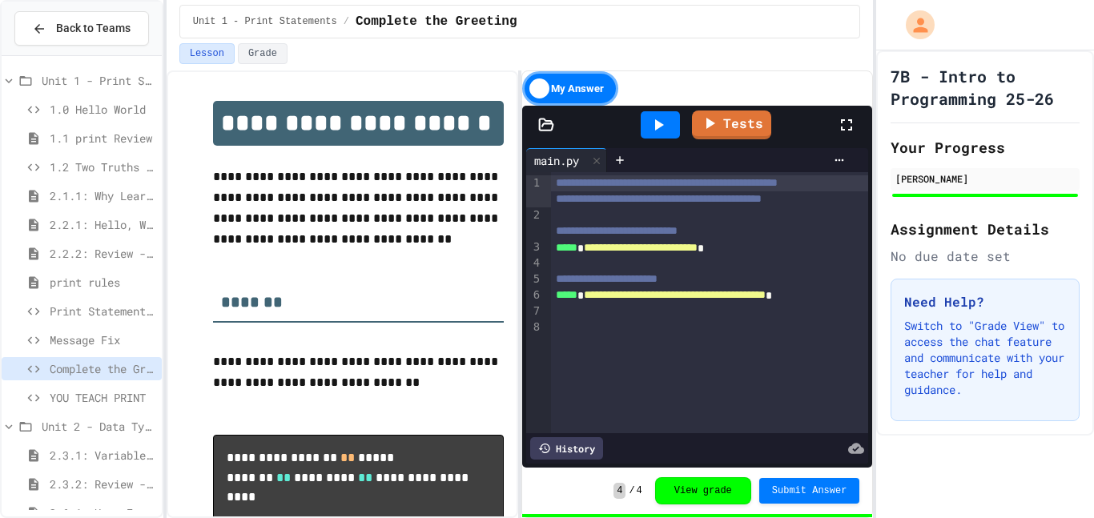
click at [97, 389] on span "YOU TEACH PRINT" at bounding box center [103, 397] width 106 height 17
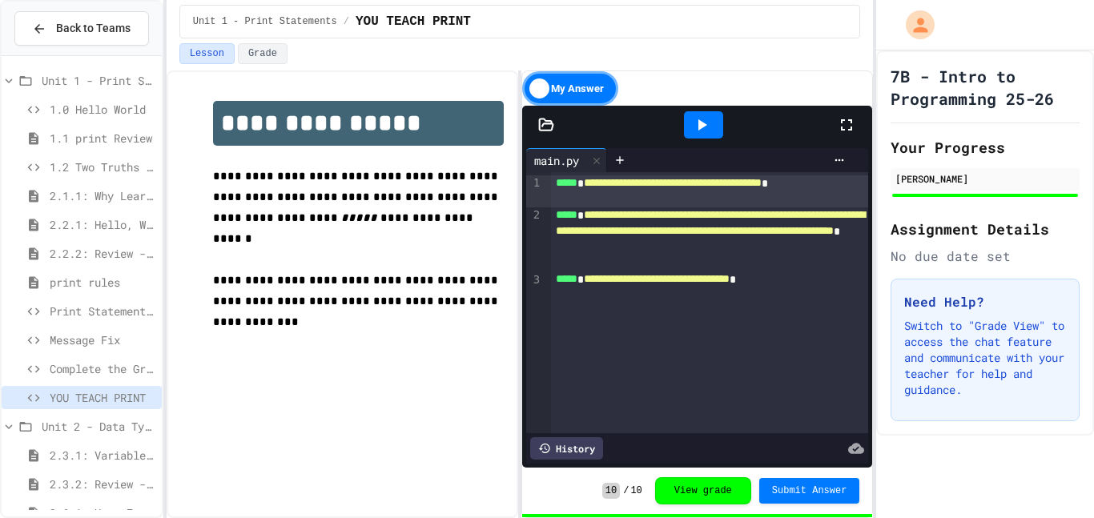
click at [104, 368] on span "Complete the Greeting" at bounding box center [103, 368] width 106 height 17
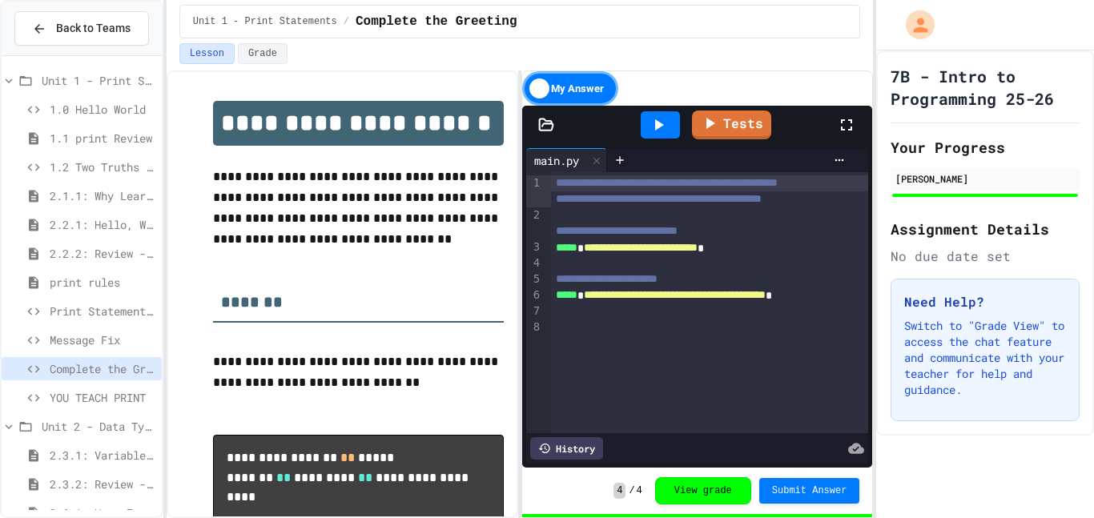
click at [584, 83] on div "My Answer" at bounding box center [570, 88] width 96 height 34
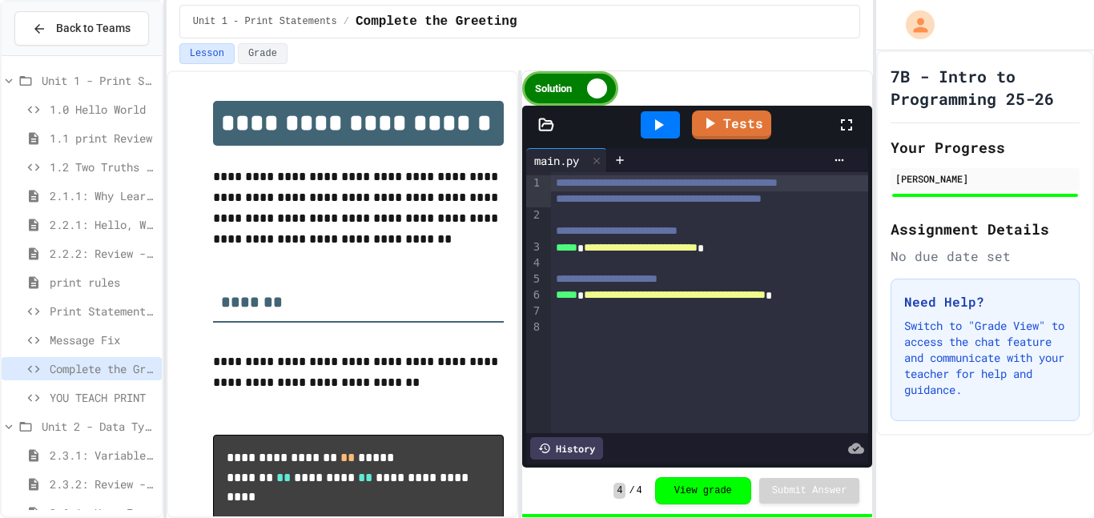
click at [584, 83] on div "Solution" at bounding box center [570, 88] width 96 height 34
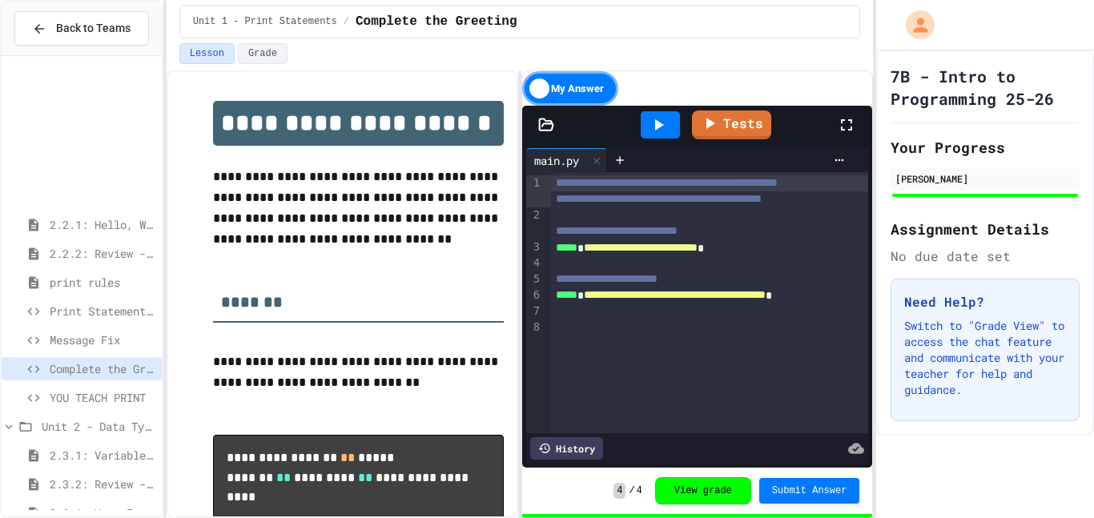
scroll to position [199, 0]
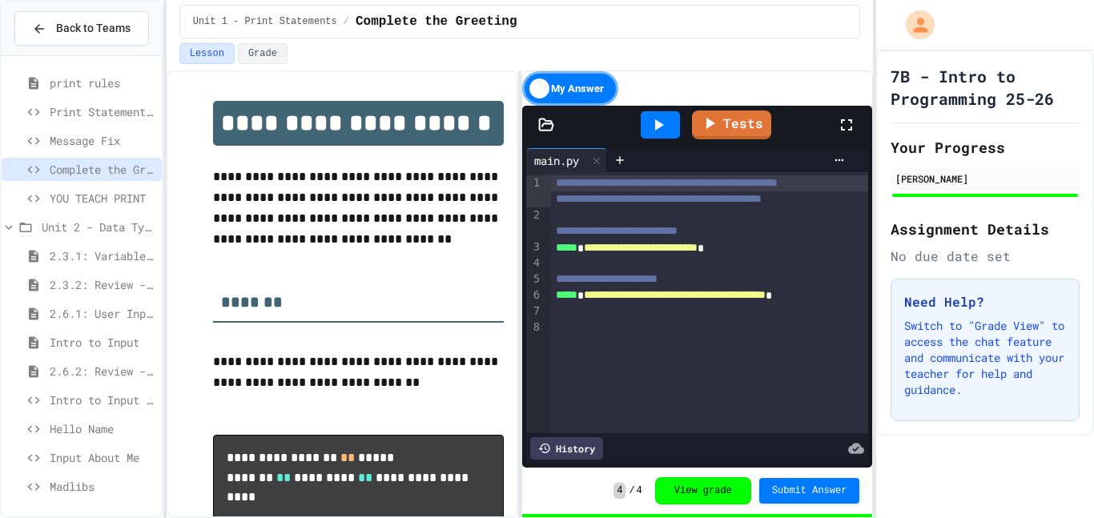
click at [123, 461] on span "Input About Me" at bounding box center [103, 457] width 106 height 17
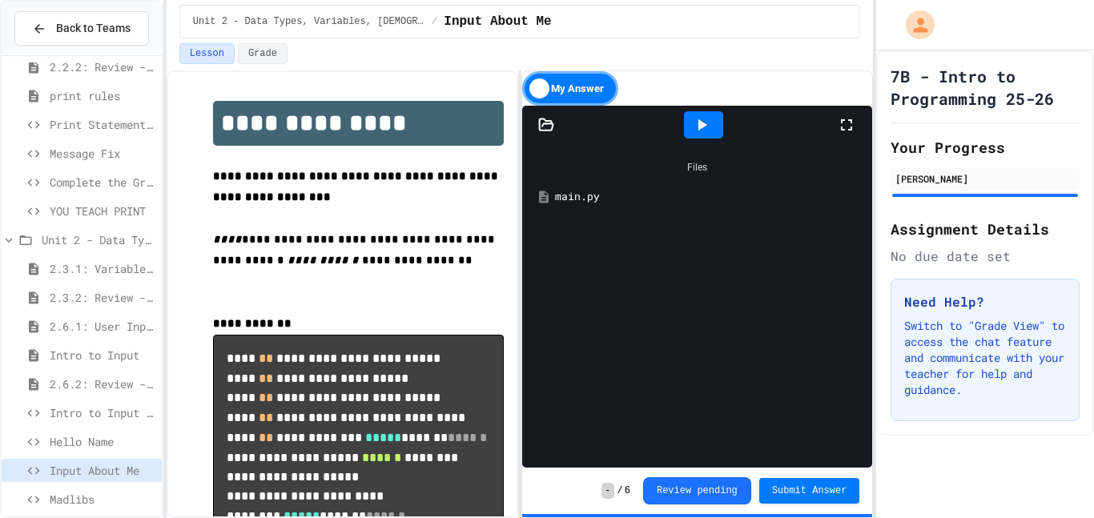
click at [91, 442] on span "Hello Name" at bounding box center [103, 441] width 106 height 17
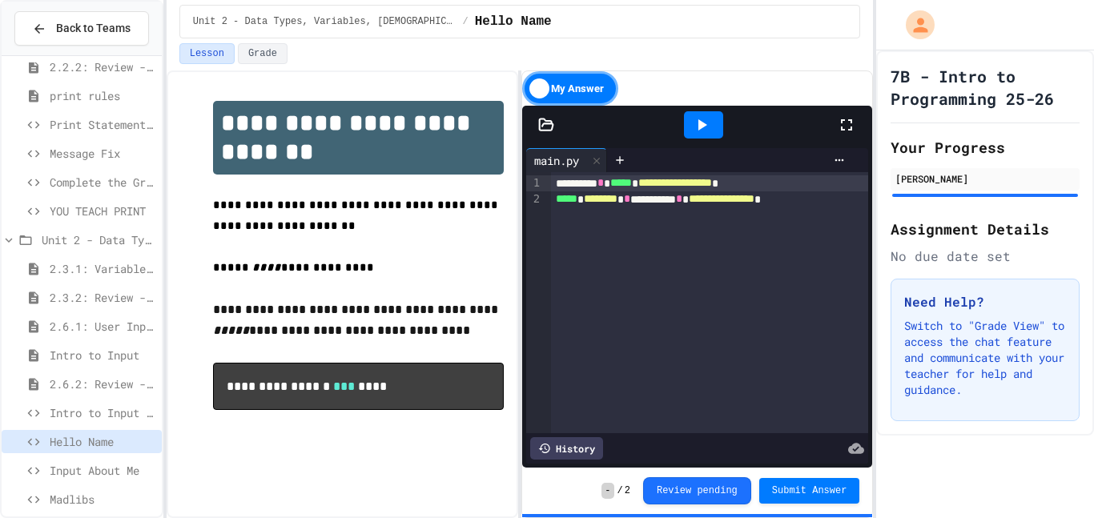
click at [95, 468] on span "Input About Me" at bounding box center [103, 470] width 106 height 17
